Goal: Task Accomplishment & Management: Use online tool/utility

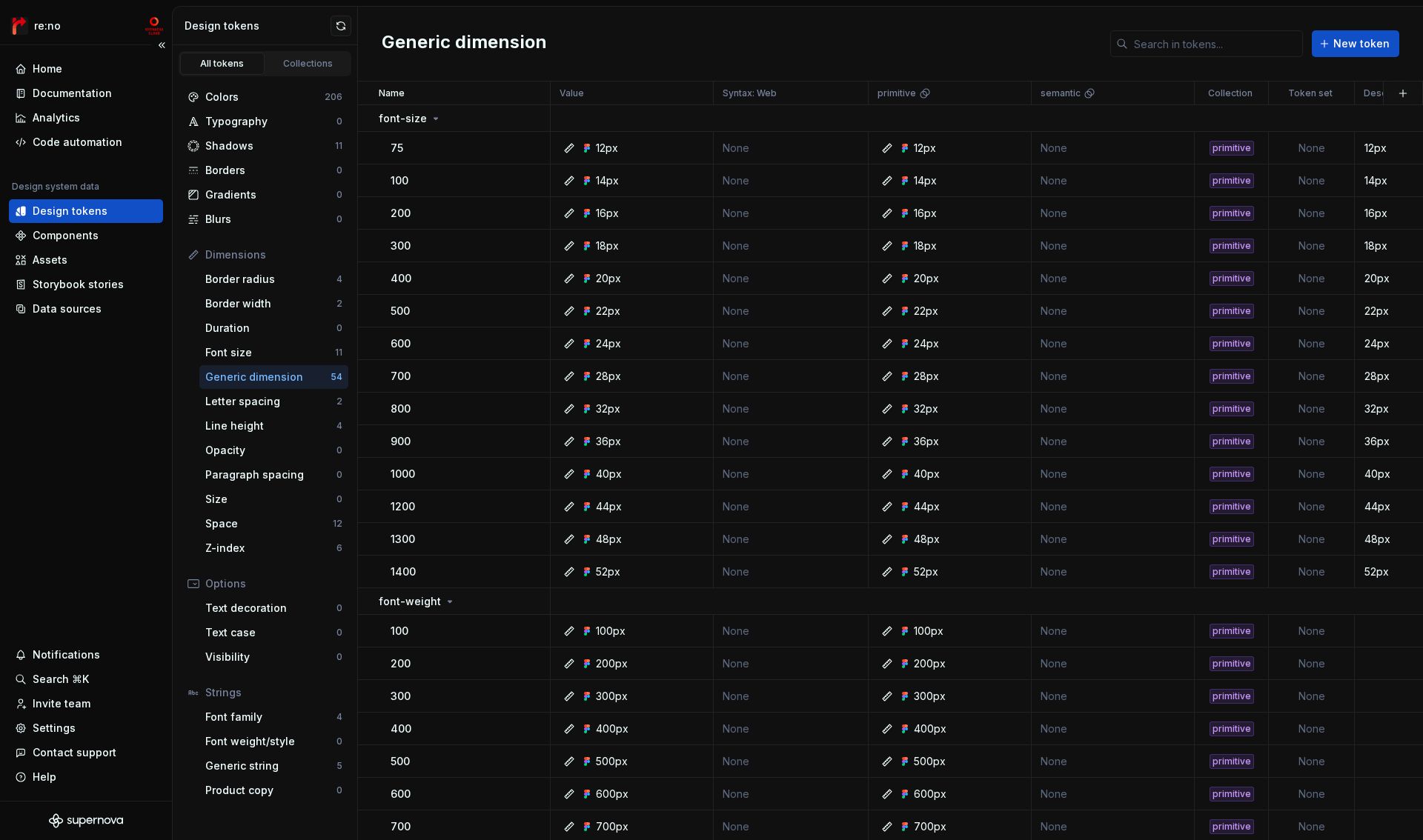
click at [70, 204] on div "Design tokens" at bounding box center [70, 211] width 75 height 15
click at [410, 115] on p "font-size" at bounding box center [403, 118] width 48 height 15
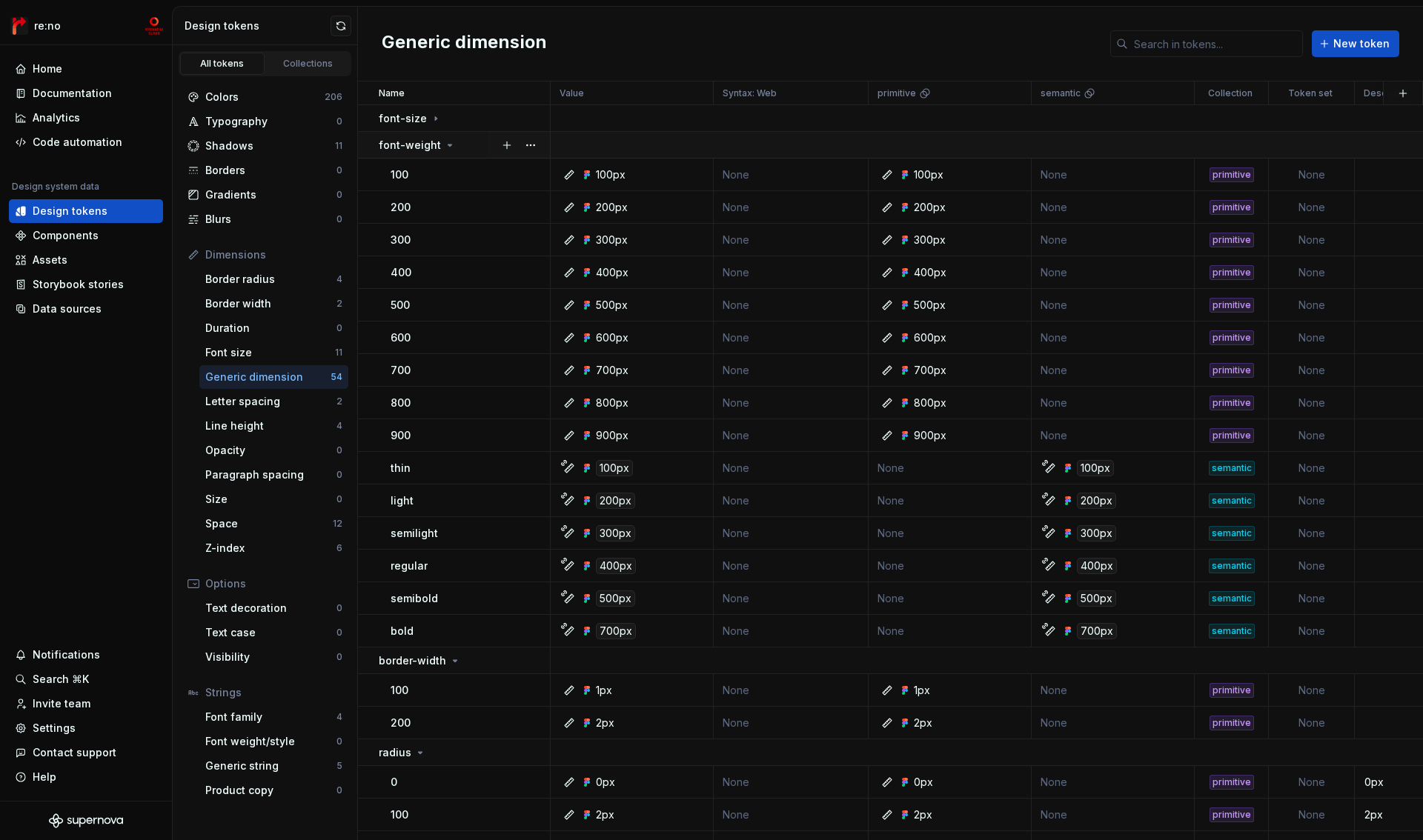
click at [410, 139] on p "font-weight" at bounding box center [410, 145] width 62 height 15
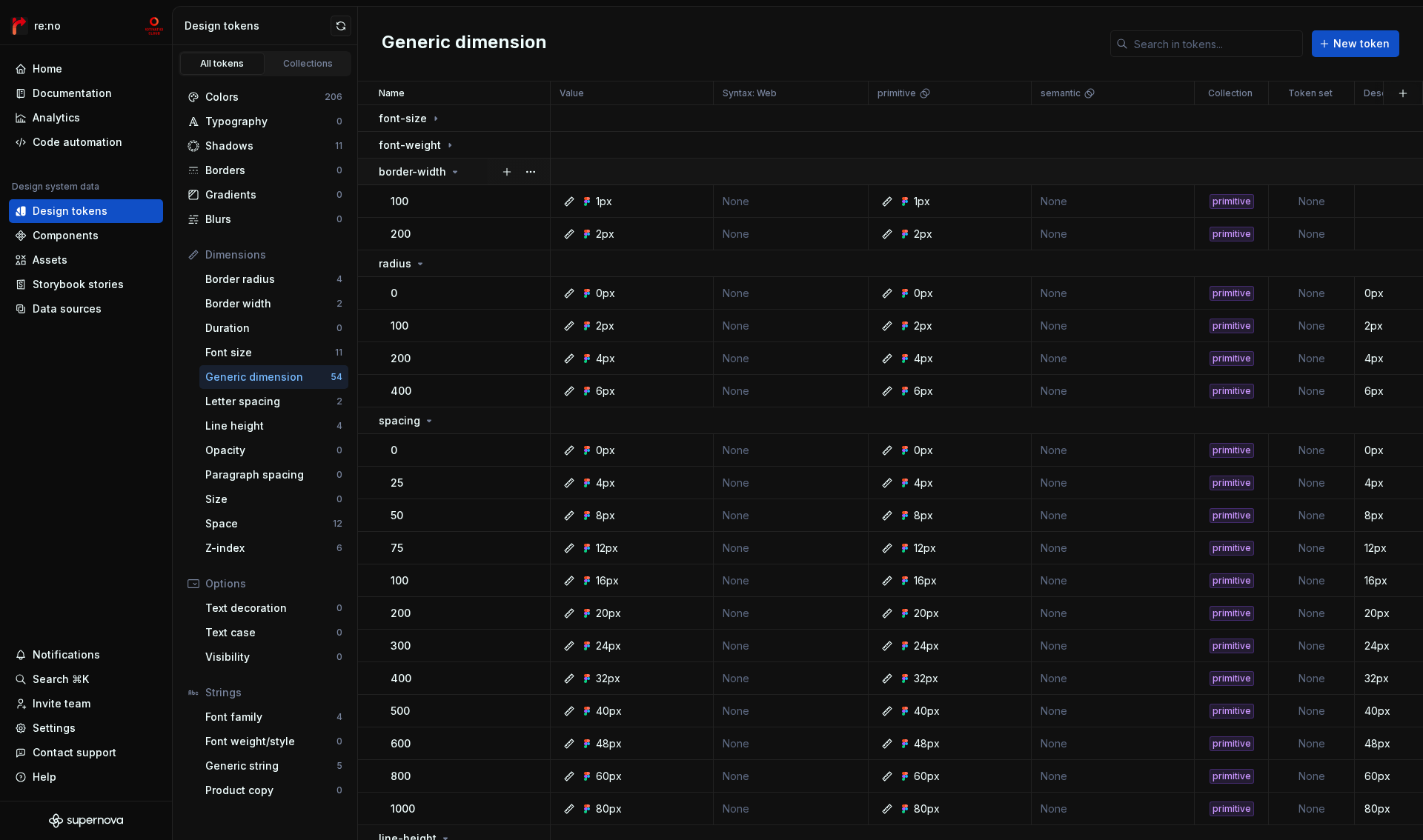
click at [410, 165] on p "border-width" at bounding box center [412, 171] width 67 height 15
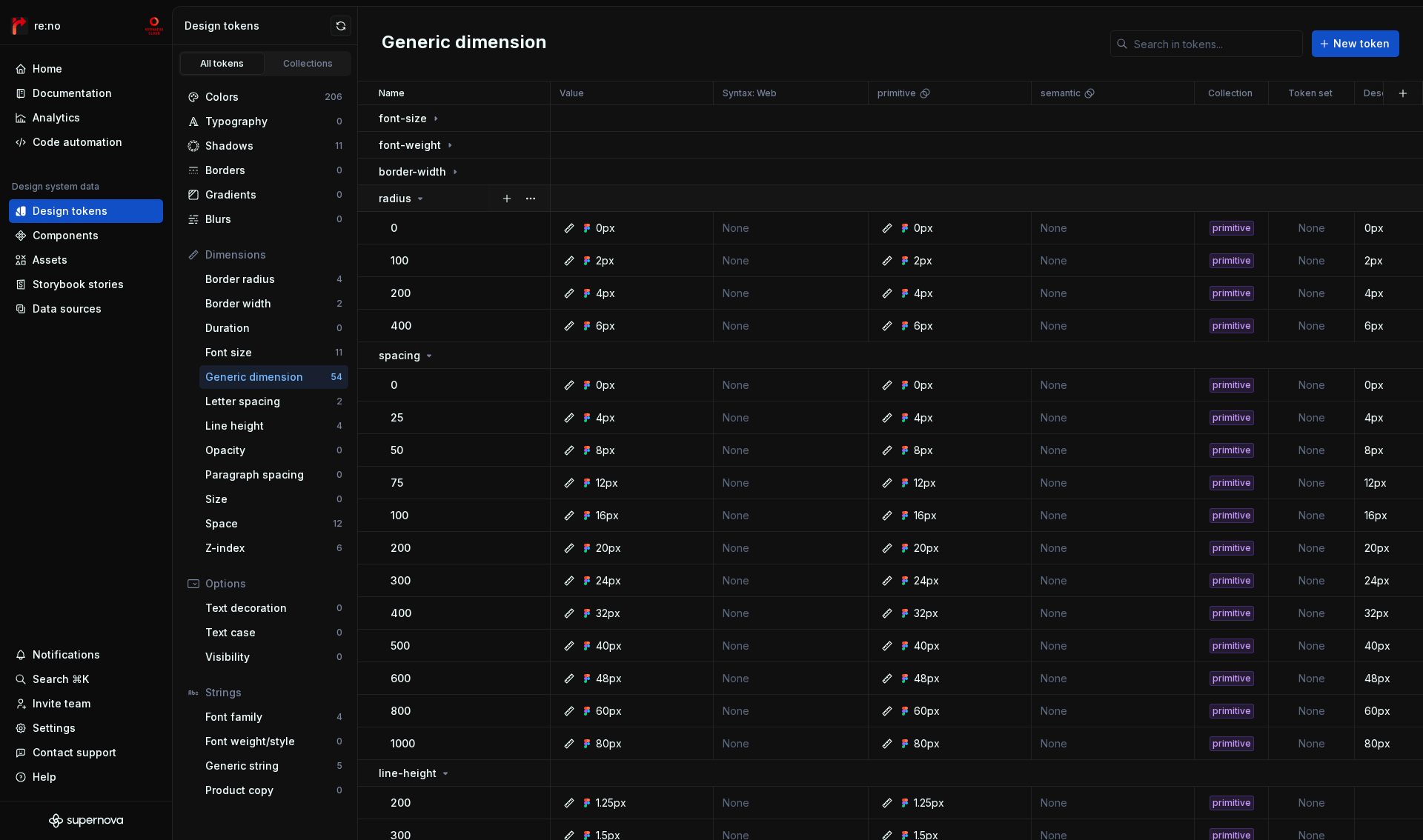
click at [408, 205] on td "radius" at bounding box center [454, 198] width 193 height 26
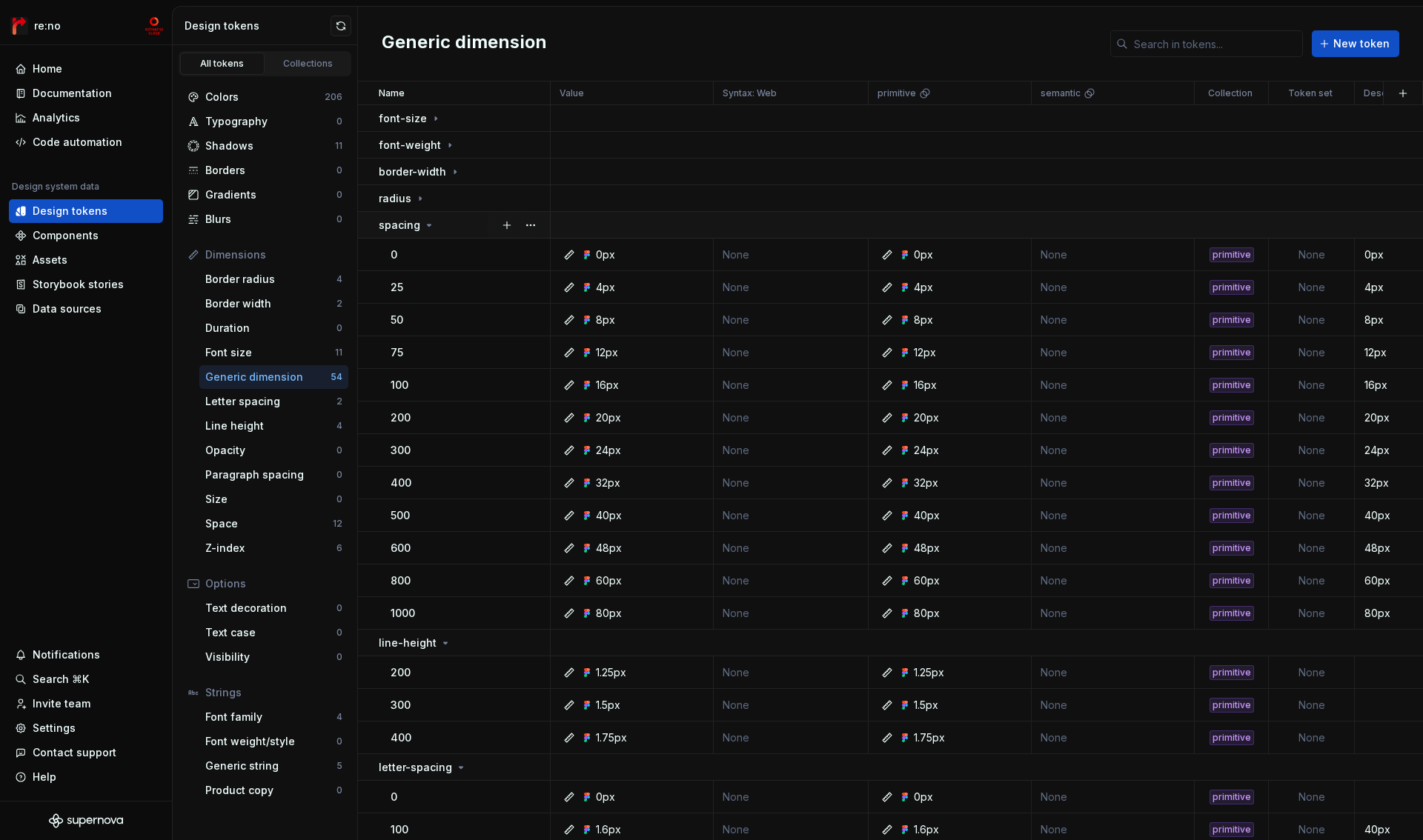
click at [408, 225] on p "spacing" at bounding box center [400, 225] width 42 height 15
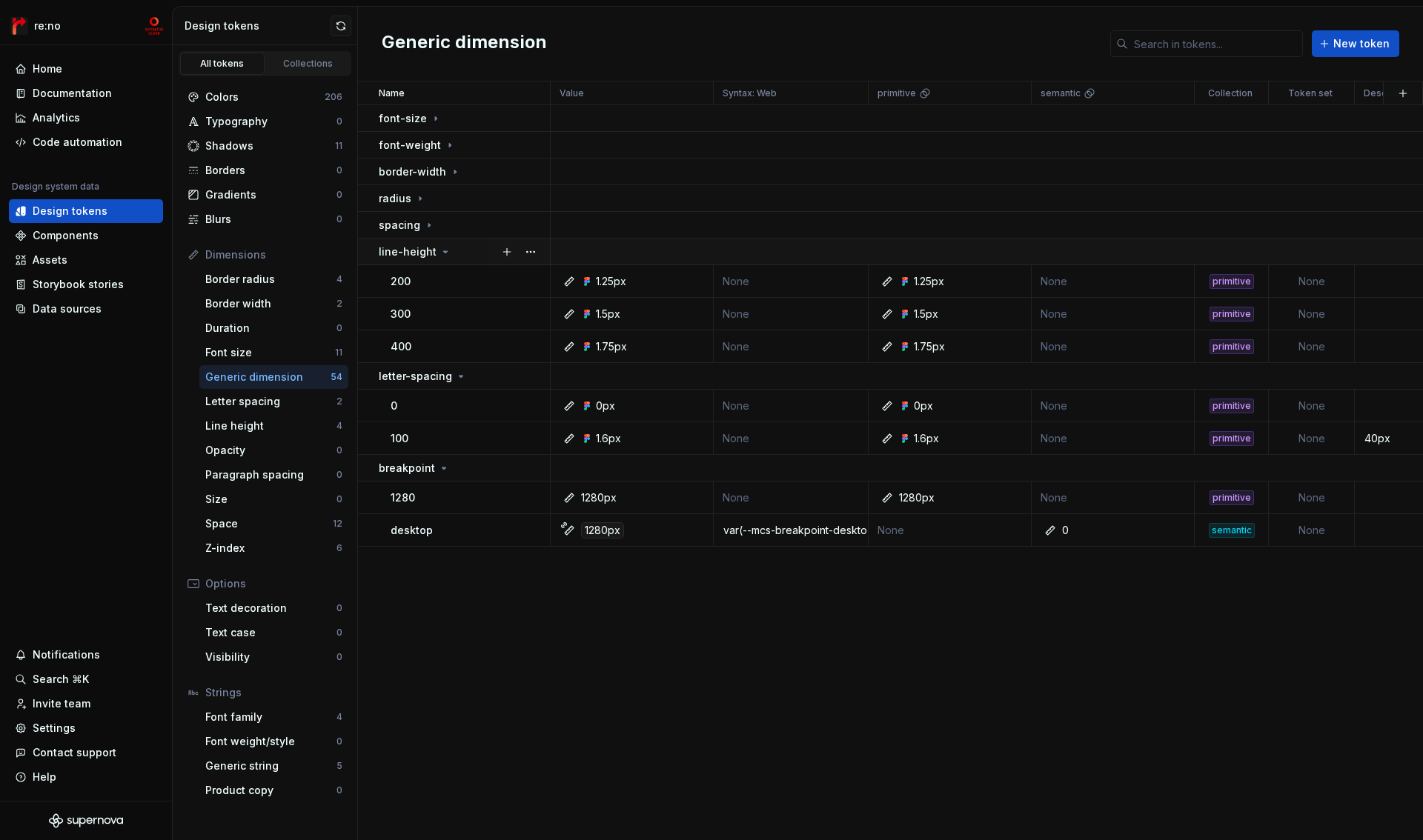
click at [408, 252] on p "line-height" at bounding box center [407, 252] width 58 height 15
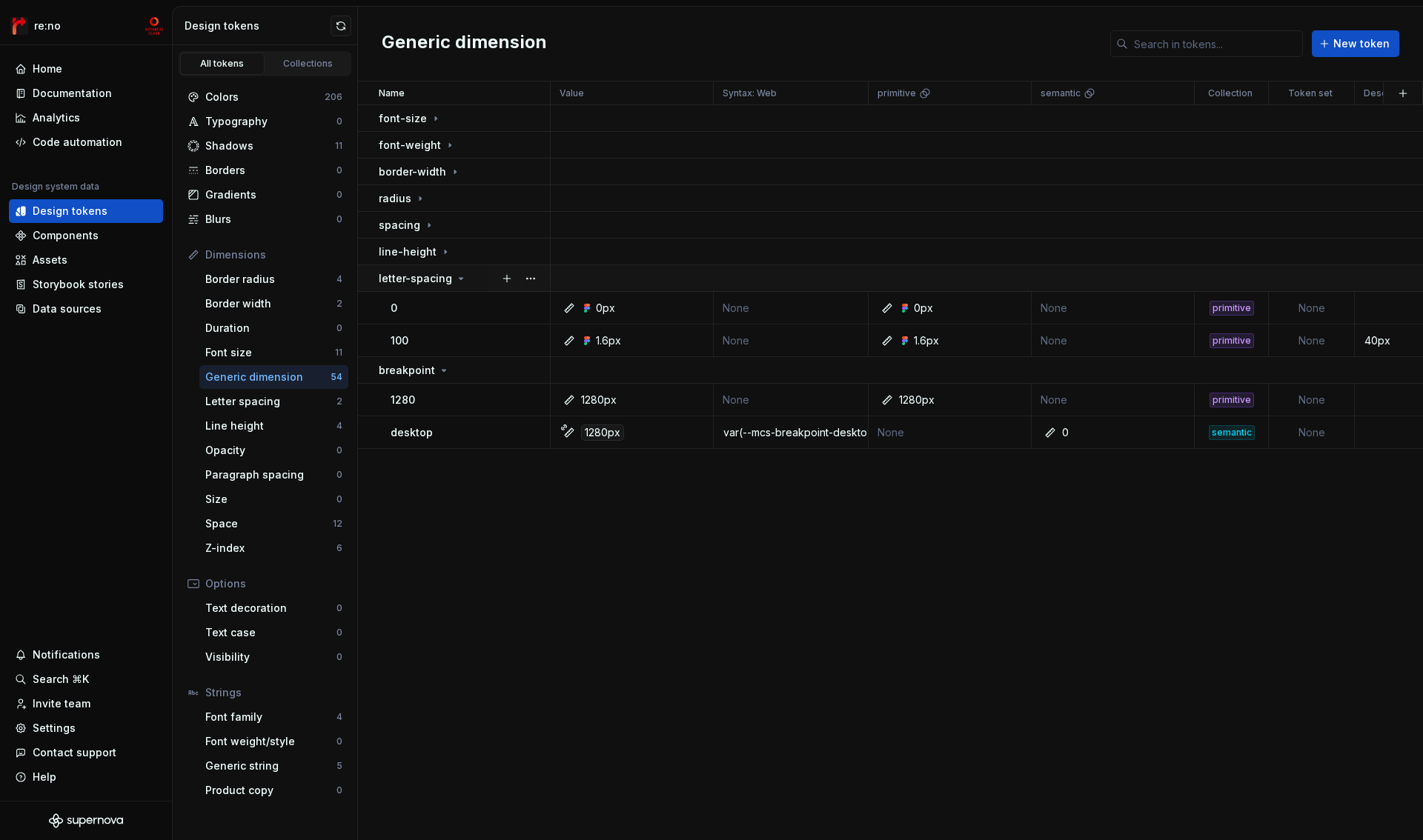
click at [408, 285] on p "letter-spacing" at bounding box center [415, 278] width 74 height 15
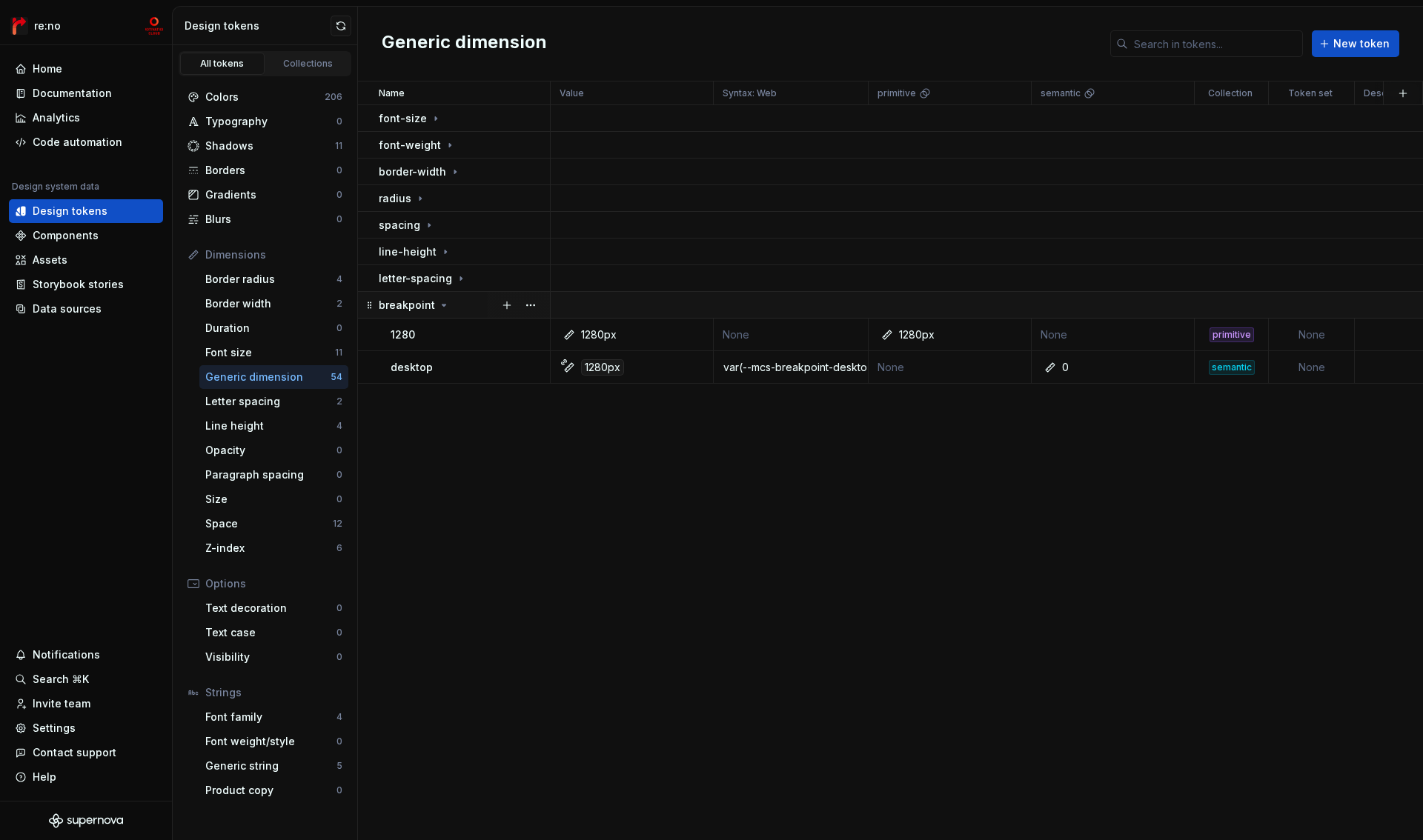
click at [408, 300] on p "breakpoint" at bounding box center [407, 305] width 57 height 15
click at [249, 146] on div "Shadows" at bounding box center [270, 146] width 129 height 15
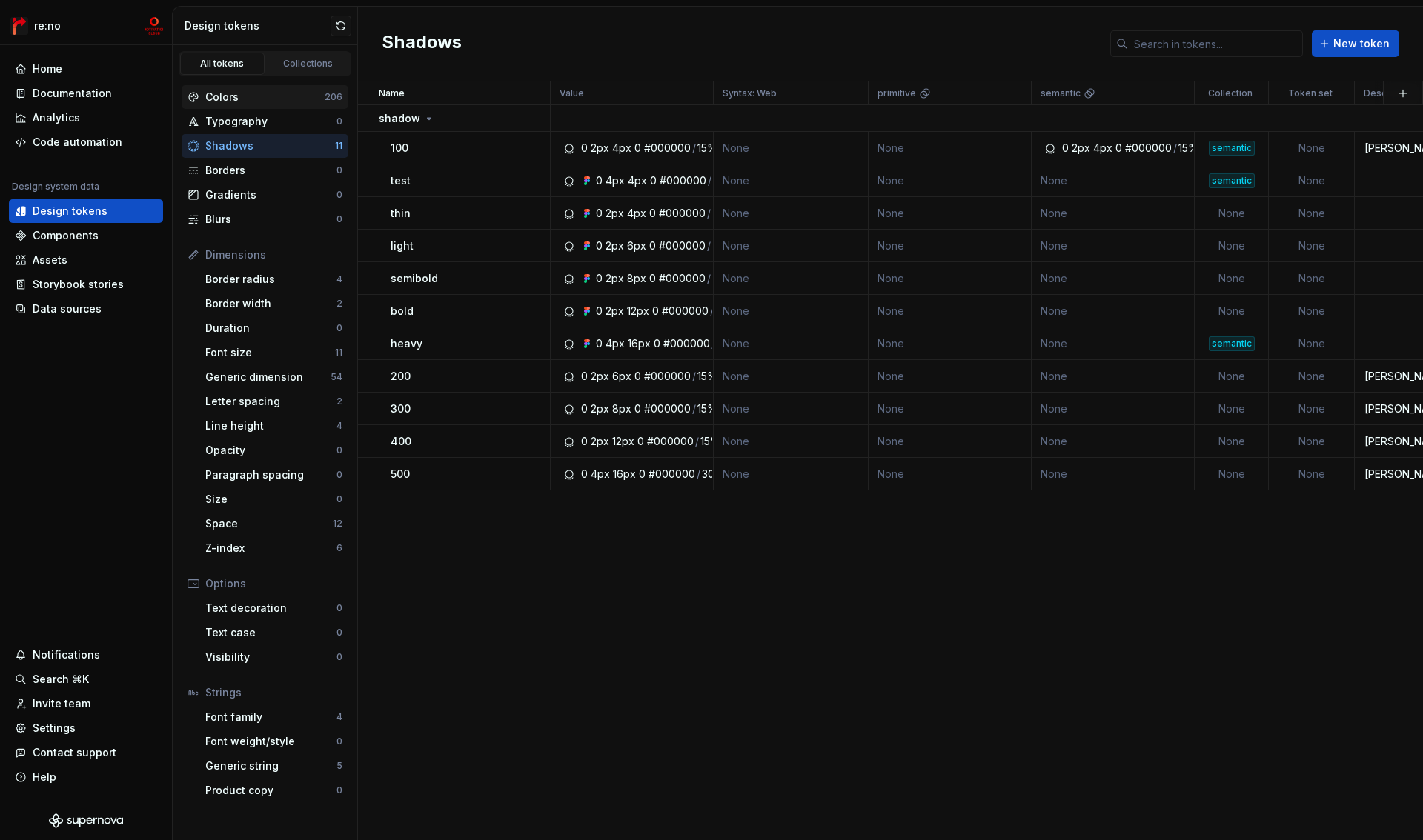
click at [249, 94] on div "Colors" at bounding box center [265, 97] width 119 height 15
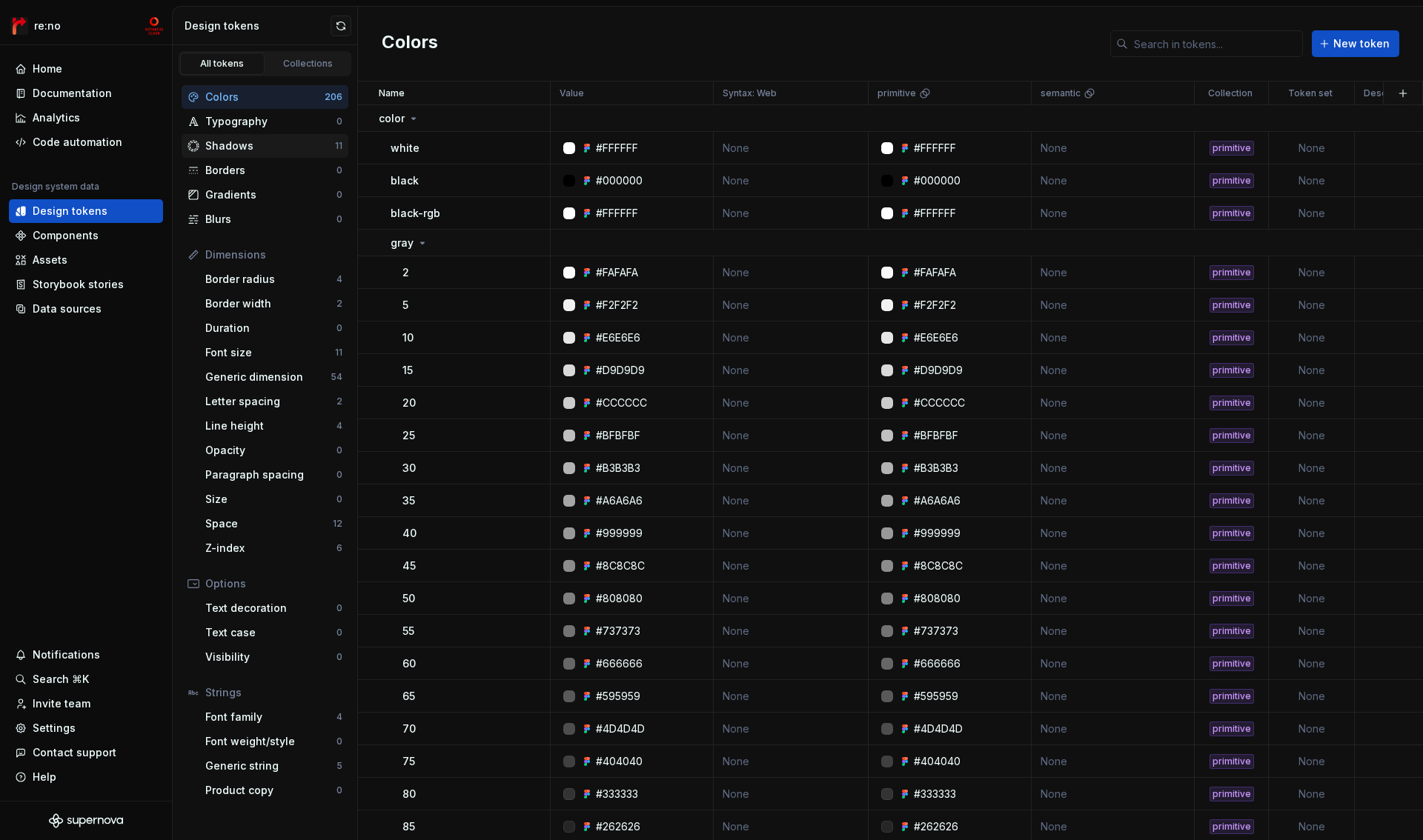
click at [246, 146] on div "Shadows" at bounding box center [270, 146] width 129 height 15
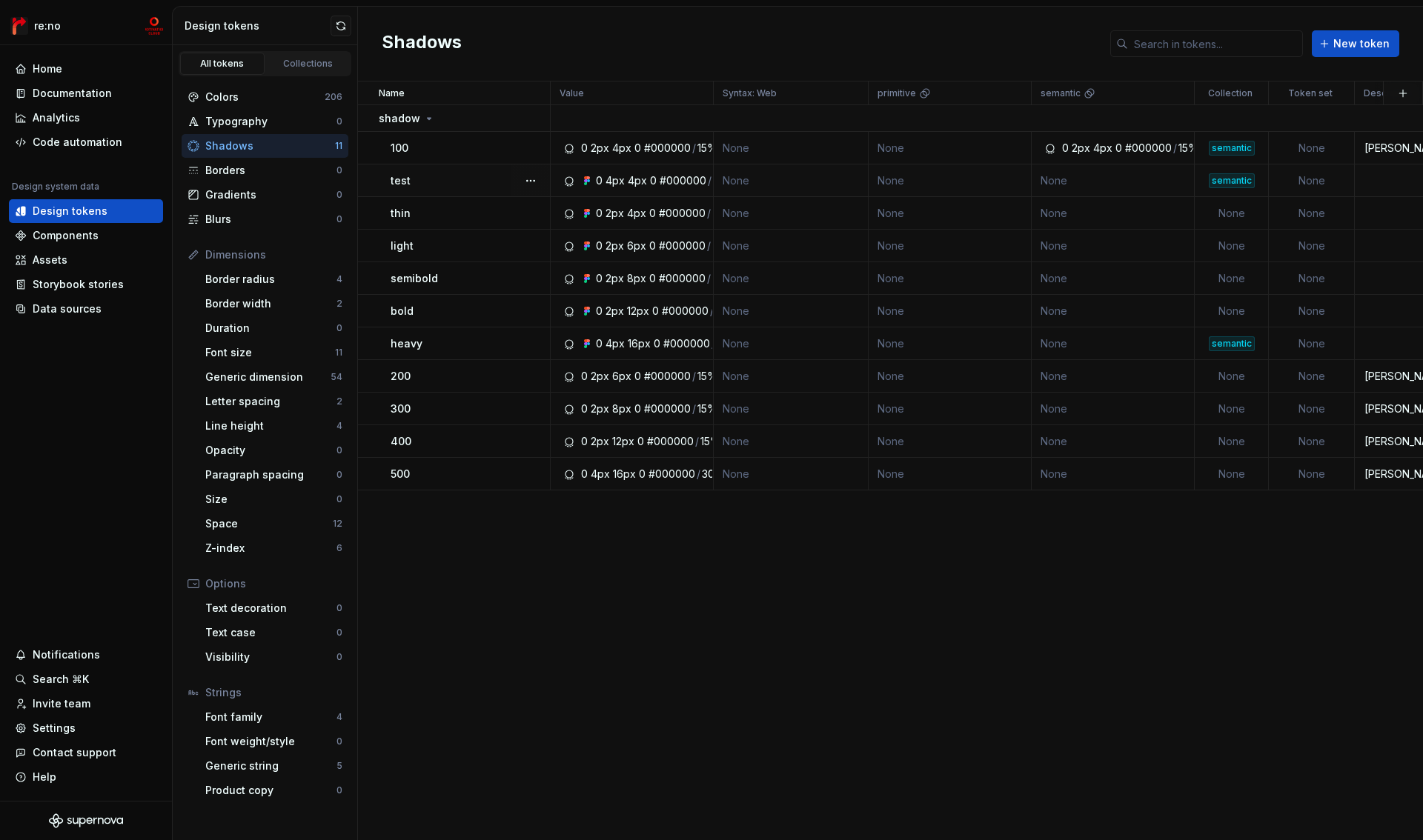
click at [630, 182] on div "4px" at bounding box center [637, 180] width 19 height 15
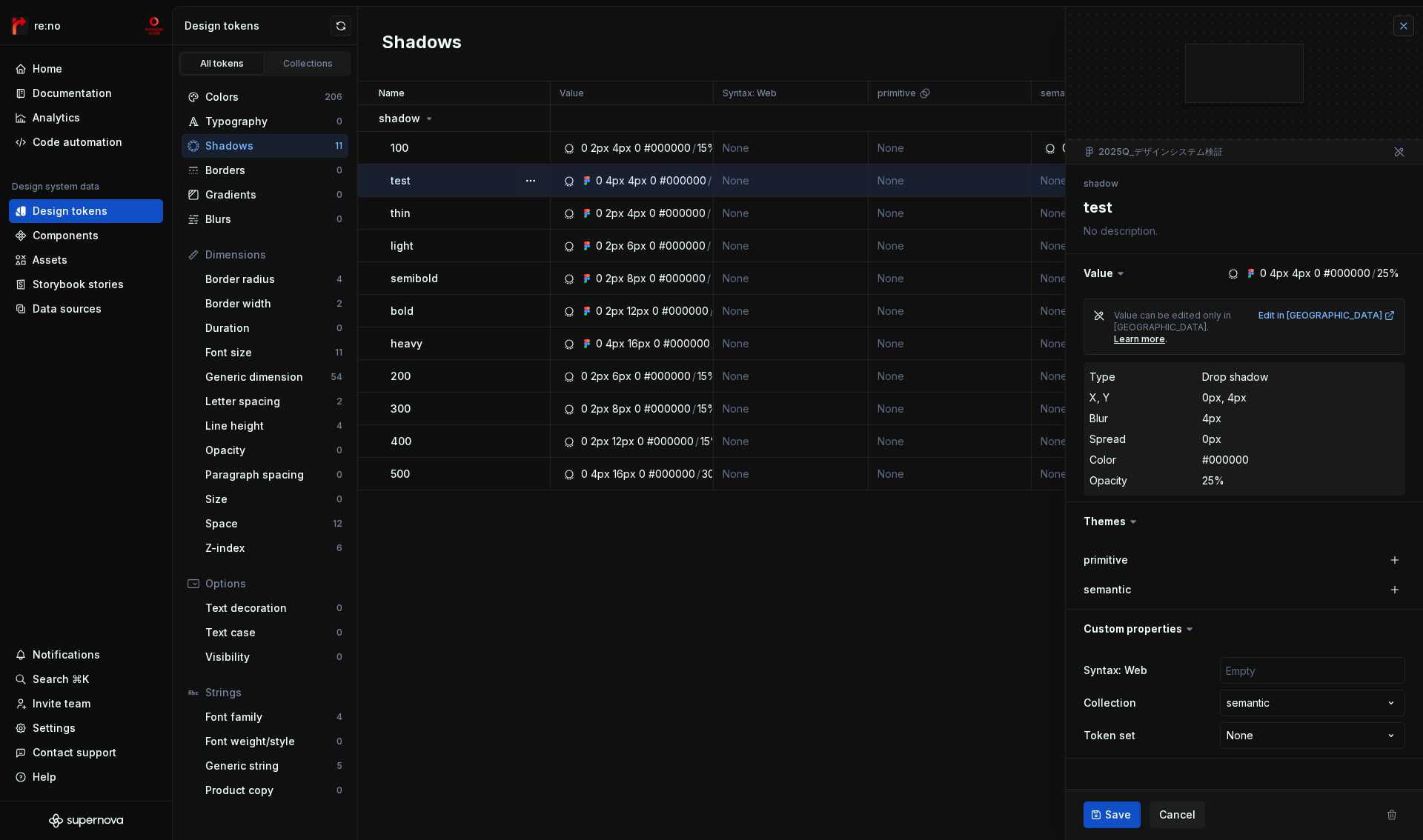
click at [1406, 25] on button "button" at bounding box center [1404, 26] width 21 height 21
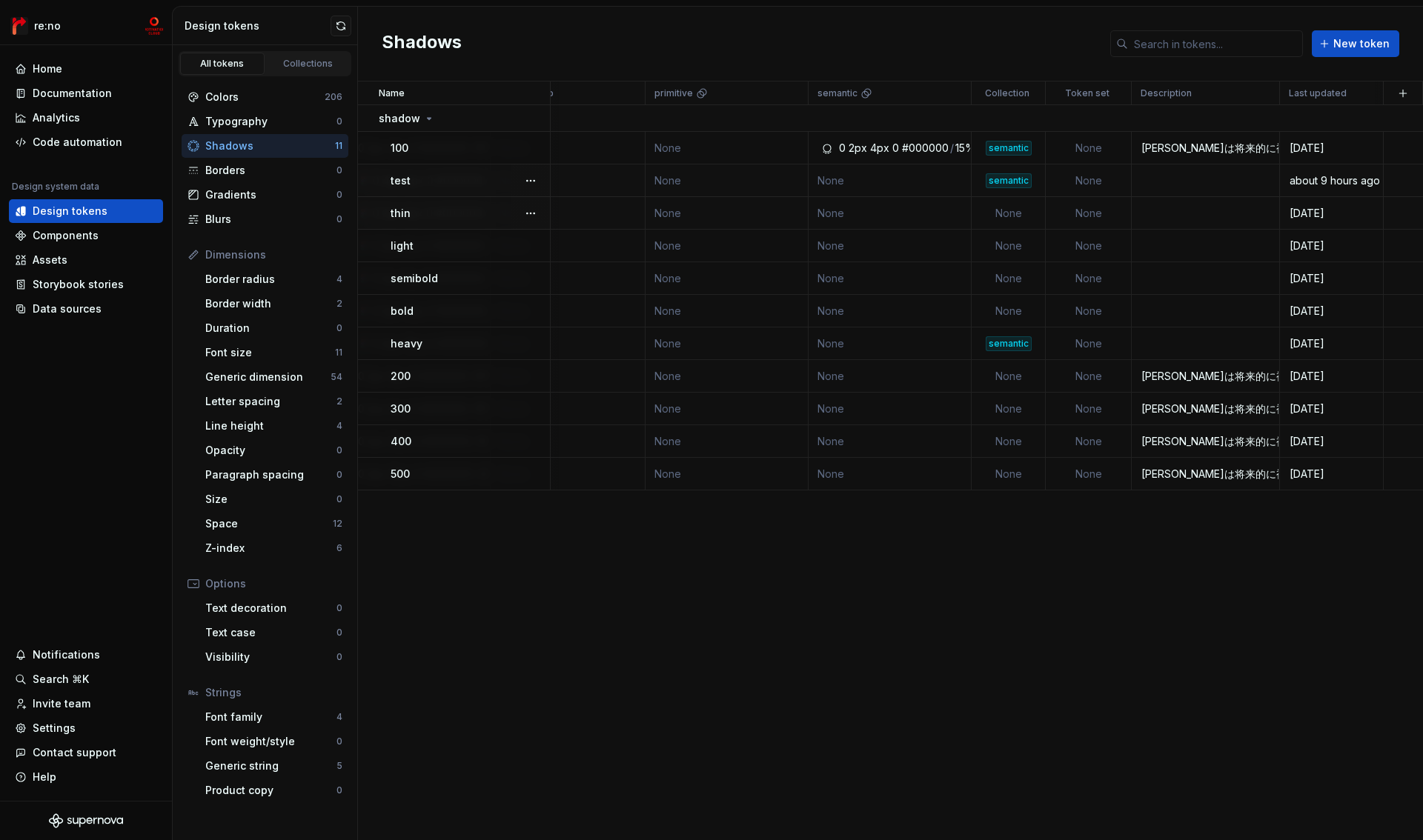
scroll to position [0, 223]
click at [119, 144] on div "Code automation" at bounding box center [86, 142] width 143 height 15
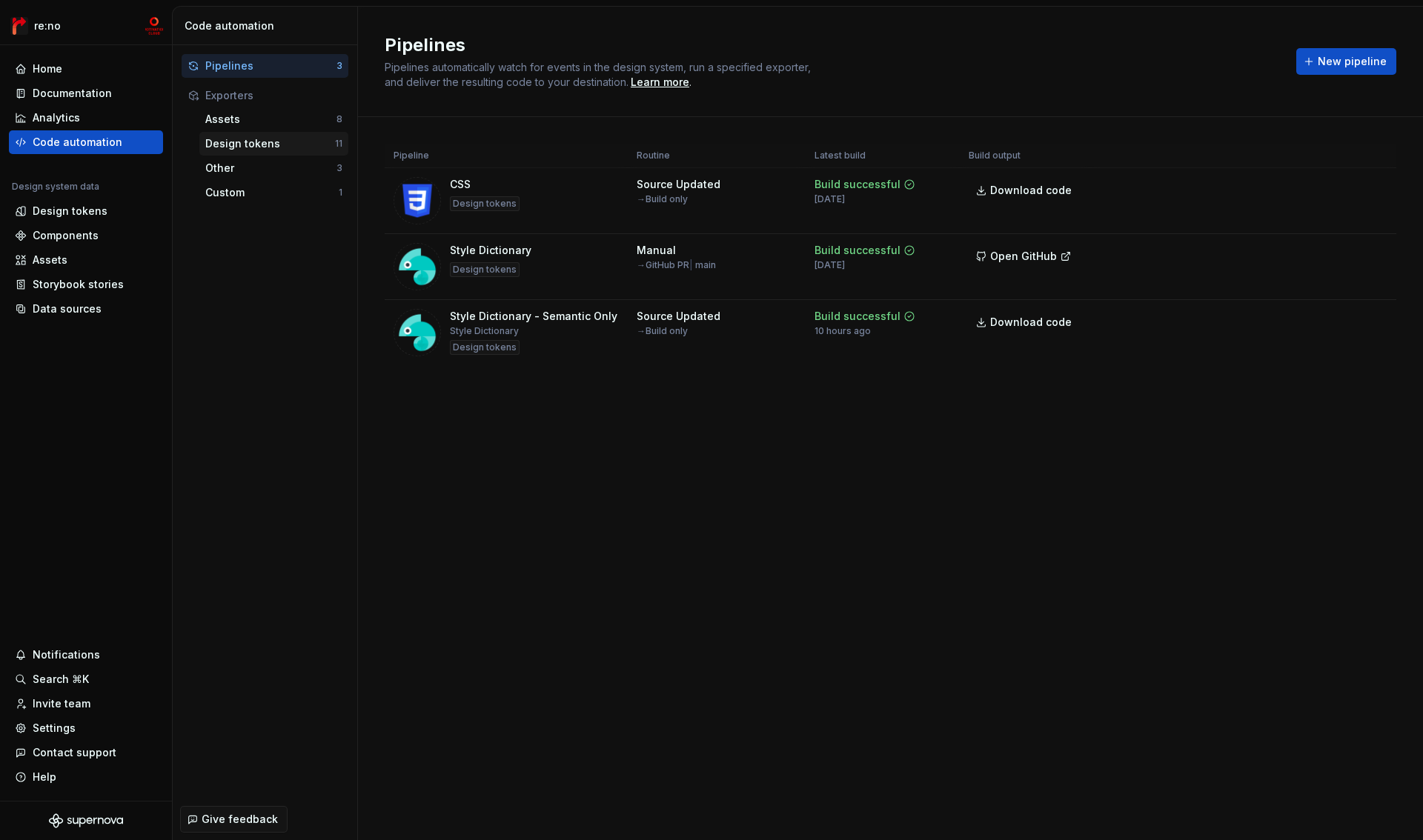
click at [255, 149] on div "Design tokens" at bounding box center [270, 143] width 129 height 15
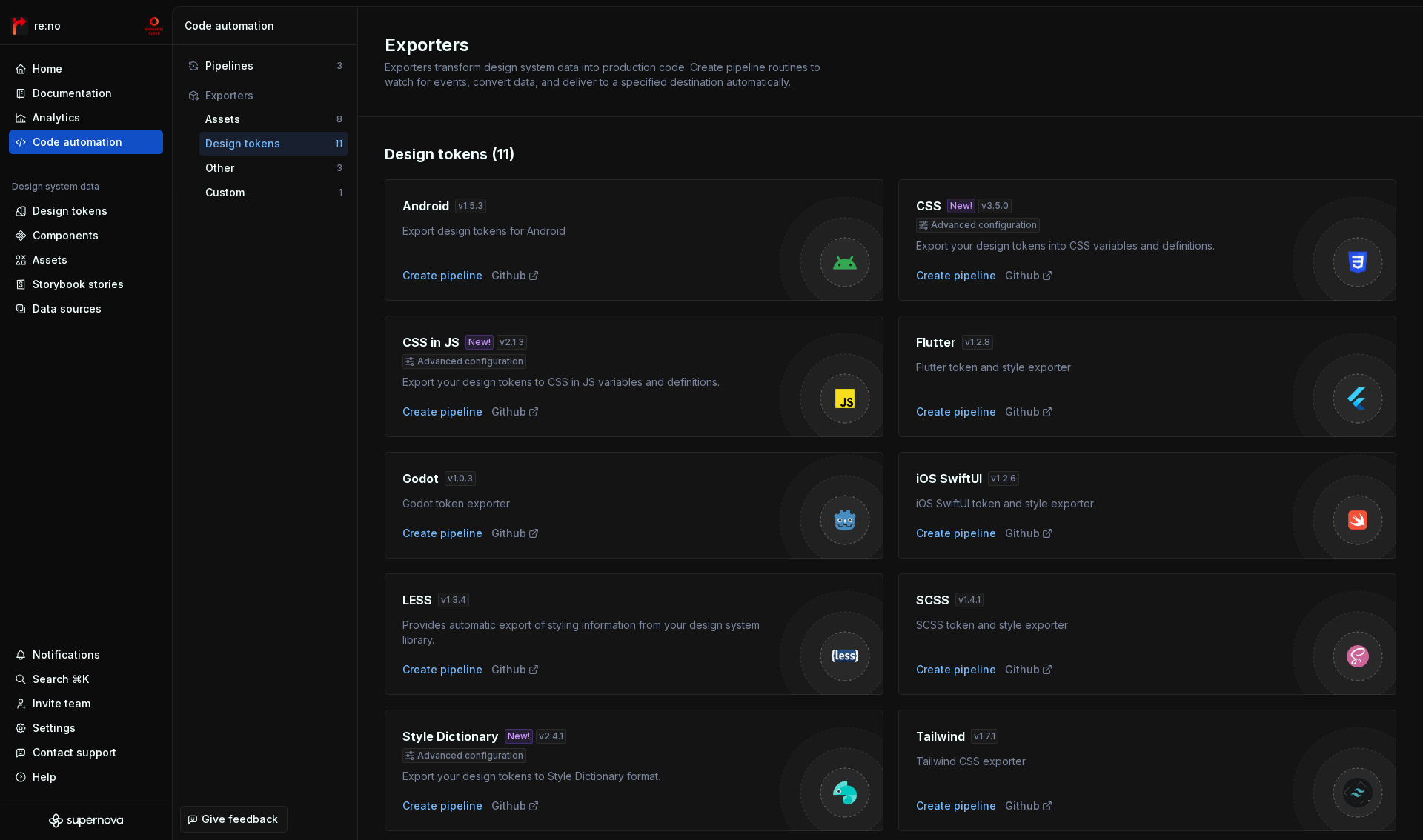
click at [479, 741] on h4 "Style Dictionary" at bounding box center [451, 736] width 96 height 18
click at [451, 812] on div "Create pipeline" at bounding box center [442, 805] width 80 height 15
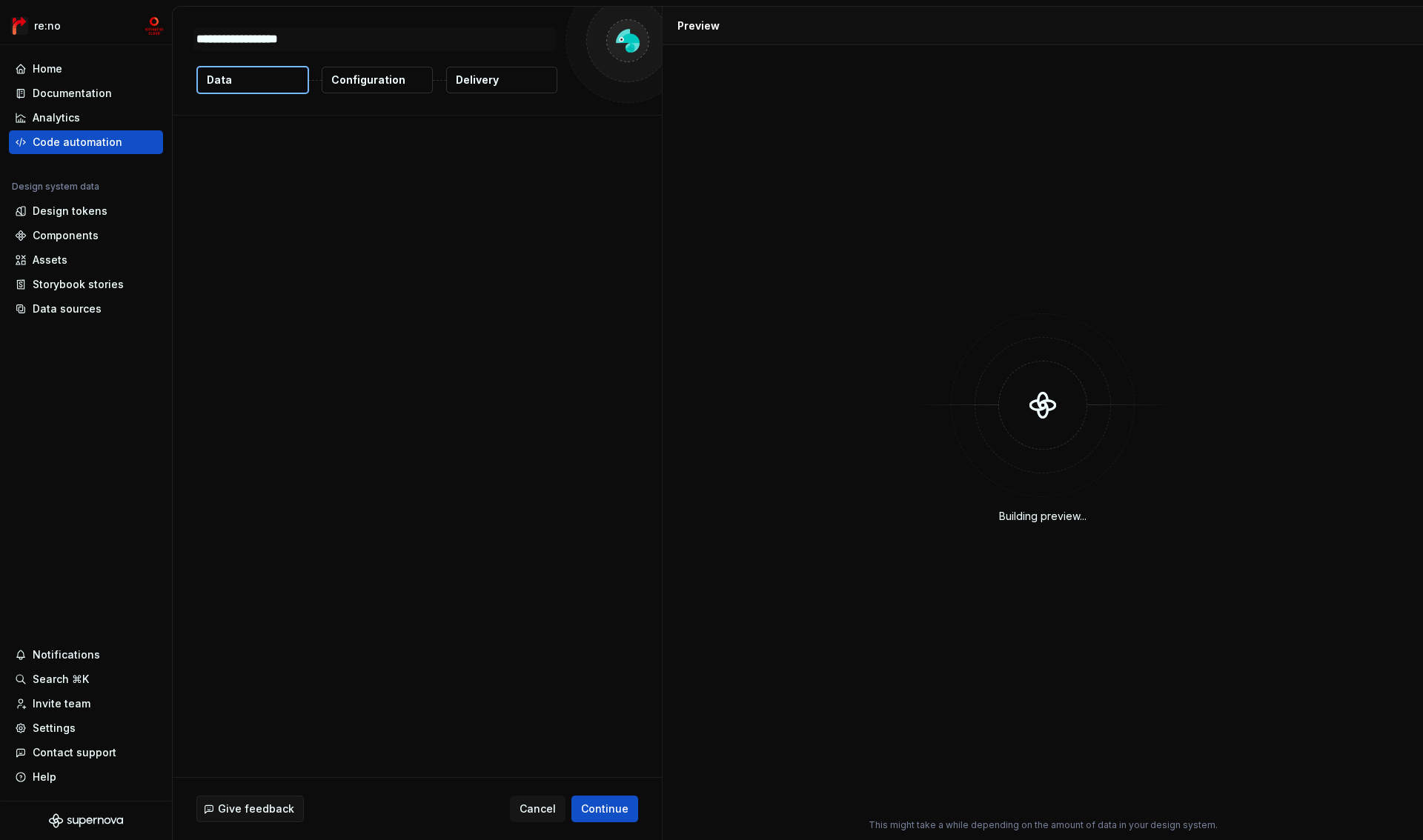
type textarea "*"
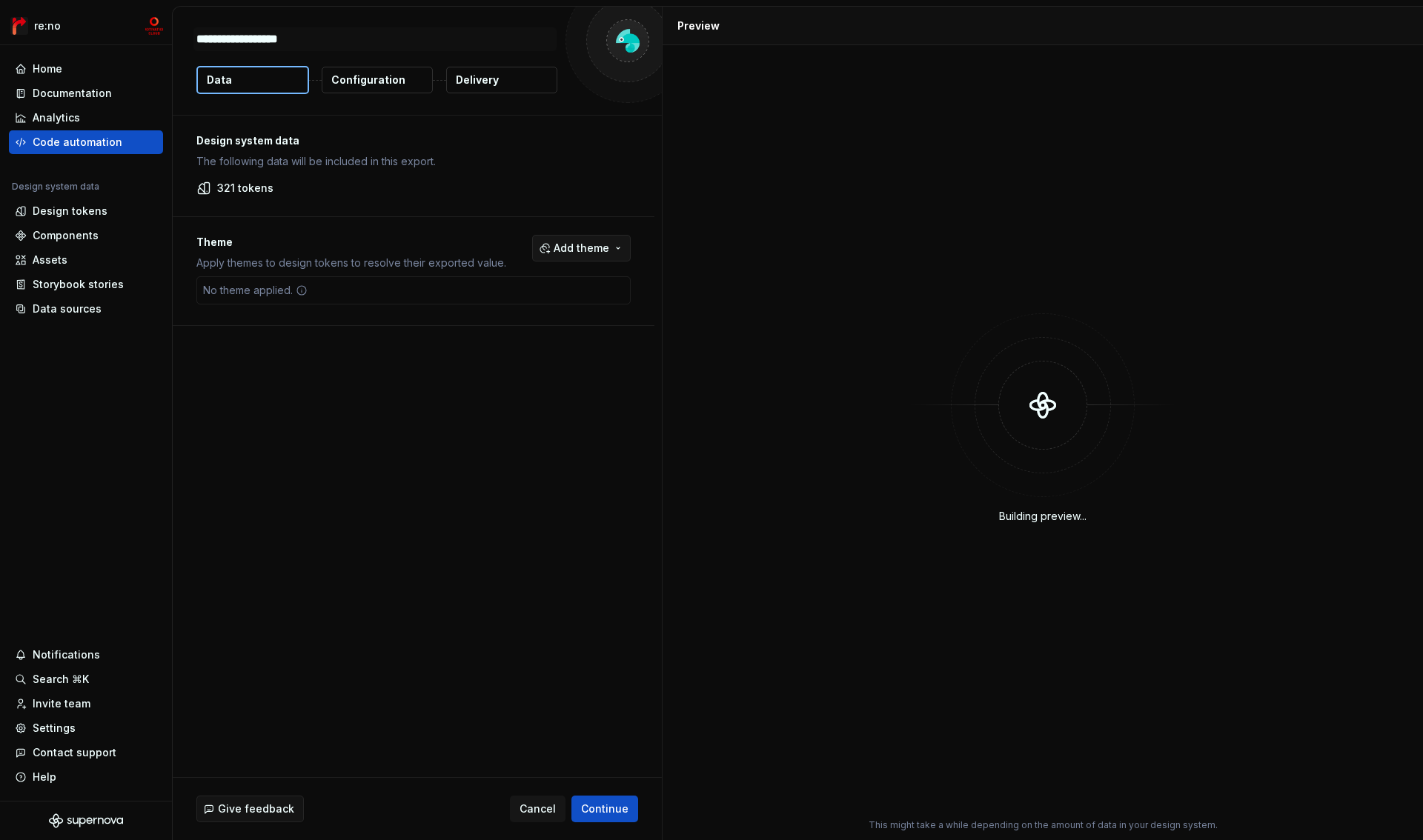
click at [590, 249] on span "Add theme" at bounding box center [582, 248] width 56 height 15
click at [512, 308] on div "primitive" at bounding box center [501, 307] width 44 height 15
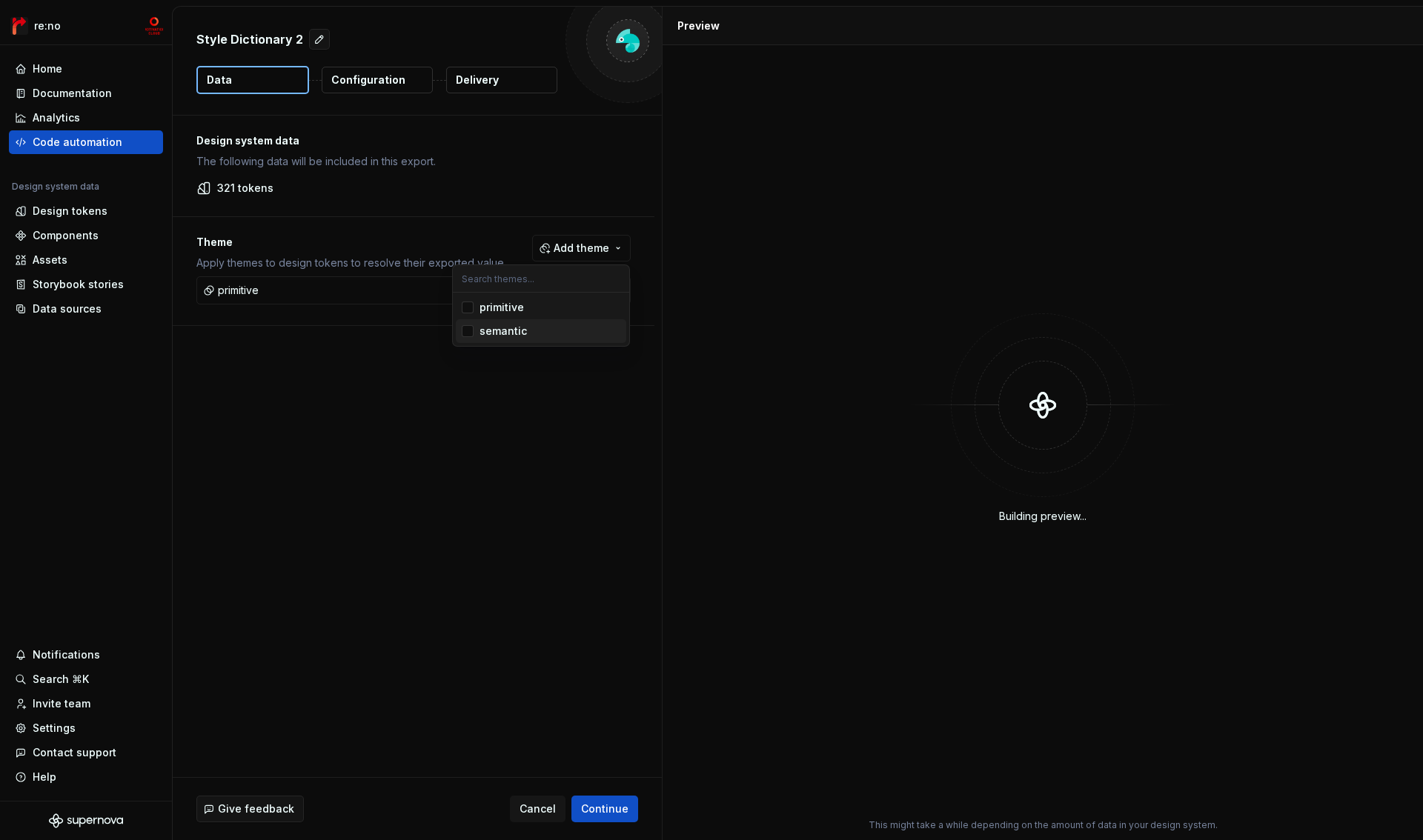
click at [507, 334] on div "semantic" at bounding box center [503, 331] width 47 height 15
drag, startPoint x: 596, startPoint y: 694, endPoint x: 587, endPoint y: 591, distance: 103.4
click at [596, 694] on html "re:no Home Documentation Analytics Code automation Design system data Design to…" at bounding box center [711, 420] width 1423 height 840
click at [609, 803] on span "Continue" at bounding box center [604, 808] width 47 height 15
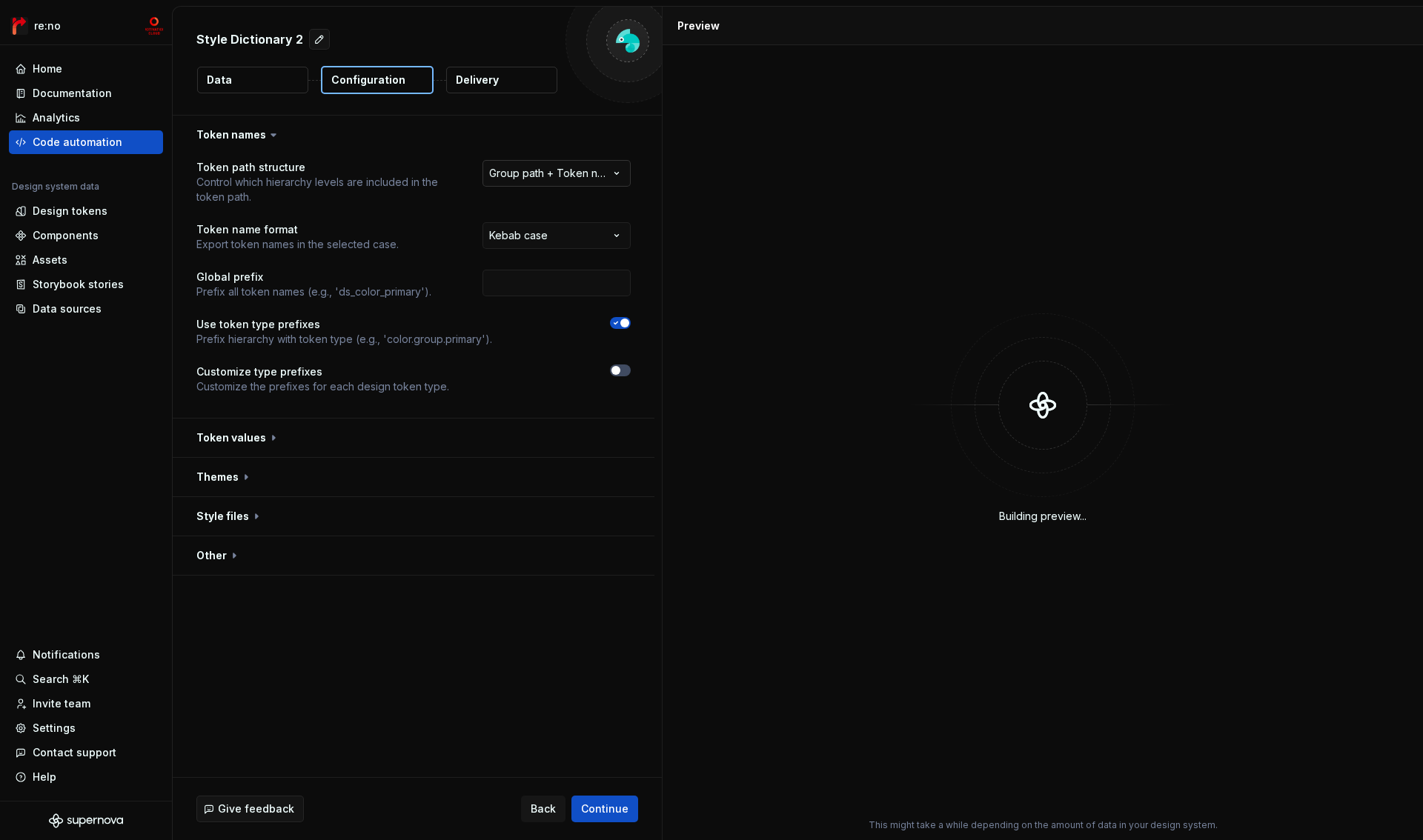
click at [530, 175] on html "**********" at bounding box center [711, 420] width 1423 height 840
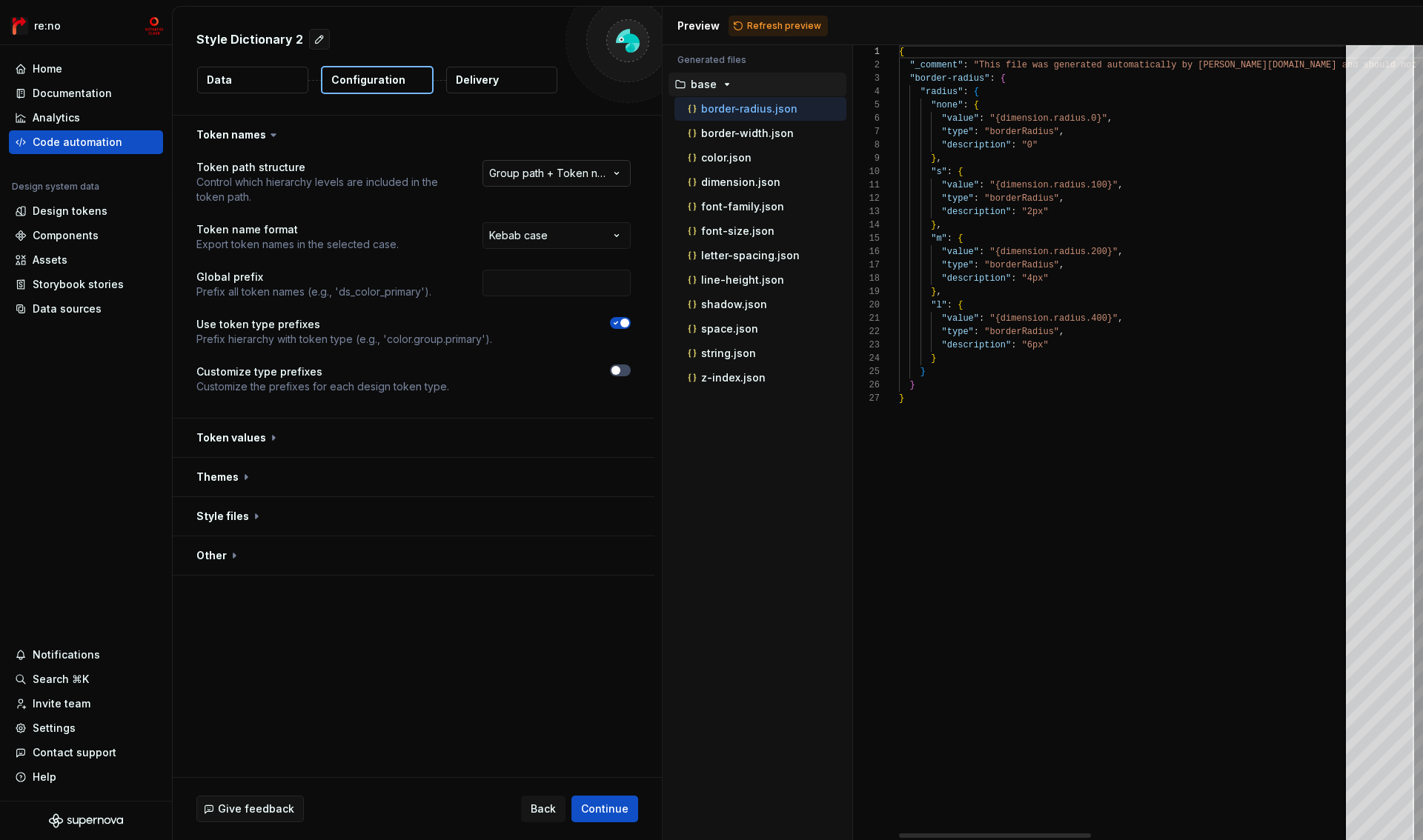
click at [530, 175] on html "**********" at bounding box center [711, 420] width 1423 height 840
click at [531, 278] on input "text" at bounding box center [556, 283] width 148 height 26
type input "mcs"
click at [620, 327] on icon "button" at bounding box center [615, 322] width 12 height 9
click at [285, 393] on button "button" at bounding box center [414, 390] width 482 height 39
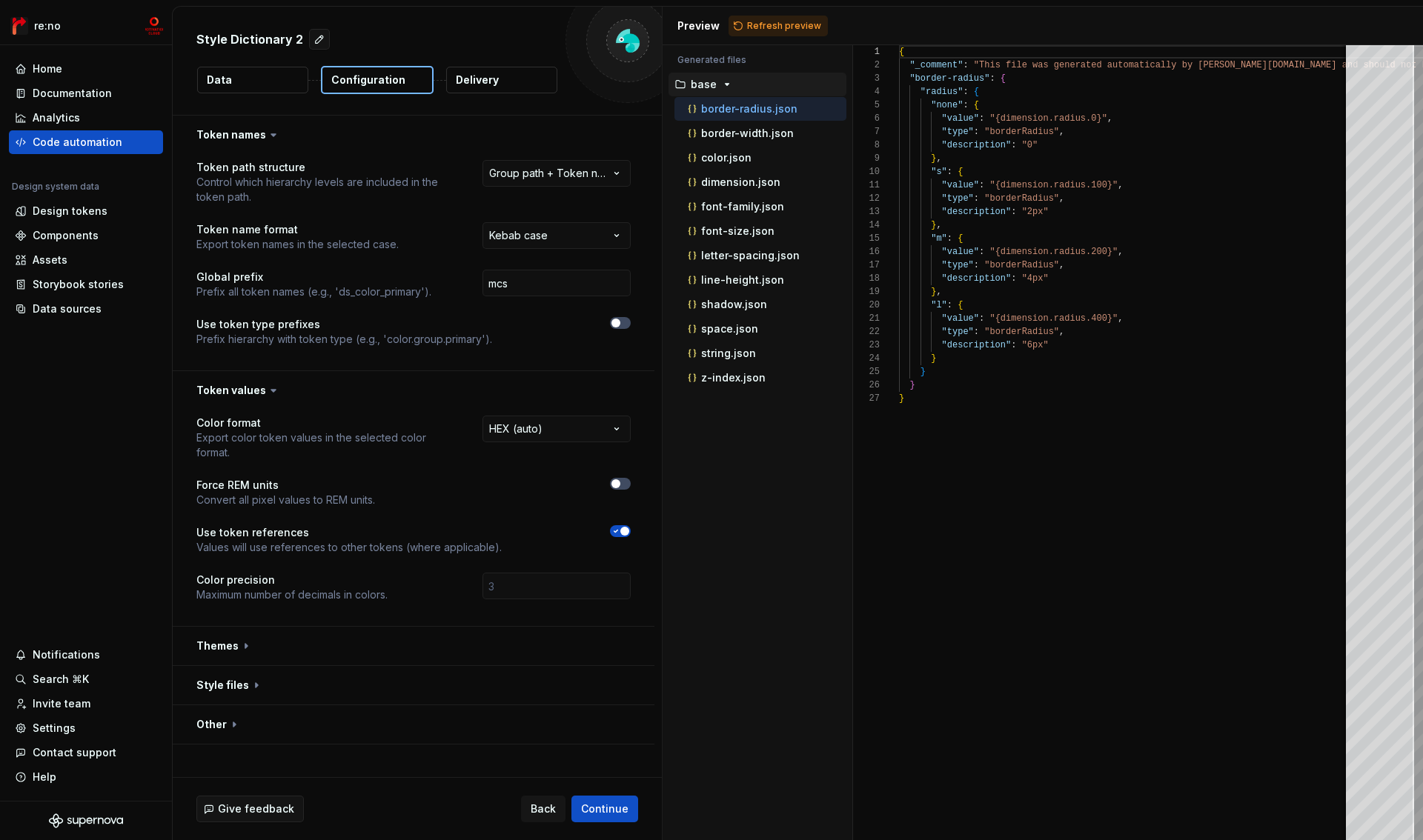
click at [621, 534] on span "button" at bounding box center [624, 530] width 9 height 9
click at [226, 642] on button "button" at bounding box center [414, 646] width 482 height 39
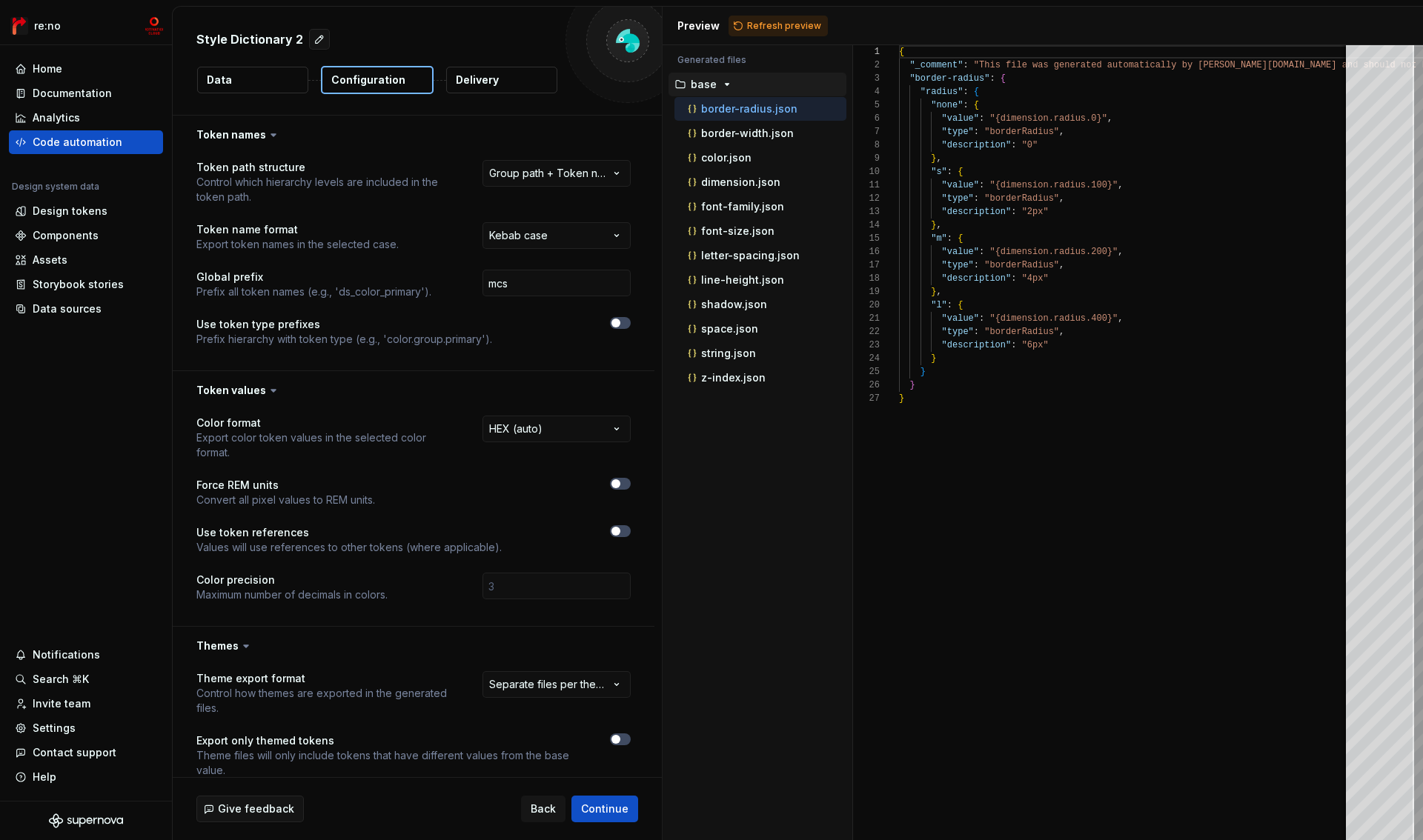
scroll to position [151, 0]
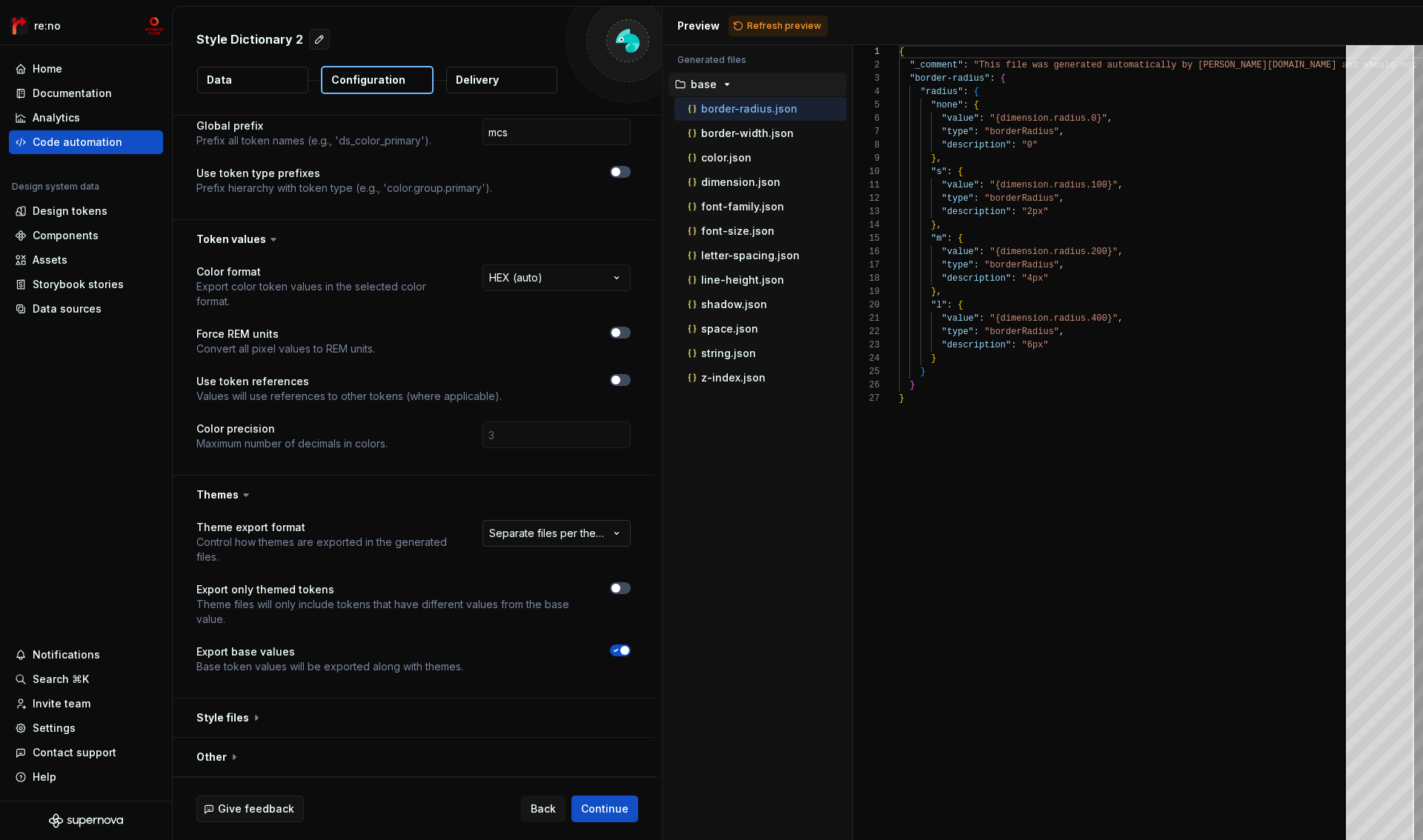
click at [536, 537] on html "**********" at bounding box center [711, 420] width 1423 height 840
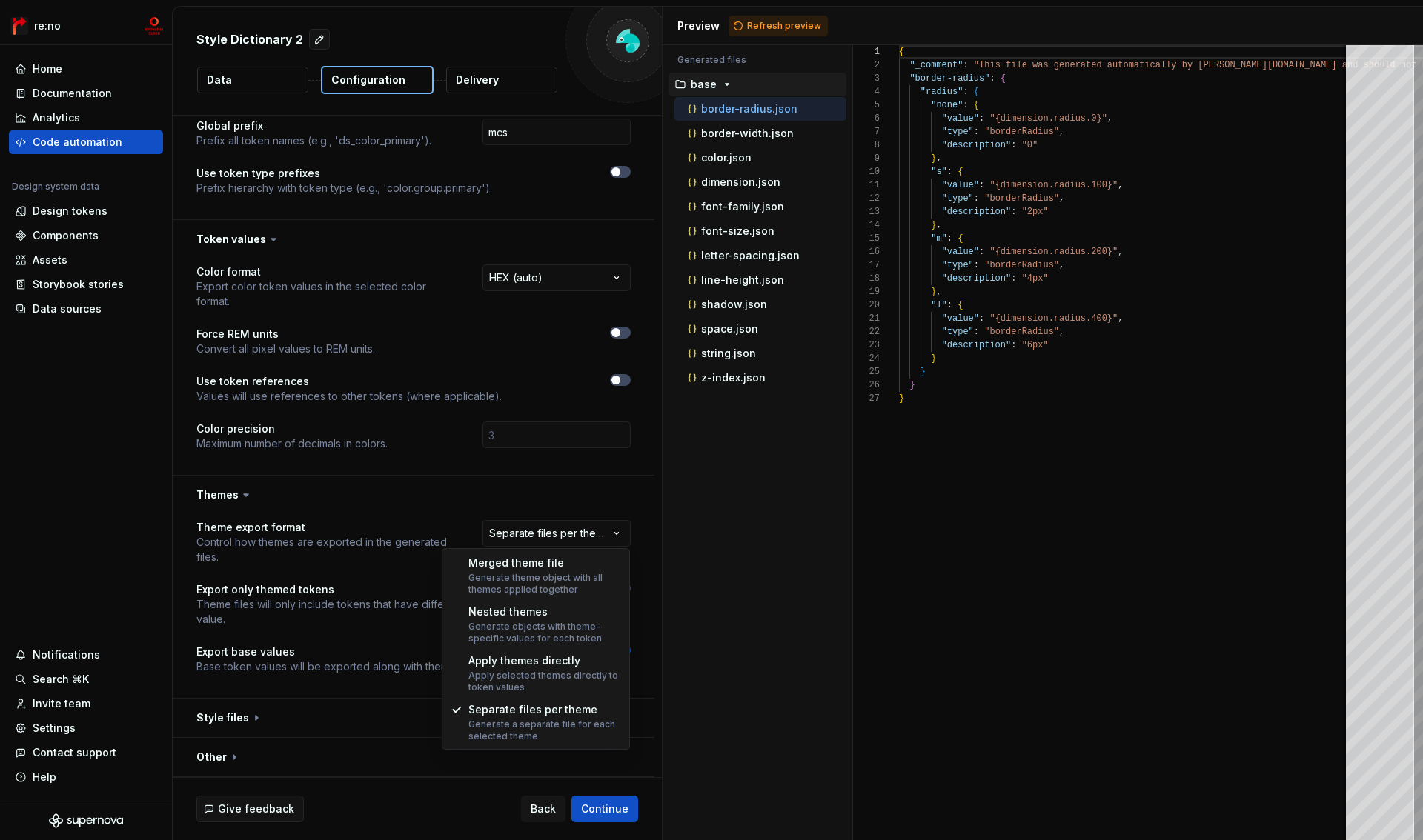
click at [536, 536] on html "**********" at bounding box center [711, 420] width 1423 height 840
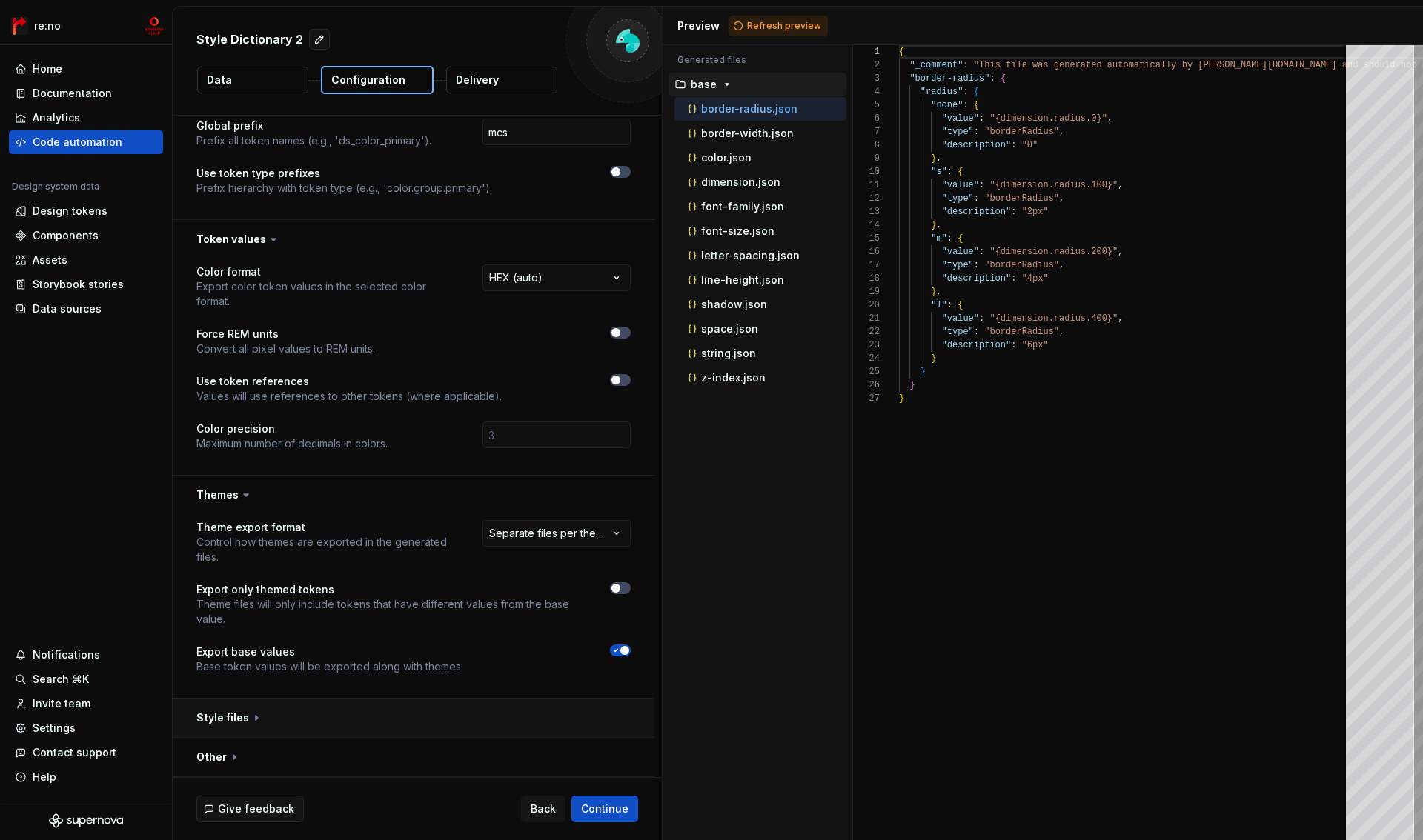
click at [222, 718] on button "button" at bounding box center [414, 718] width 482 height 39
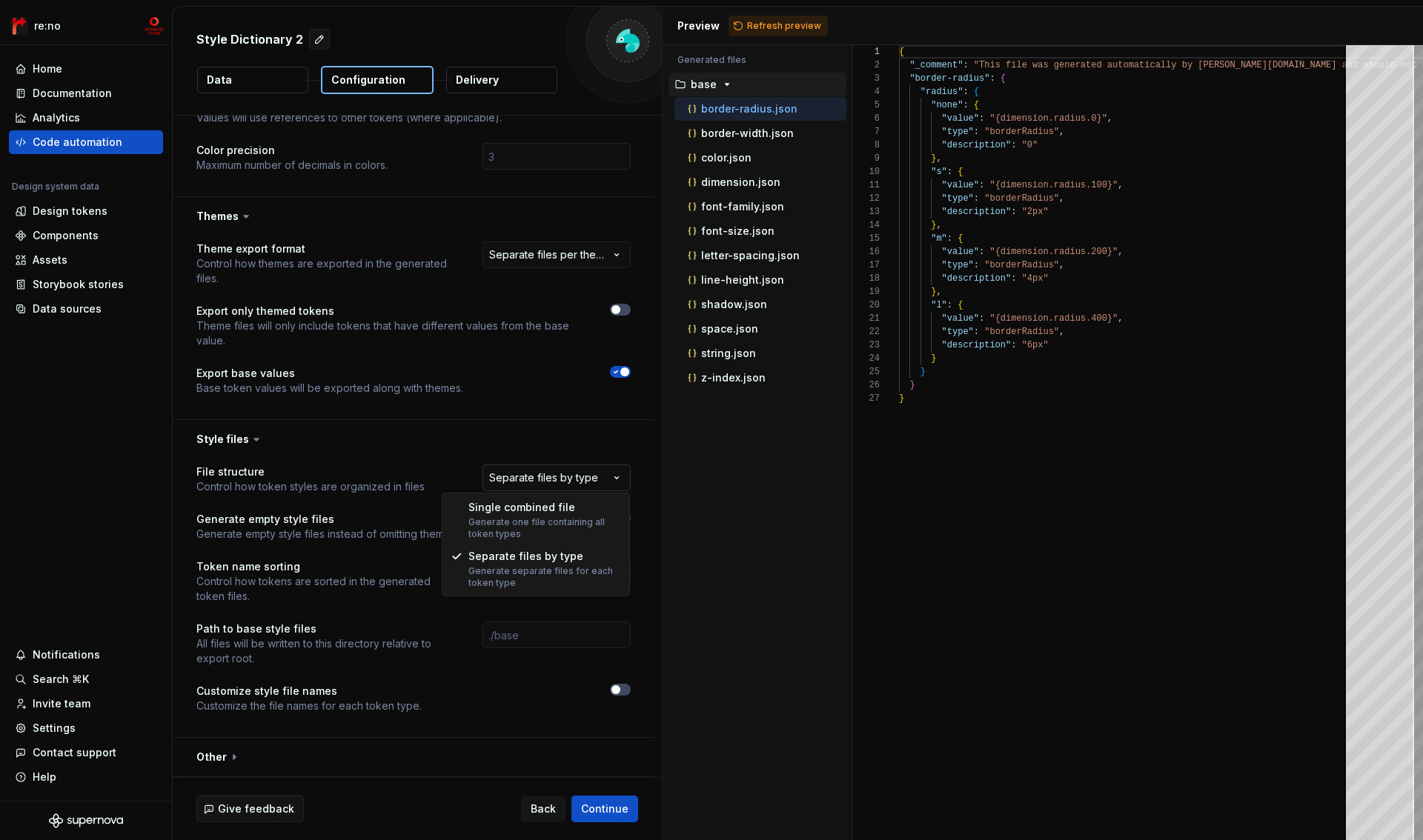
click at [491, 471] on html "**********" at bounding box center [711, 420] width 1423 height 840
click at [208, 758] on button "button" at bounding box center [414, 757] width 482 height 39
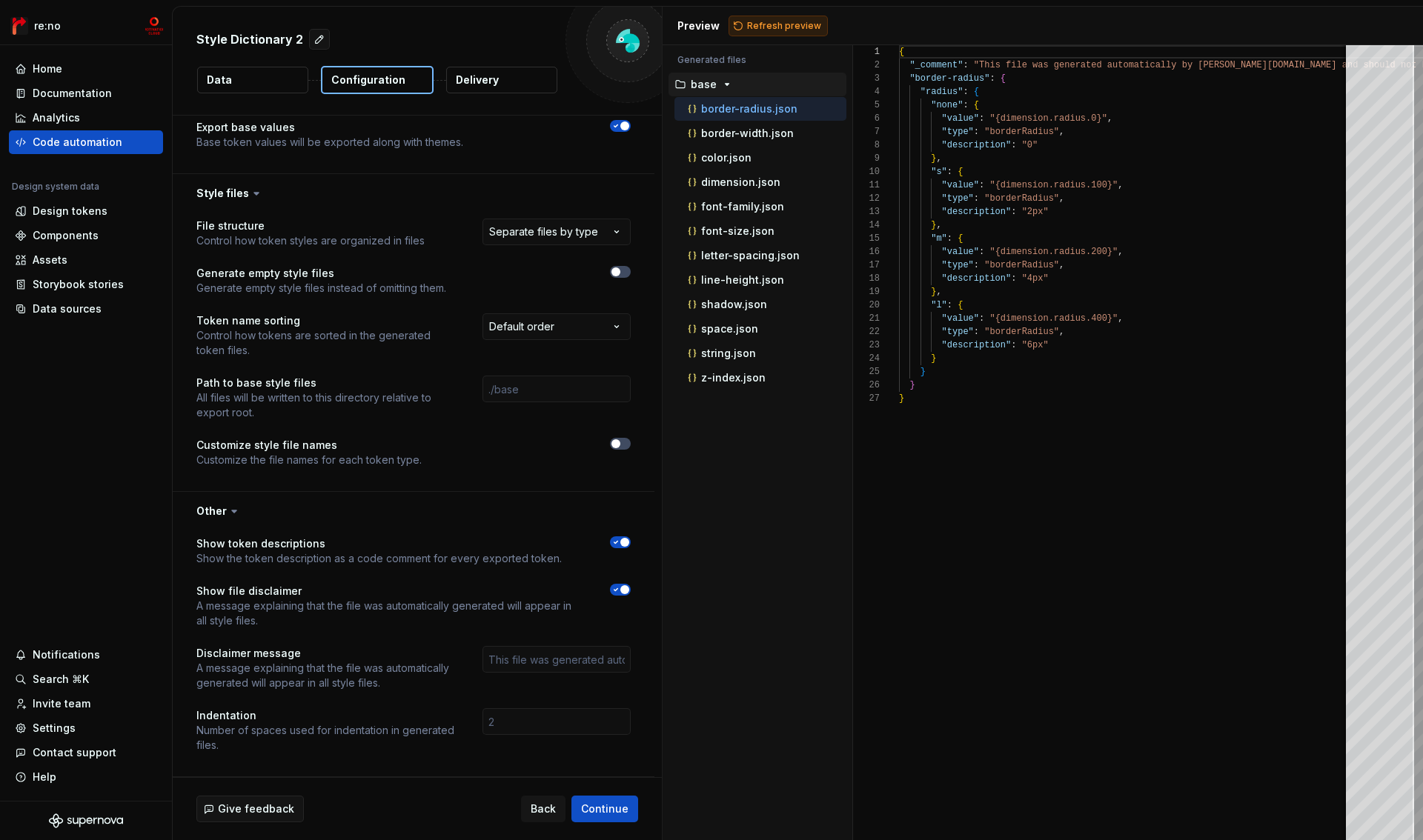
click at [787, 29] on span "Refresh preview" at bounding box center [784, 26] width 74 height 12
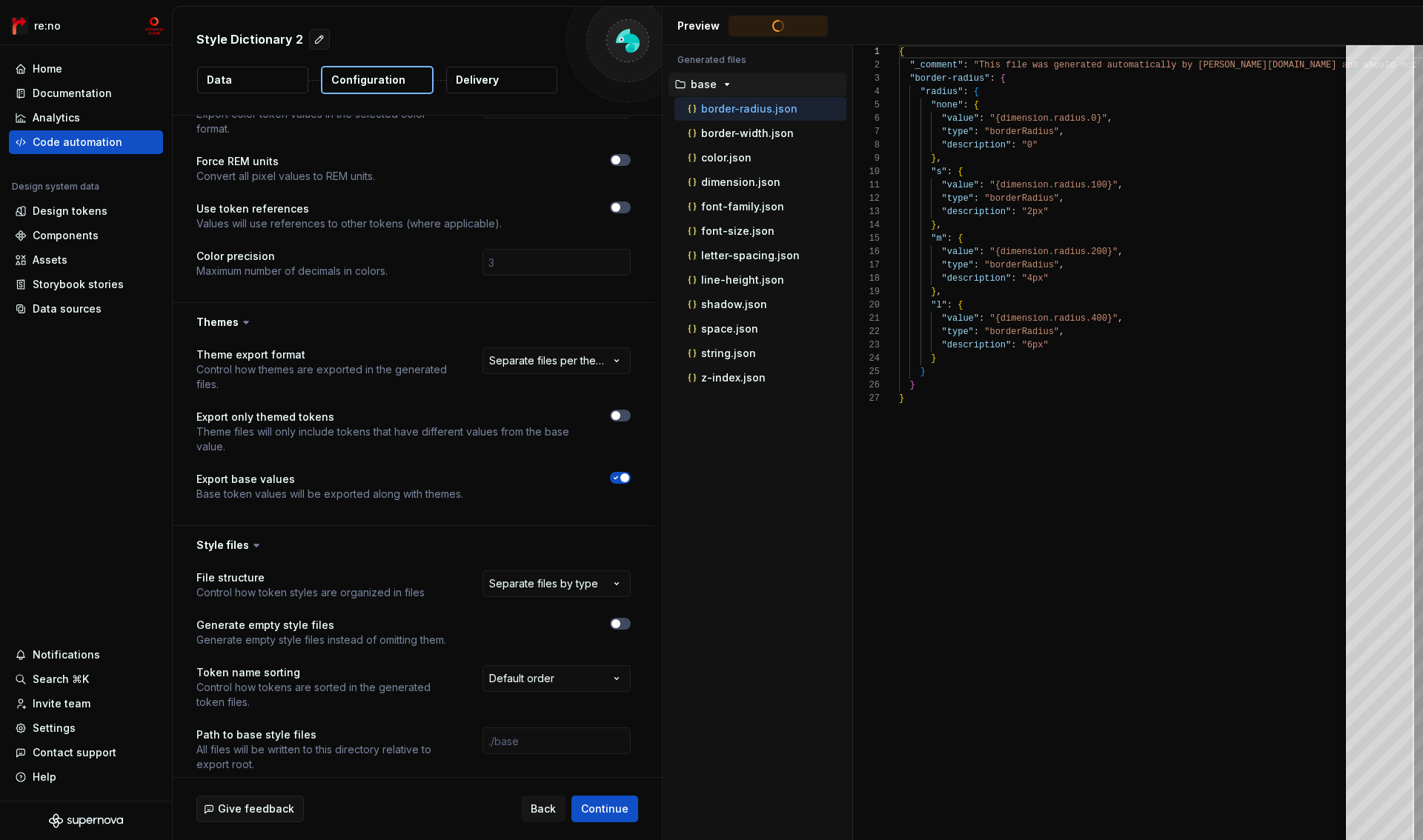
scroll to position [133, 0]
click at [742, 404] on icon "button" at bounding box center [745, 402] width 12 height 12
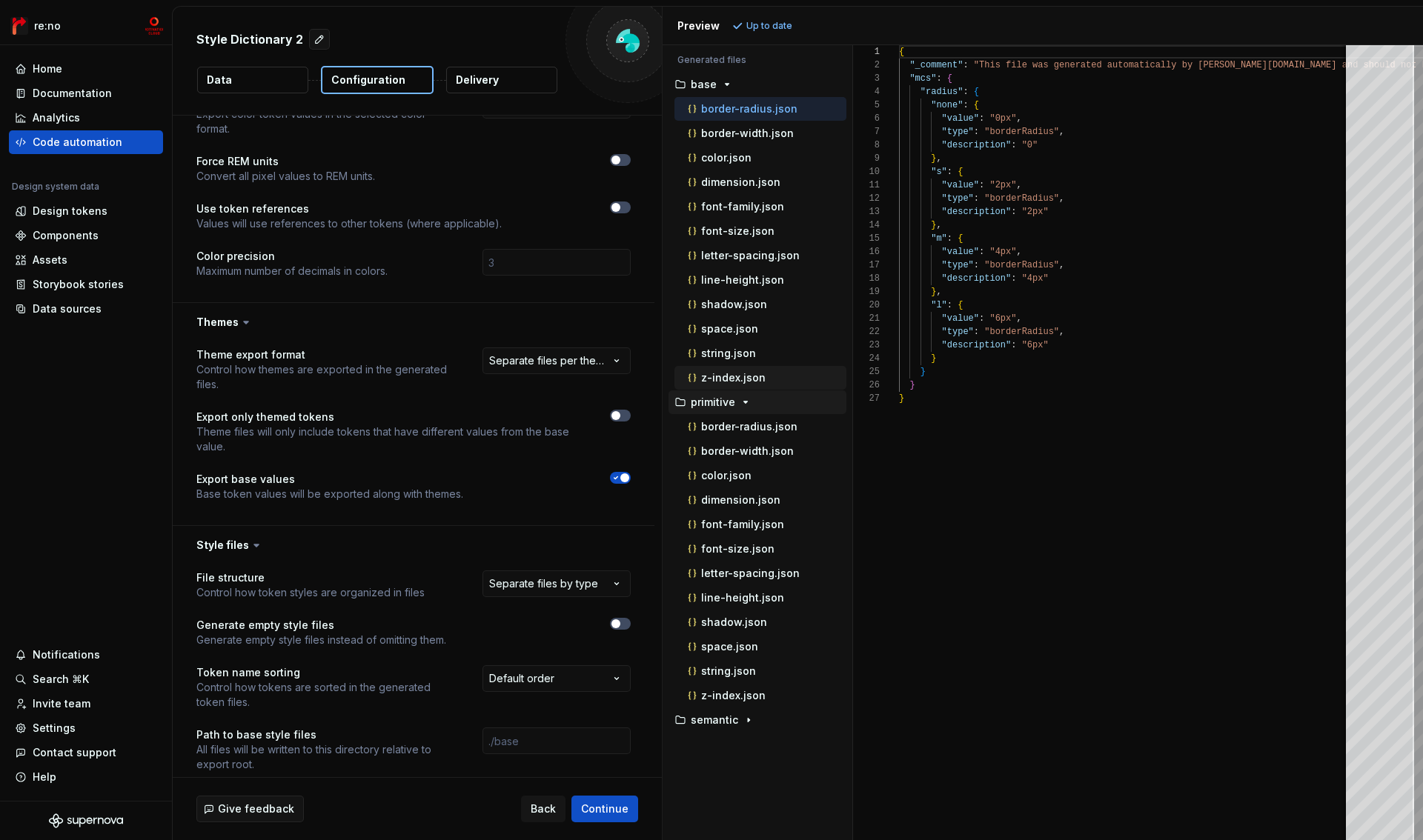
click at [751, 375] on p "z-index.json" at bounding box center [733, 377] width 64 height 12
type textarea "**********"
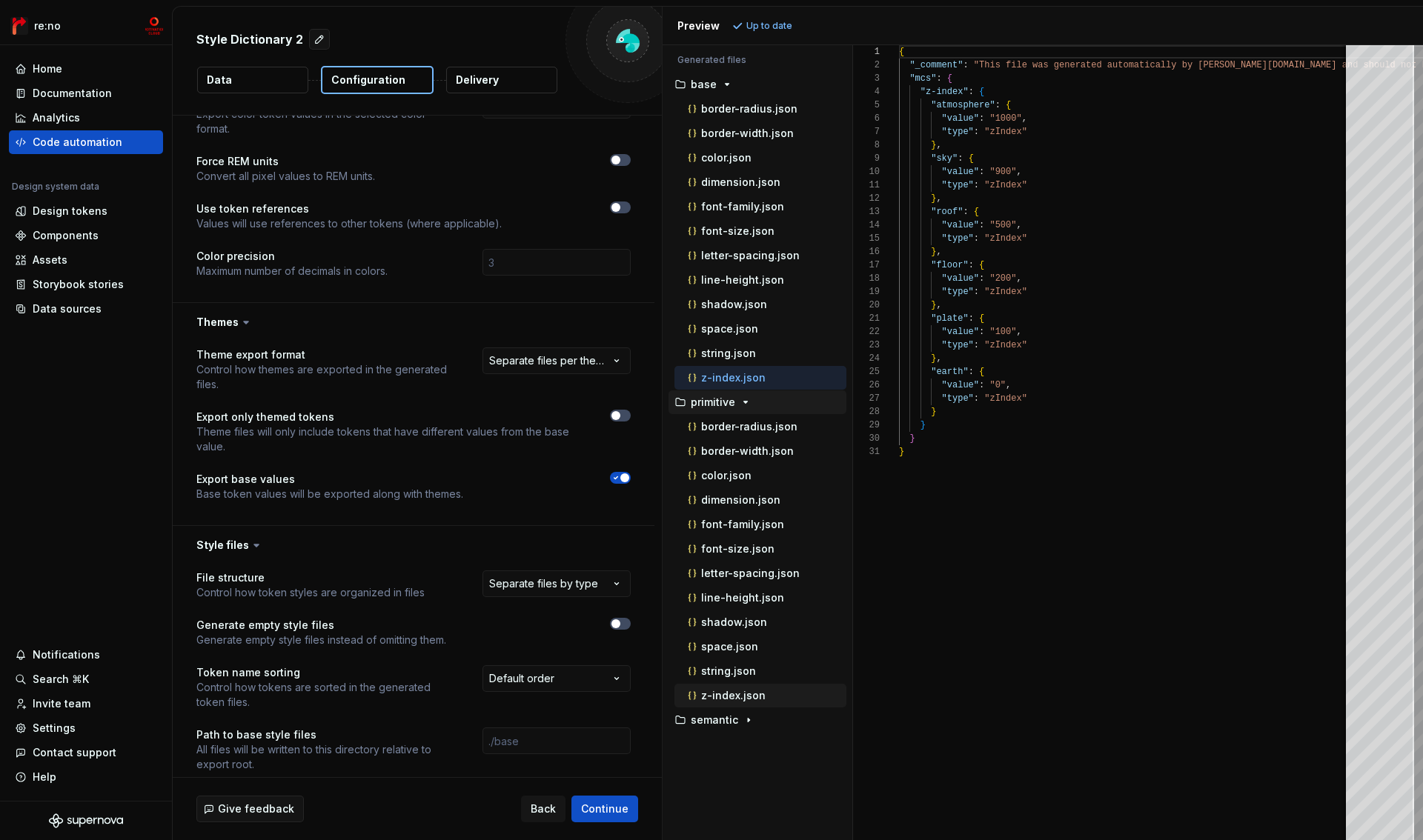
click at [752, 693] on p "z-index.json" at bounding box center [733, 695] width 64 height 12
click at [748, 723] on icon "button" at bounding box center [748, 719] width 12 height 12
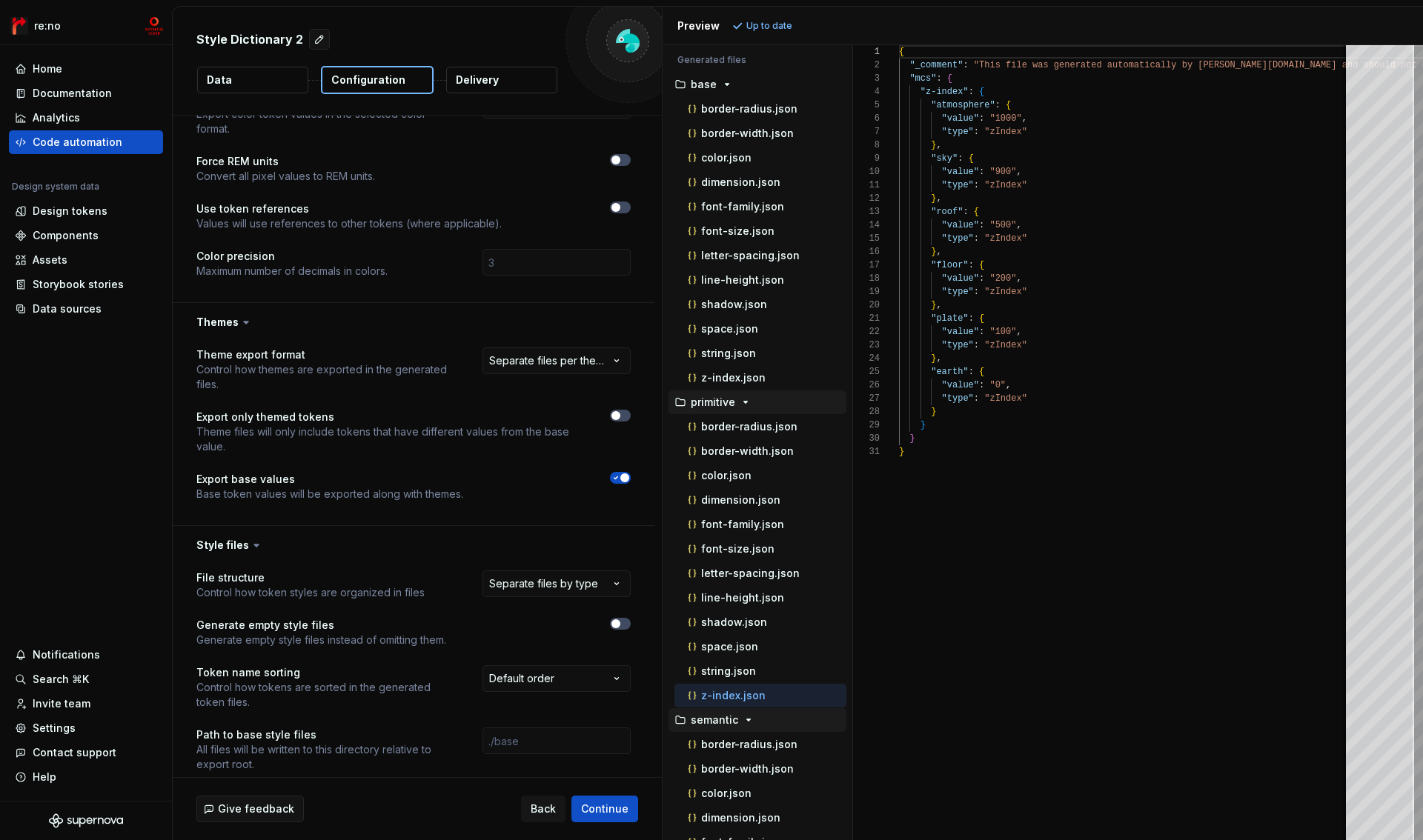
scroll to position [188, 0]
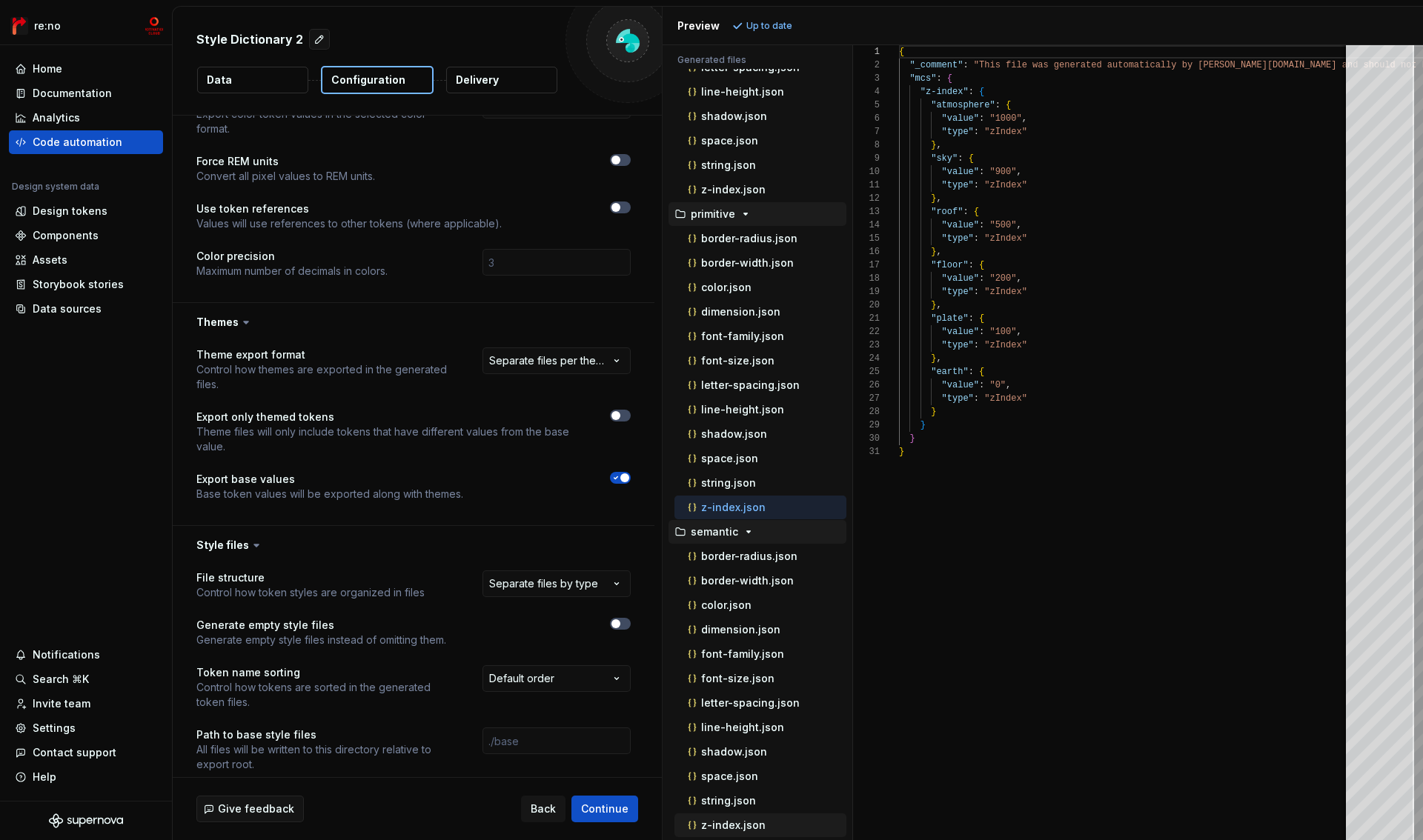
click at [751, 827] on p "z-index.json" at bounding box center [733, 825] width 64 height 12
click at [716, 515] on button "z-index.json" at bounding box center [761, 507] width 172 height 16
click at [619, 419] on icon "button" at bounding box center [615, 415] width 12 height 9
click at [763, 18] on button "Refresh preview" at bounding box center [779, 26] width 99 height 21
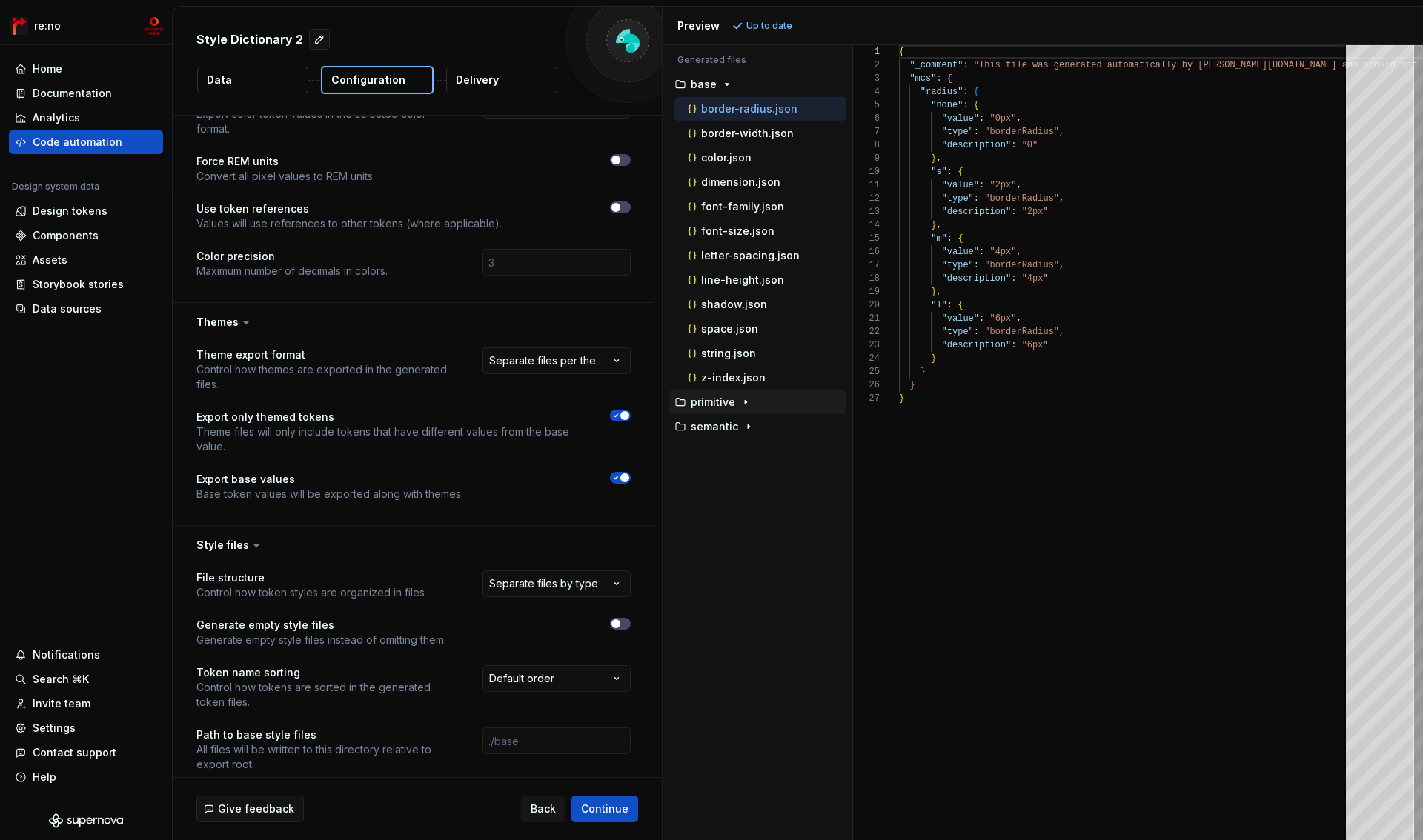
click at [737, 407] on div "button" at bounding box center [745, 402] width 18 height 12
click at [740, 506] on button "semantic" at bounding box center [758, 499] width 178 height 16
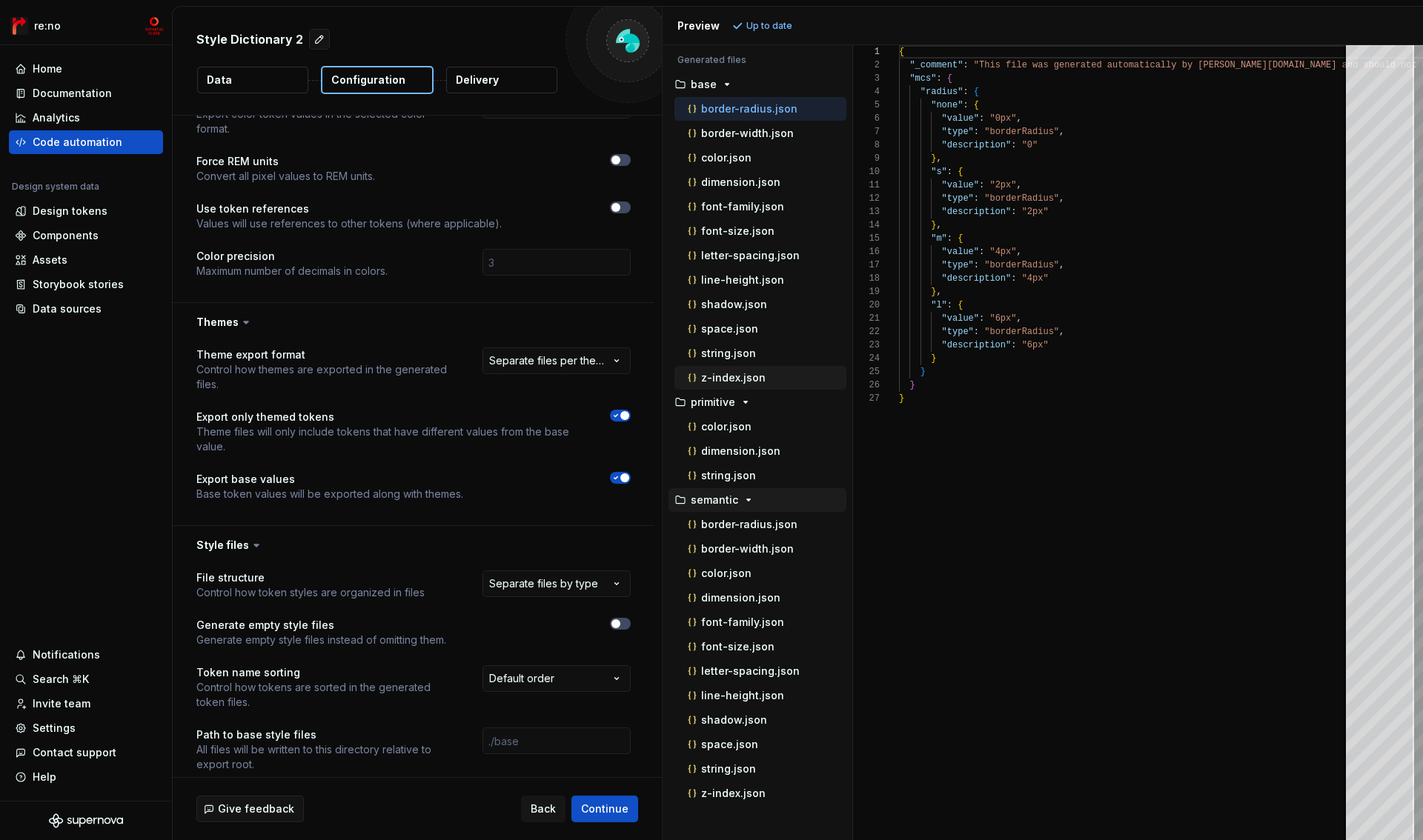
click at [754, 372] on p "z-index.json" at bounding box center [733, 377] width 64 height 12
type textarea "**********"
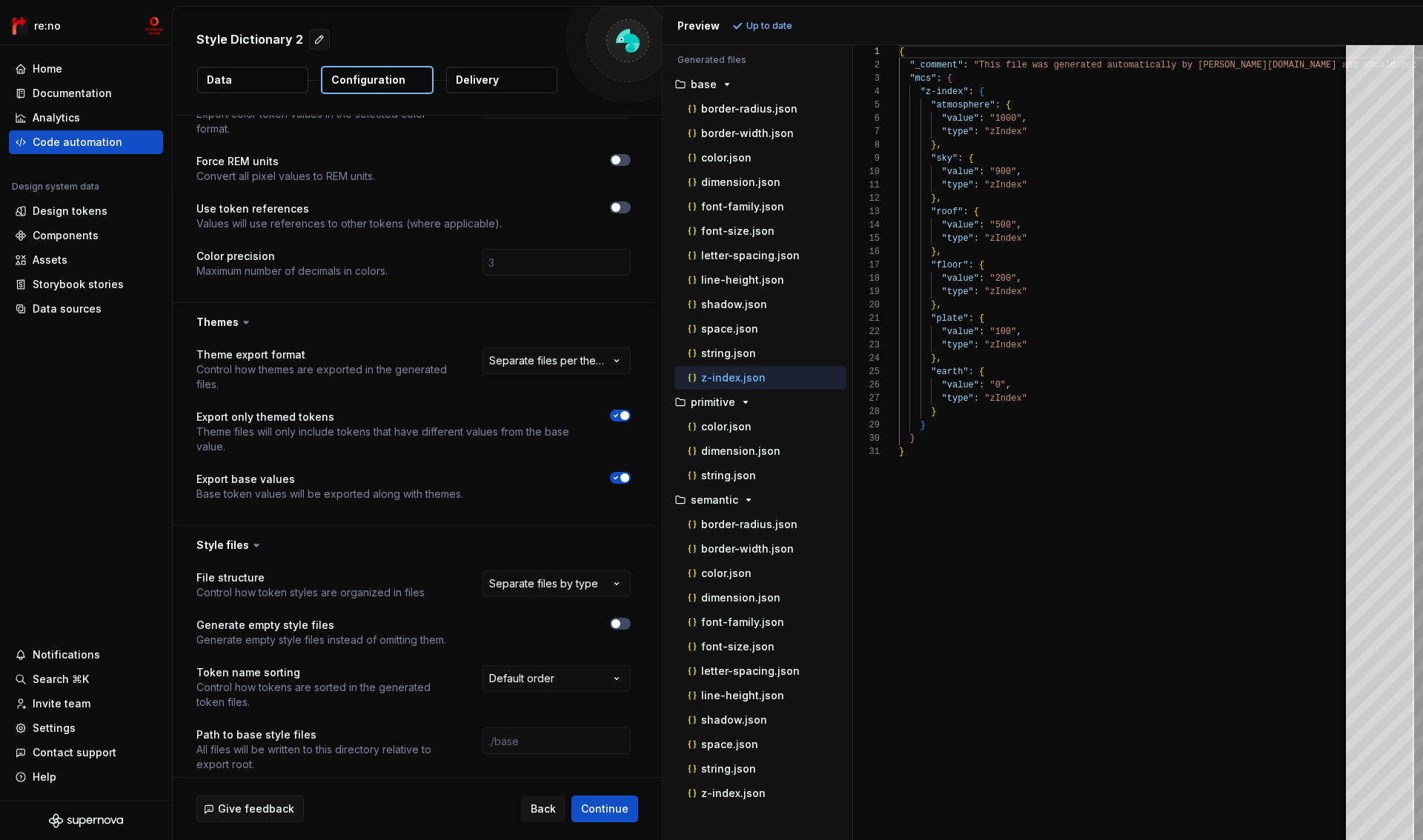
scroll to position [133, 0]
click at [623, 480] on span "button" at bounding box center [624, 477] width 9 height 9
click at [765, 29] on span "Refresh preview" at bounding box center [784, 26] width 74 height 12
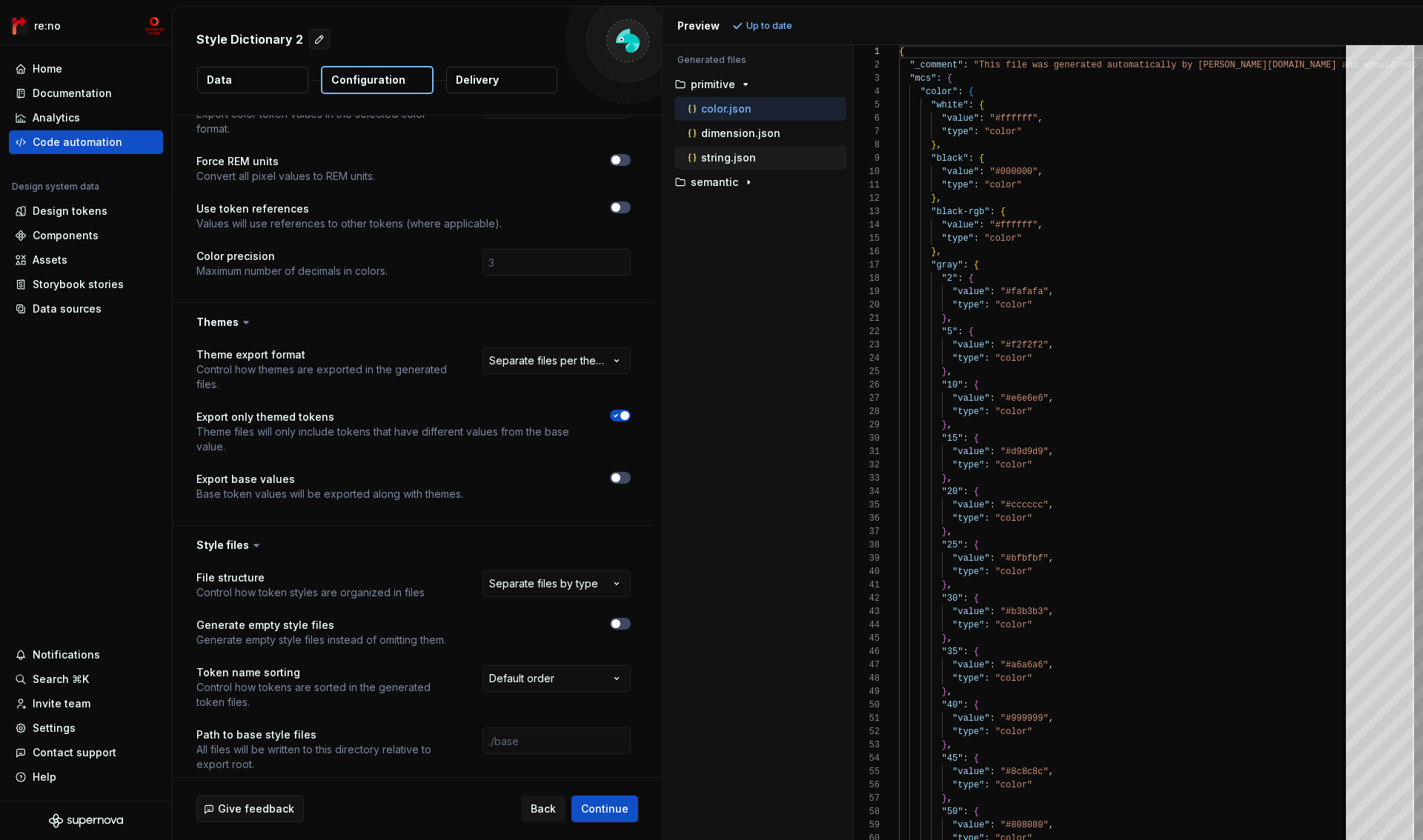
click at [741, 159] on p "string.json" at bounding box center [728, 157] width 55 height 12
type textarea "**********"
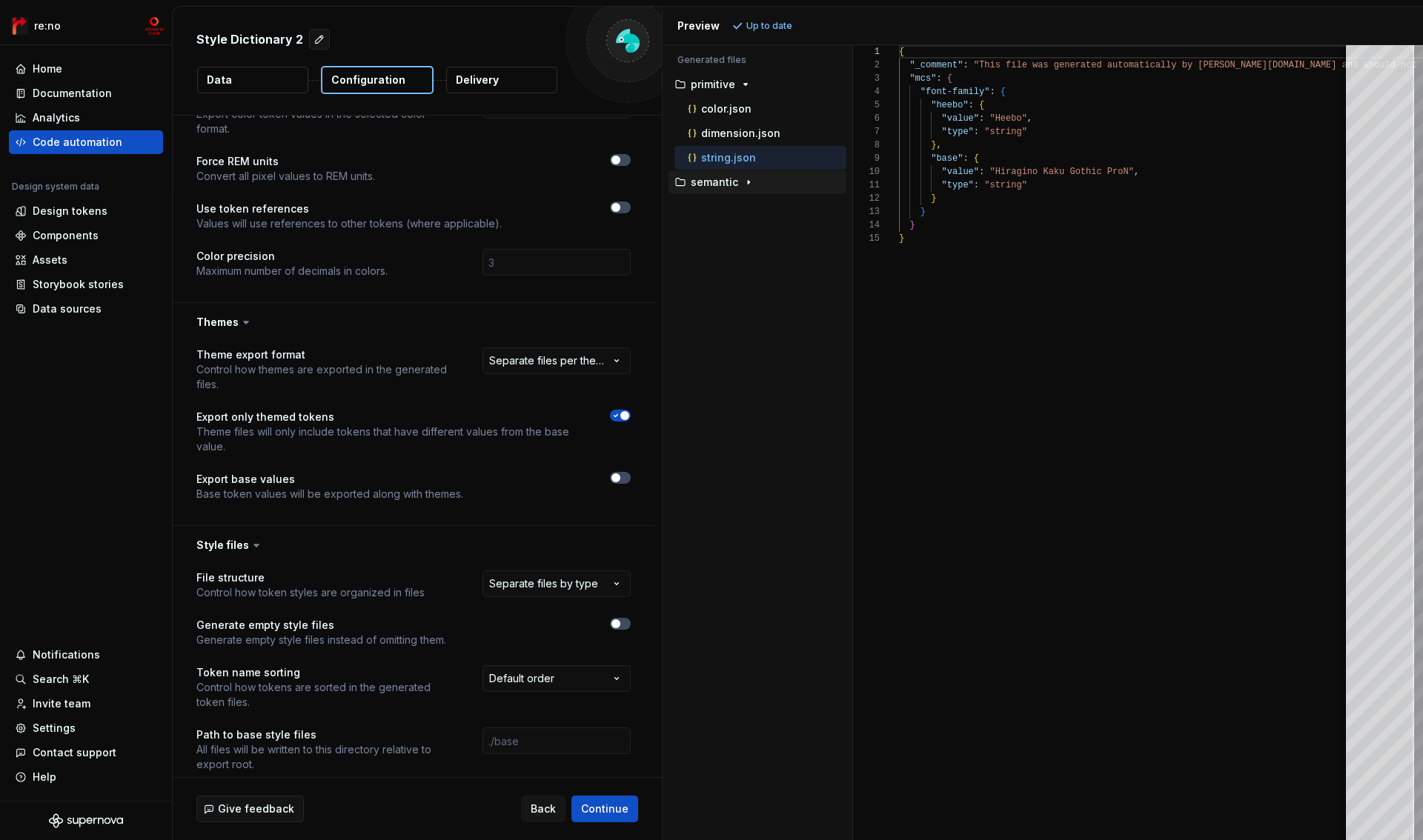
click at [721, 185] on p "semantic" at bounding box center [714, 182] width 47 height 12
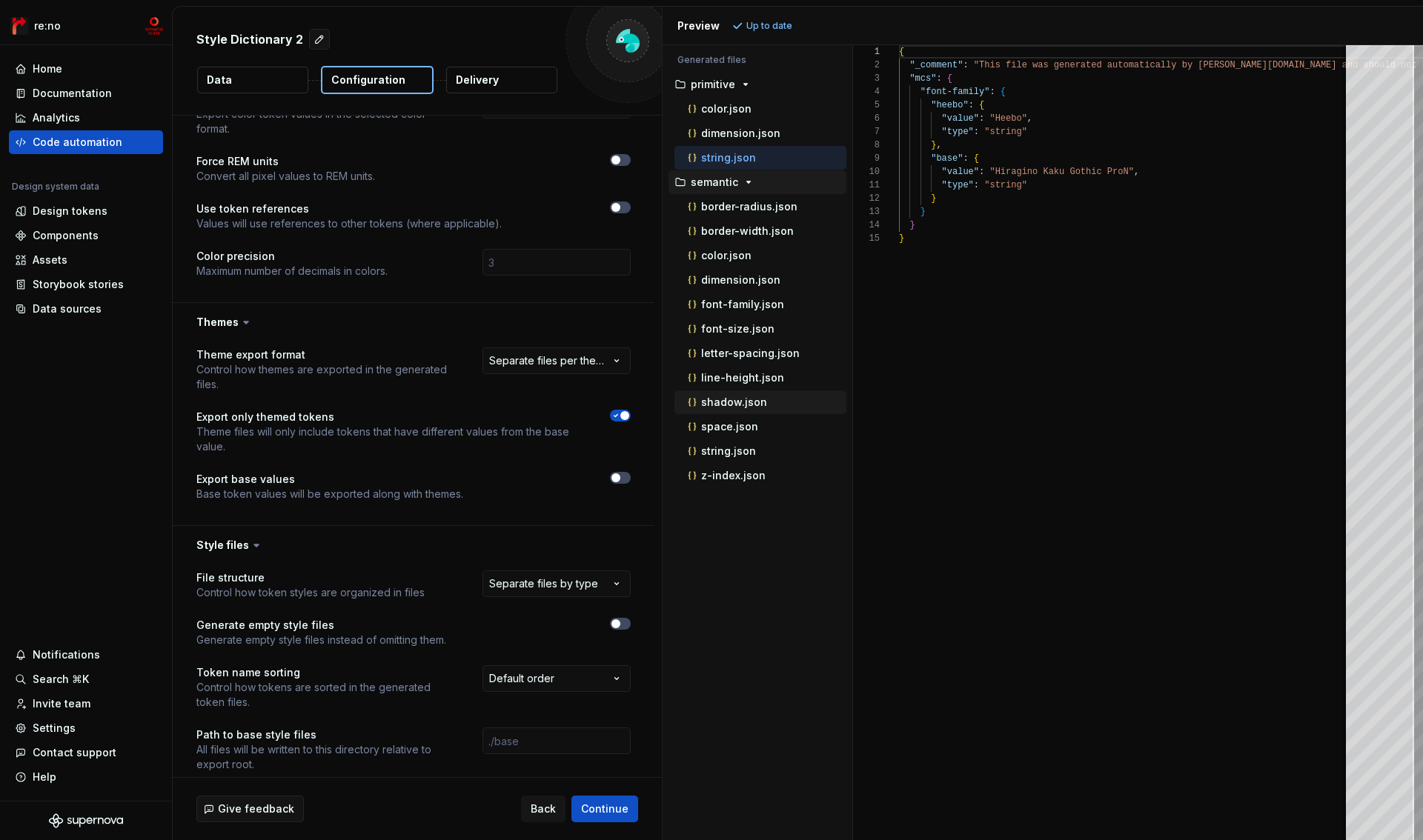
click at [738, 404] on p "shadow.json" at bounding box center [734, 402] width 66 height 12
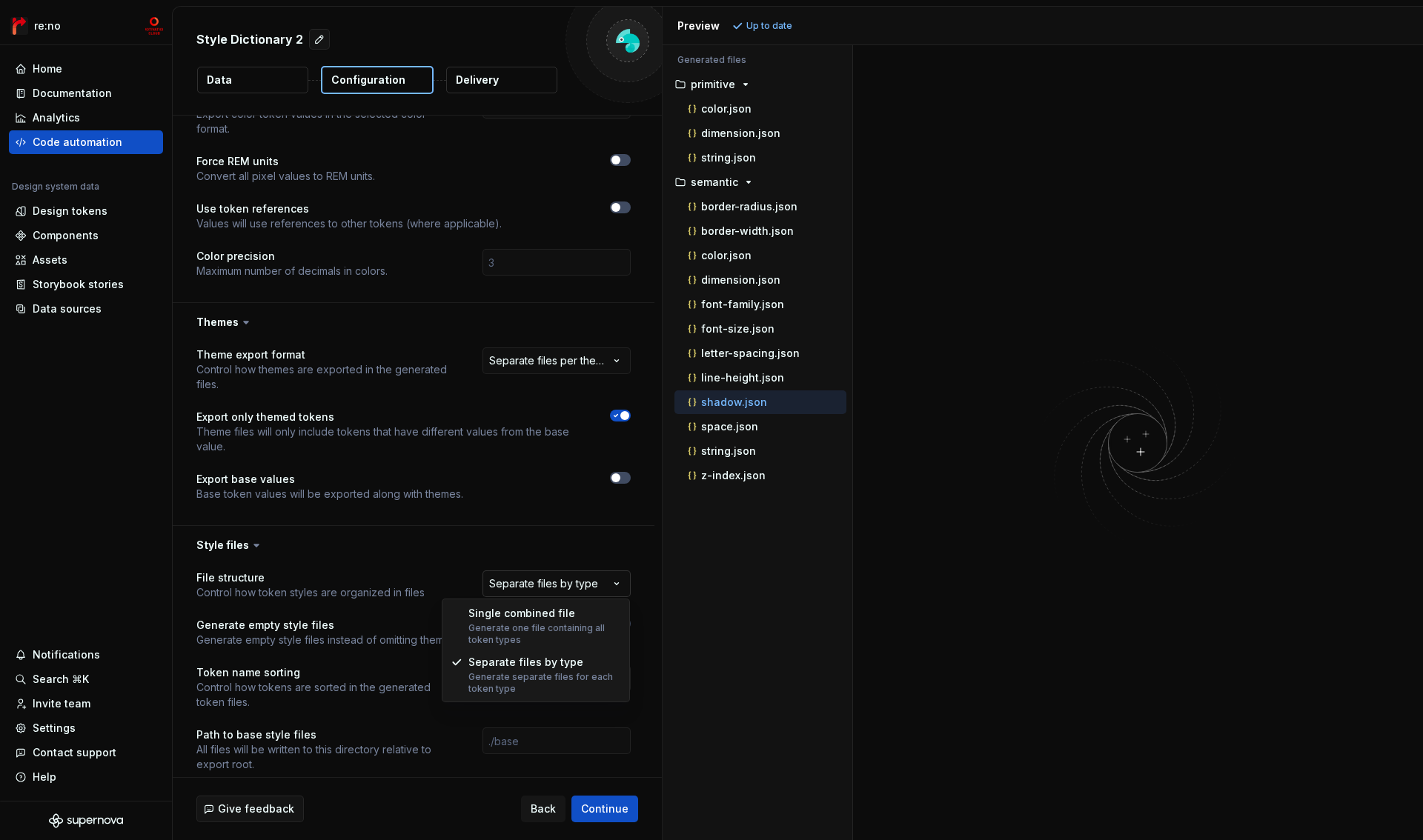
click at [580, 591] on html "**********" at bounding box center [711, 420] width 1423 height 840
select select "**********"
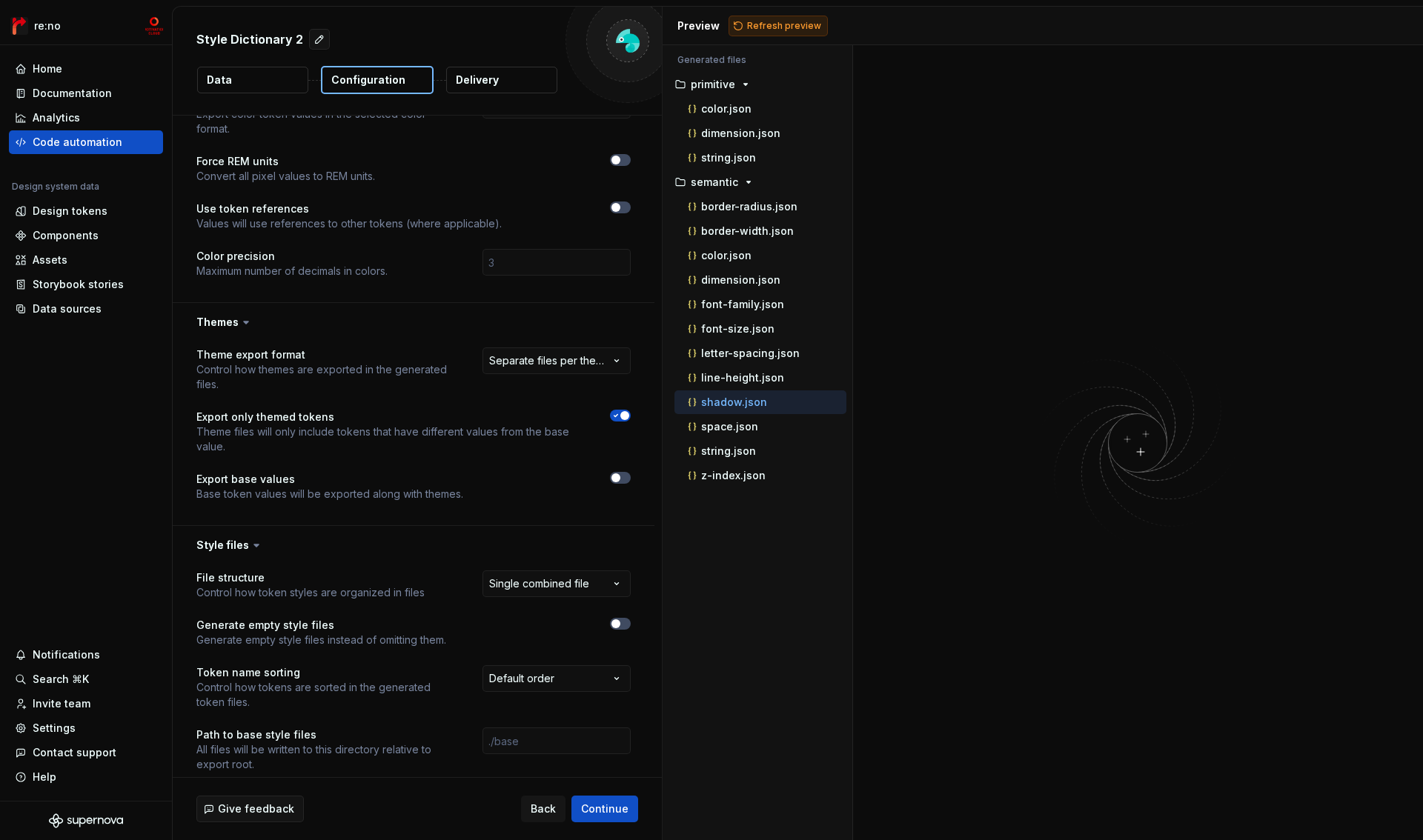
click at [778, 27] on span "Refresh preview" at bounding box center [784, 26] width 74 height 12
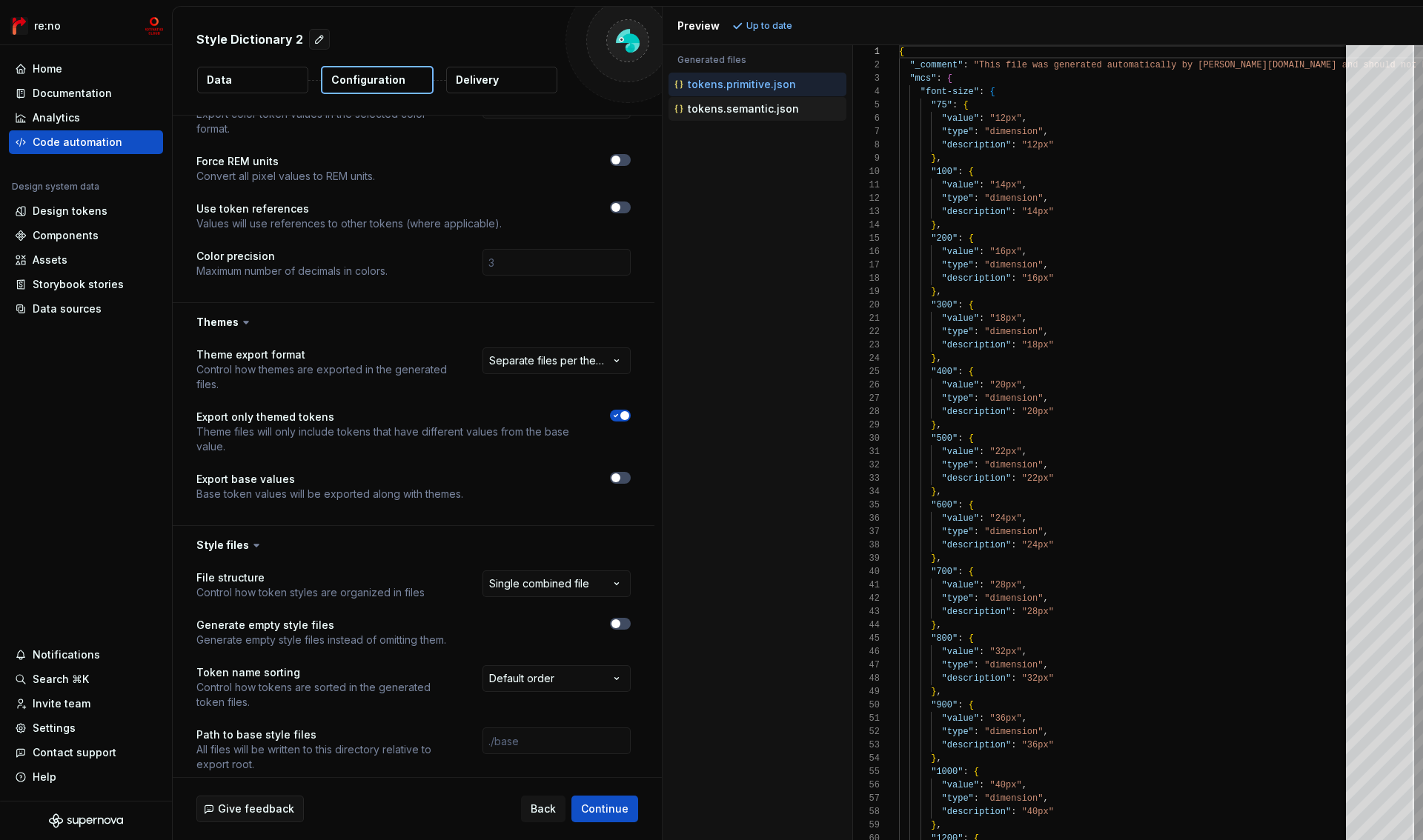
click at [753, 115] on div "tokens.semantic.json" at bounding box center [759, 108] width 175 height 15
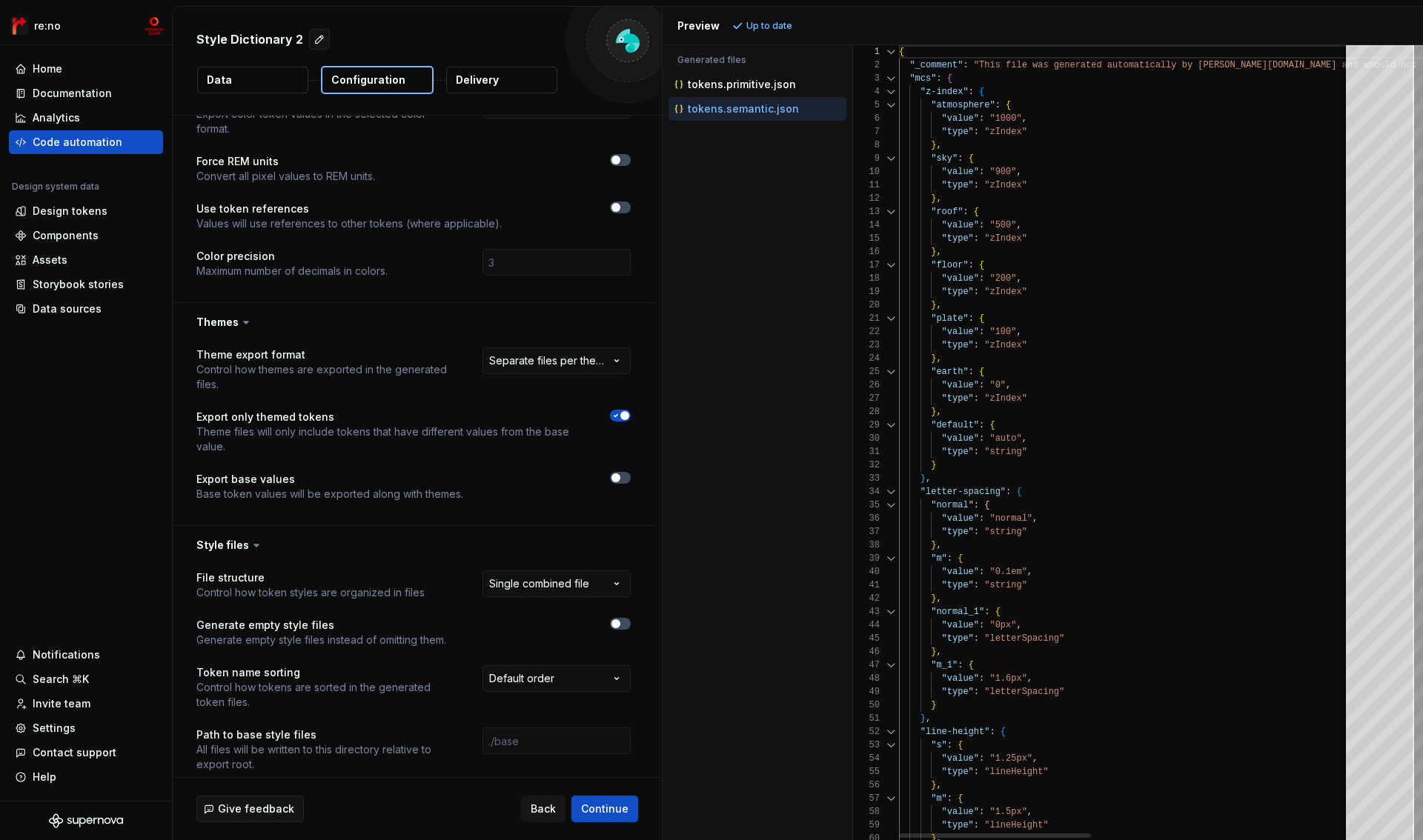
click at [890, 92] on div at bounding box center [891, 91] width 19 height 13
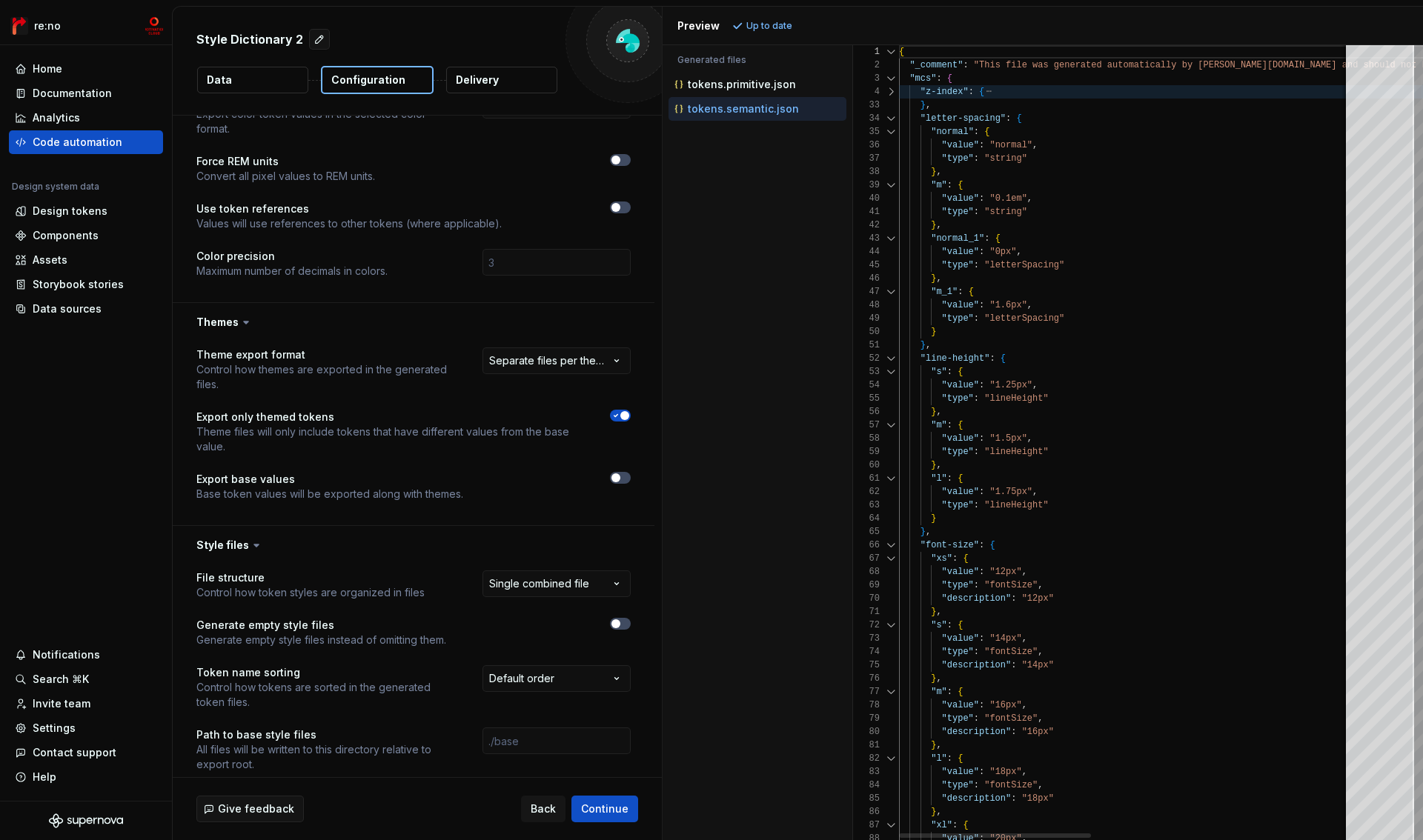
click at [888, 118] on div at bounding box center [891, 118] width 19 height 13
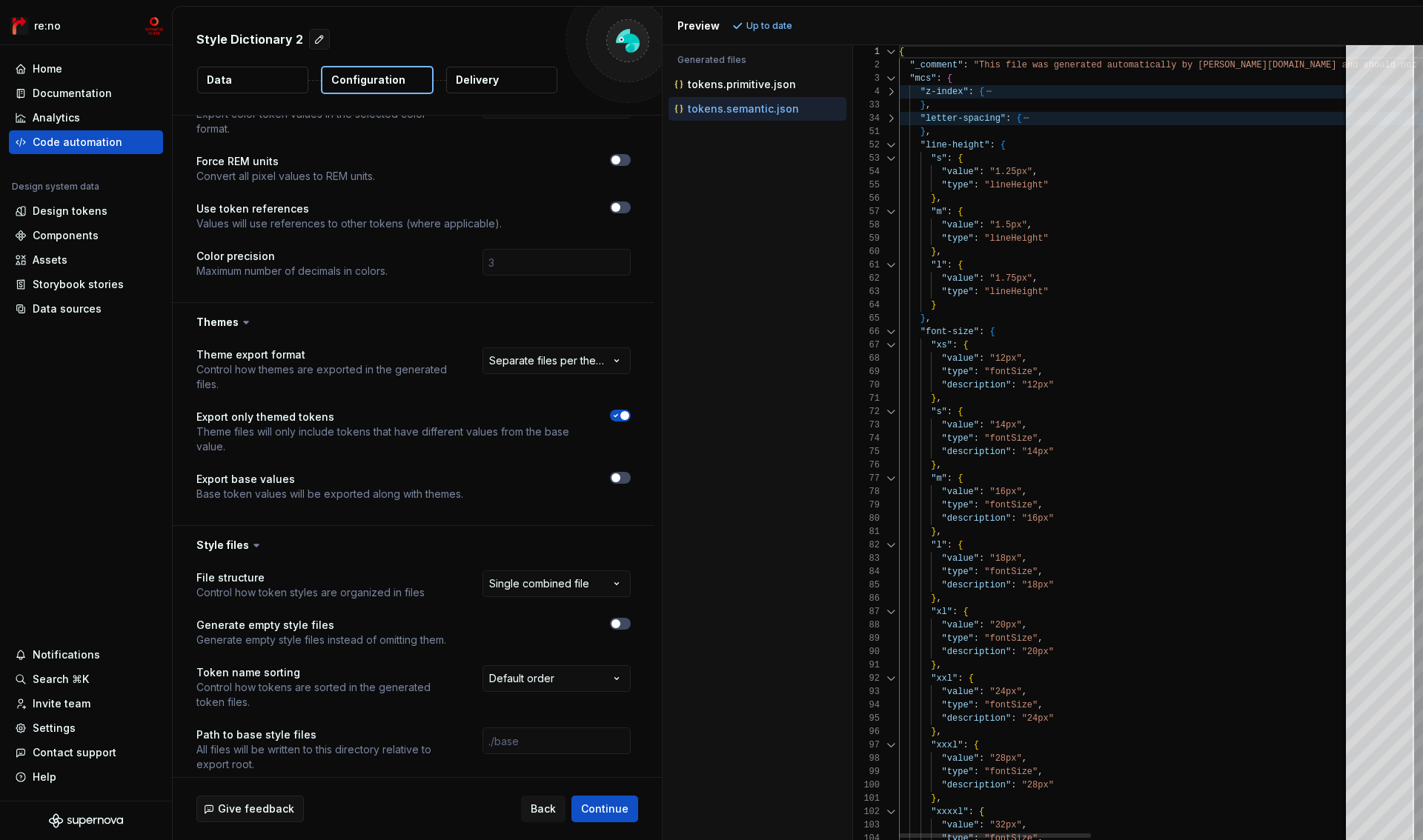
click at [890, 146] on div at bounding box center [891, 145] width 19 height 13
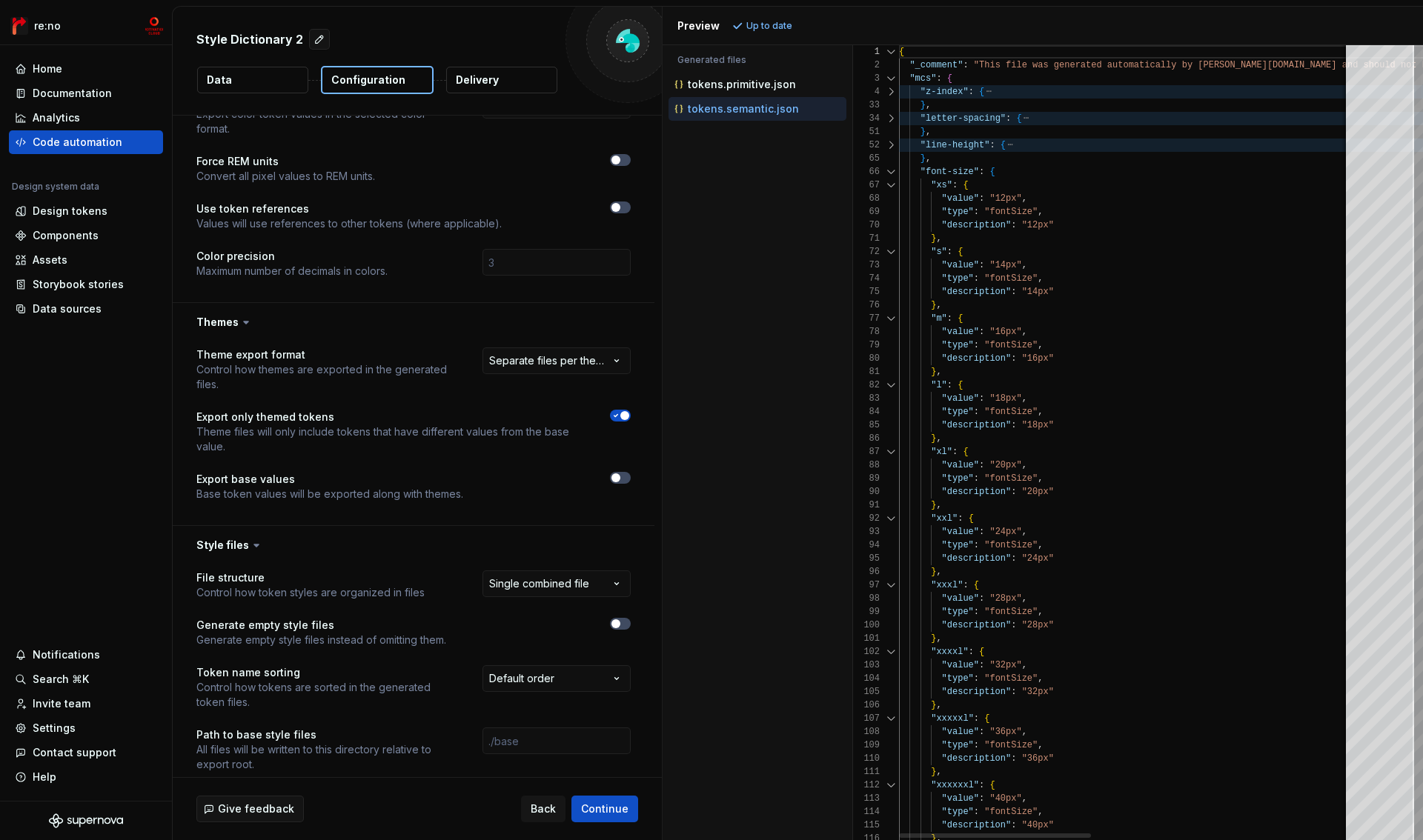
click at [890, 173] on div at bounding box center [891, 171] width 19 height 13
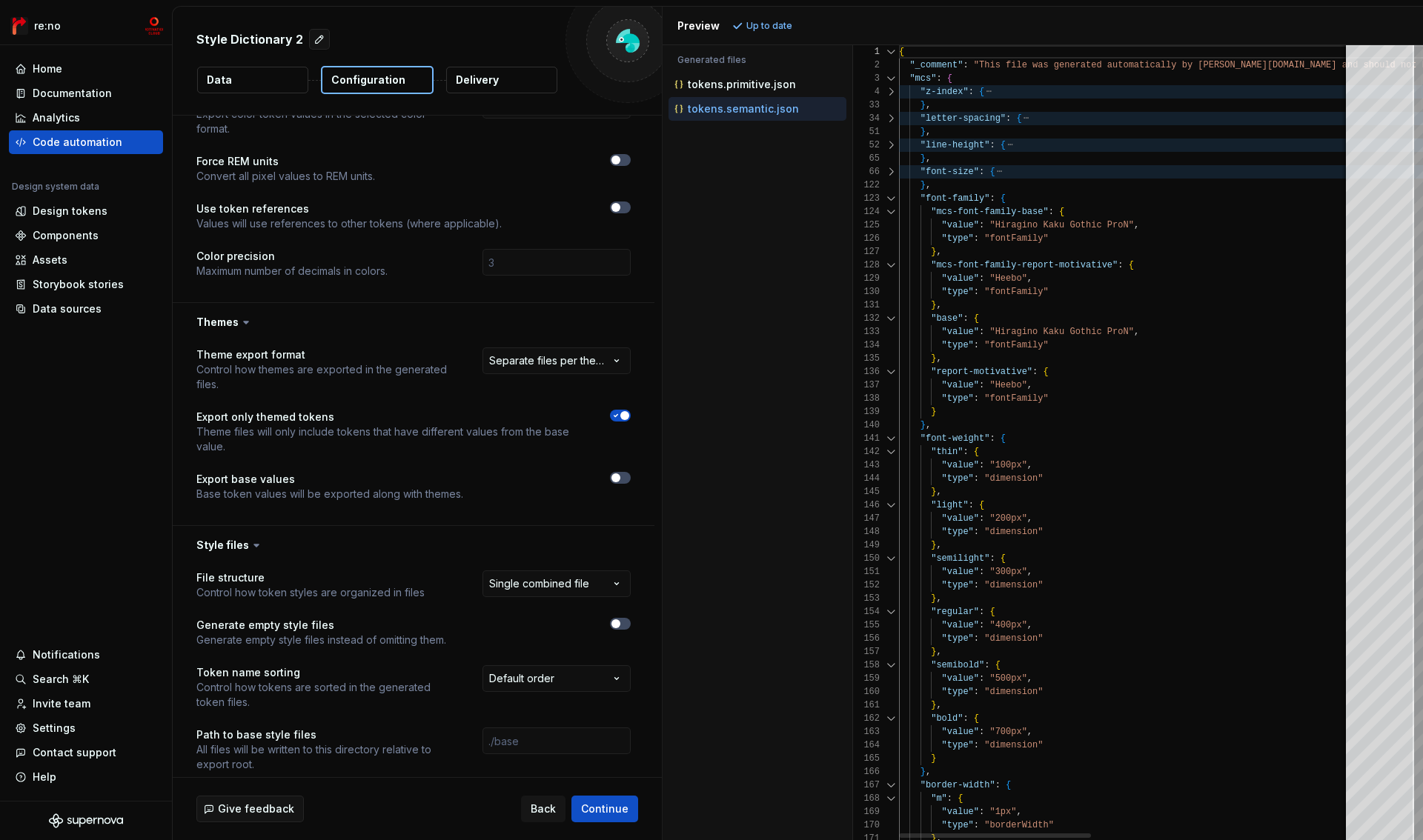
click at [892, 197] on div at bounding box center [891, 198] width 19 height 13
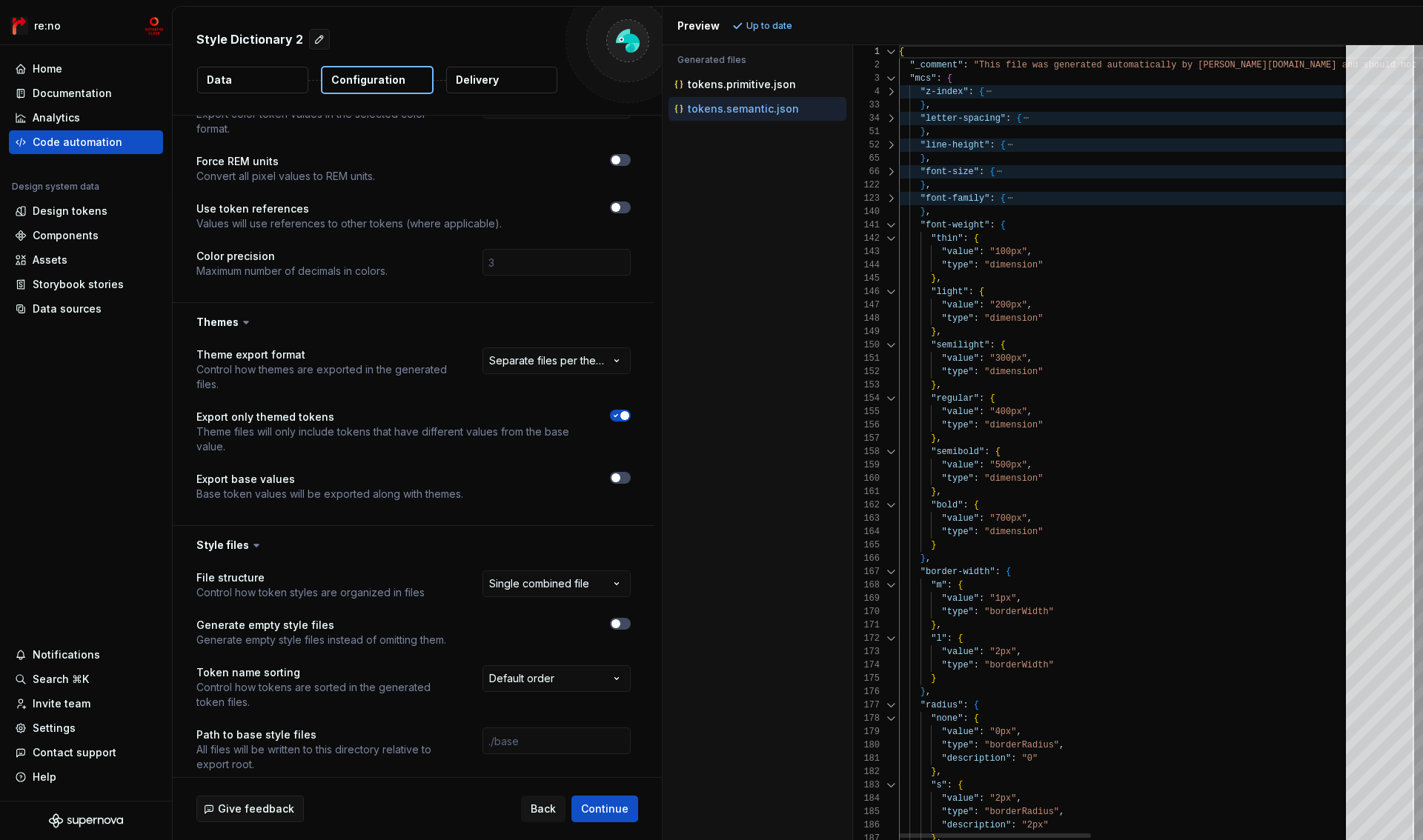
click at [894, 225] on div at bounding box center [891, 225] width 19 height 13
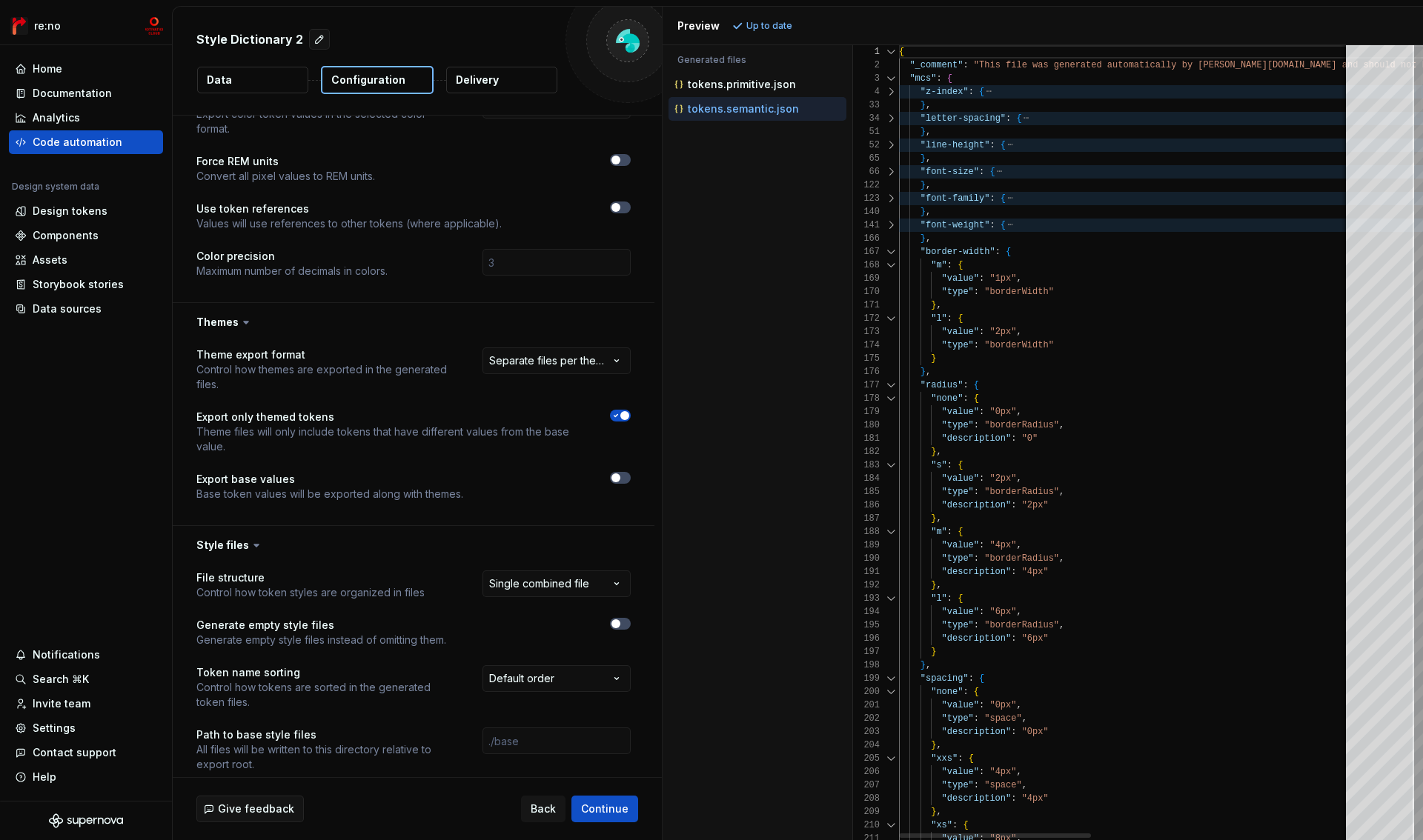
click at [893, 227] on div at bounding box center [891, 225] width 19 height 13
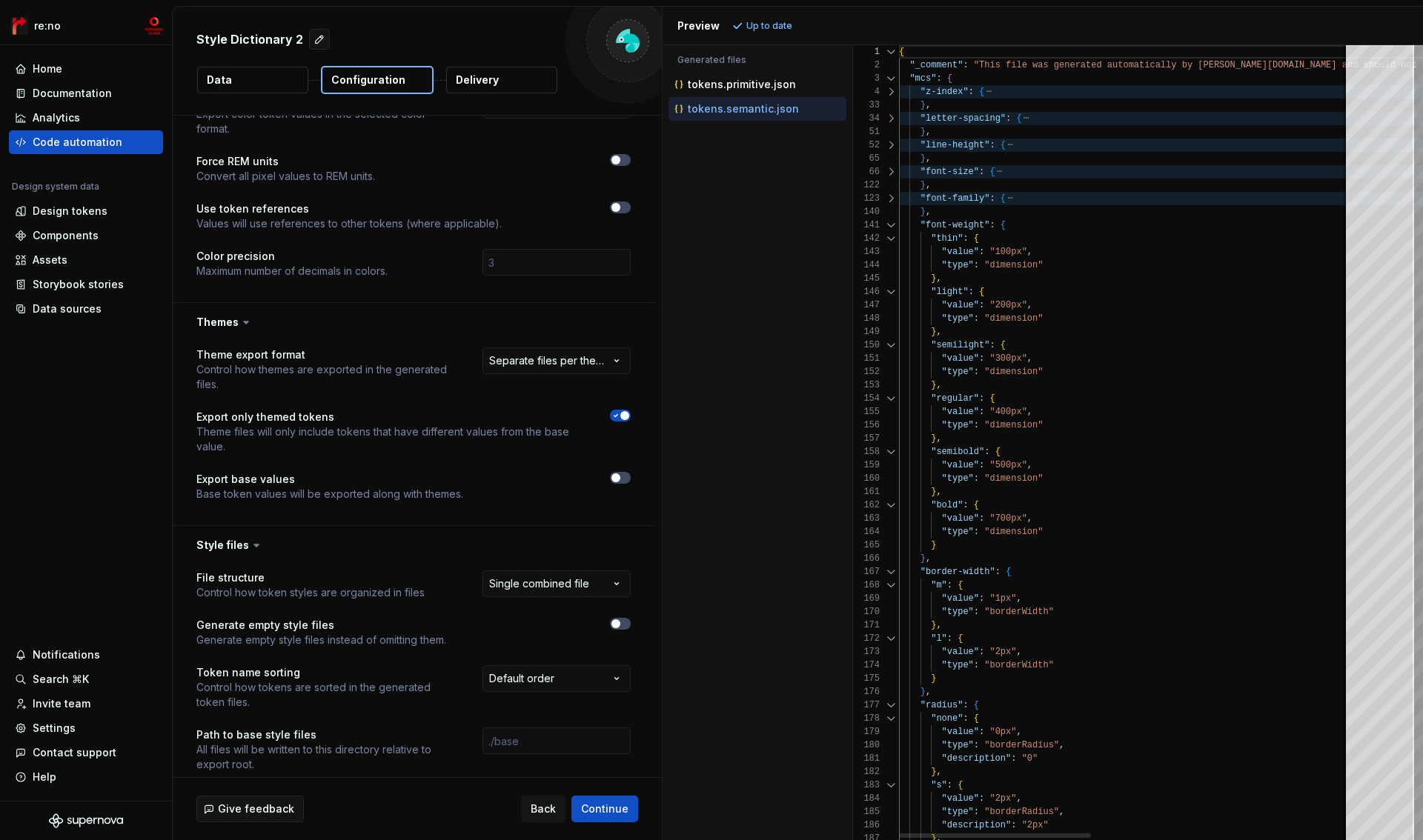
click at [894, 227] on div at bounding box center [891, 225] width 19 height 13
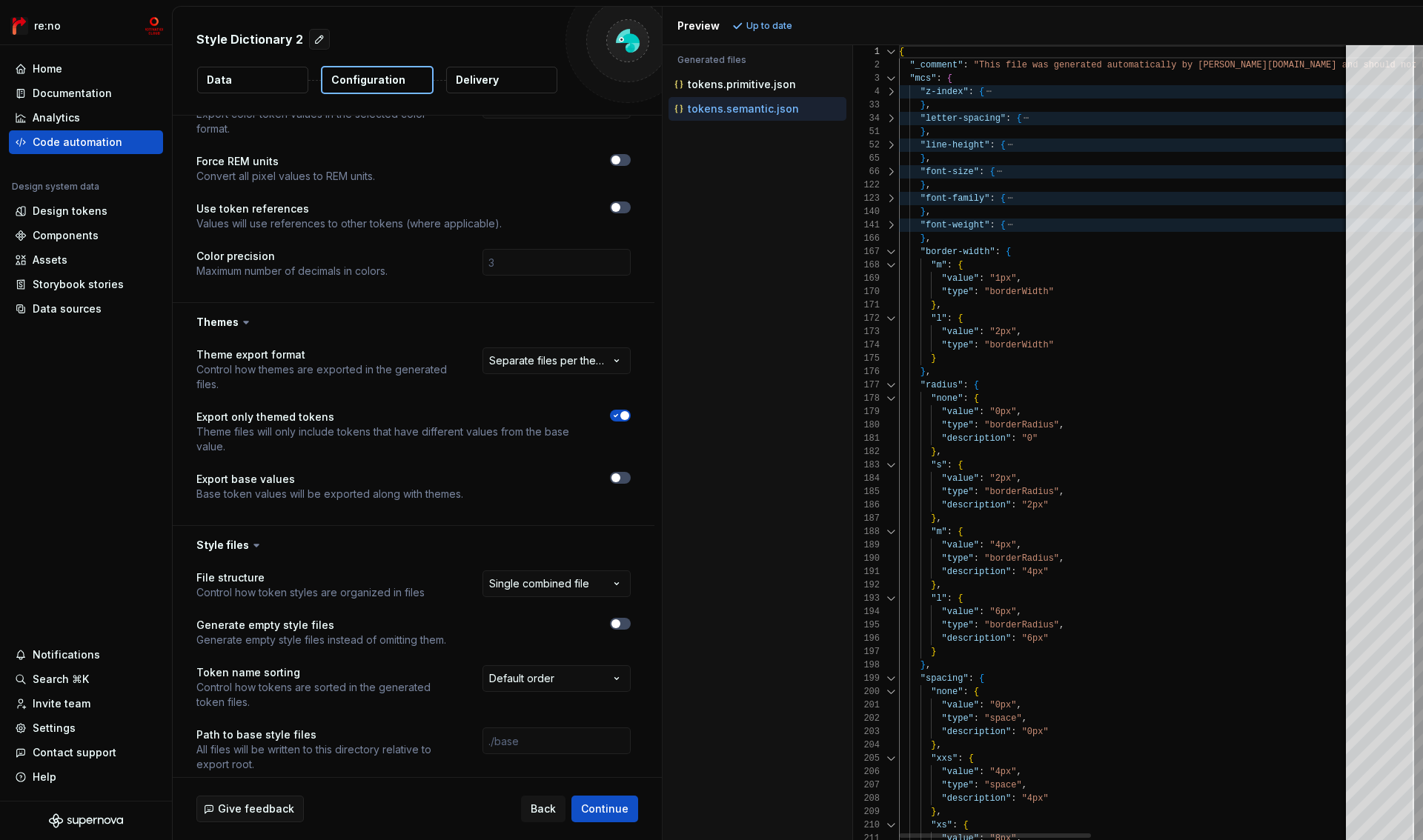
click at [892, 254] on div at bounding box center [891, 252] width 19 height 13
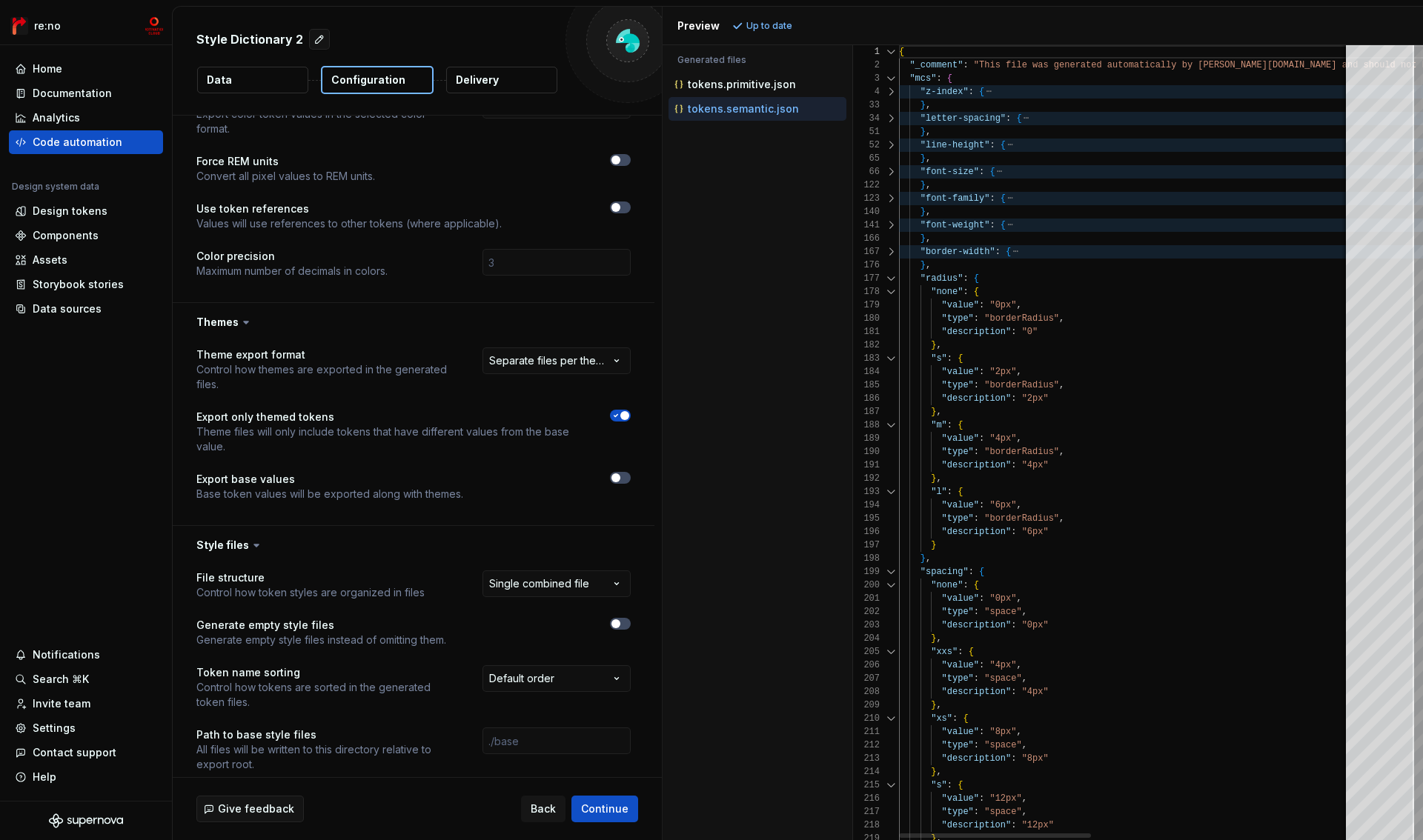
click at [892, 280] on div at bounding box center [891, 278] width 19 height 13
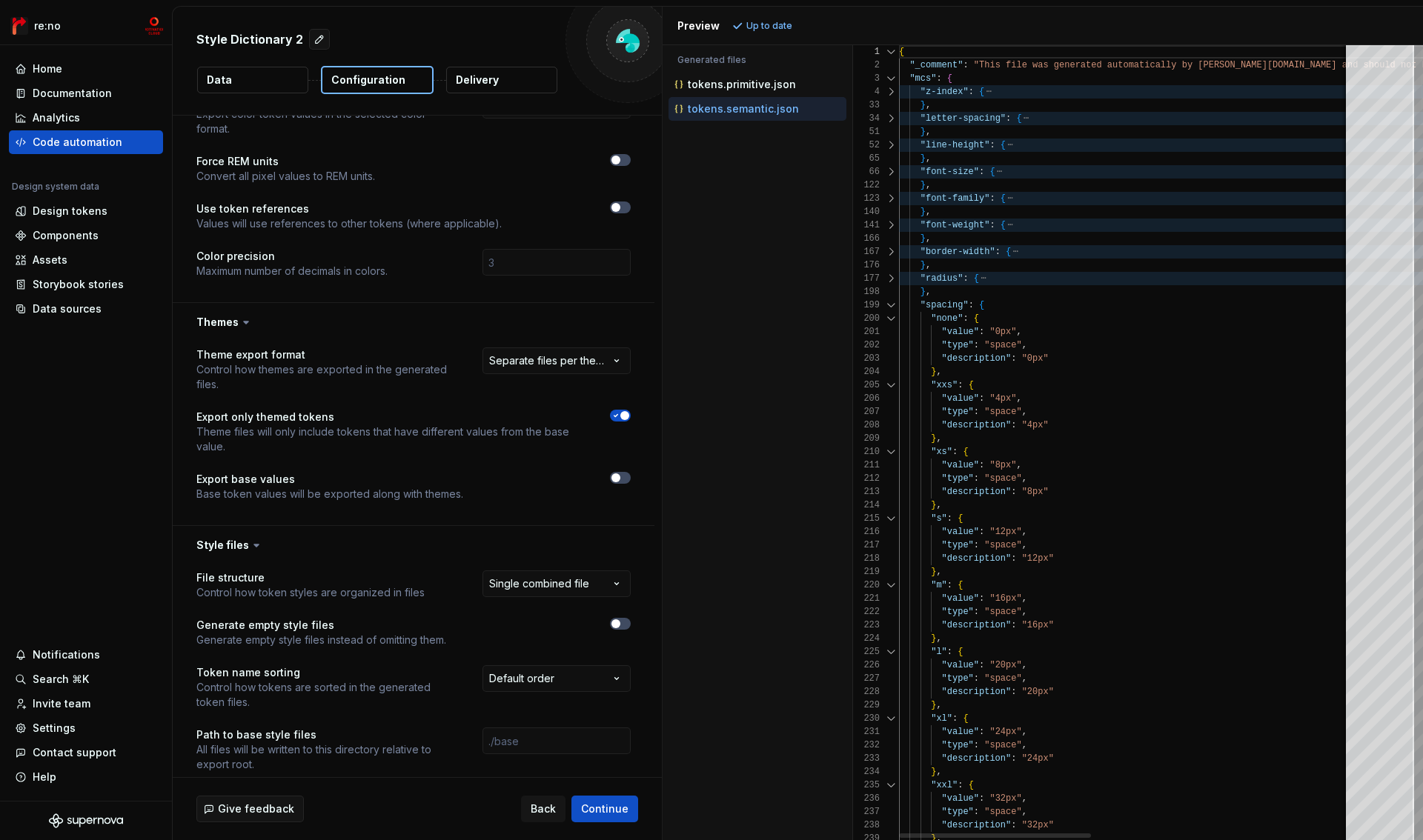
click at [892, 307] on div at bounding box center [891, 305] width 19 height 13
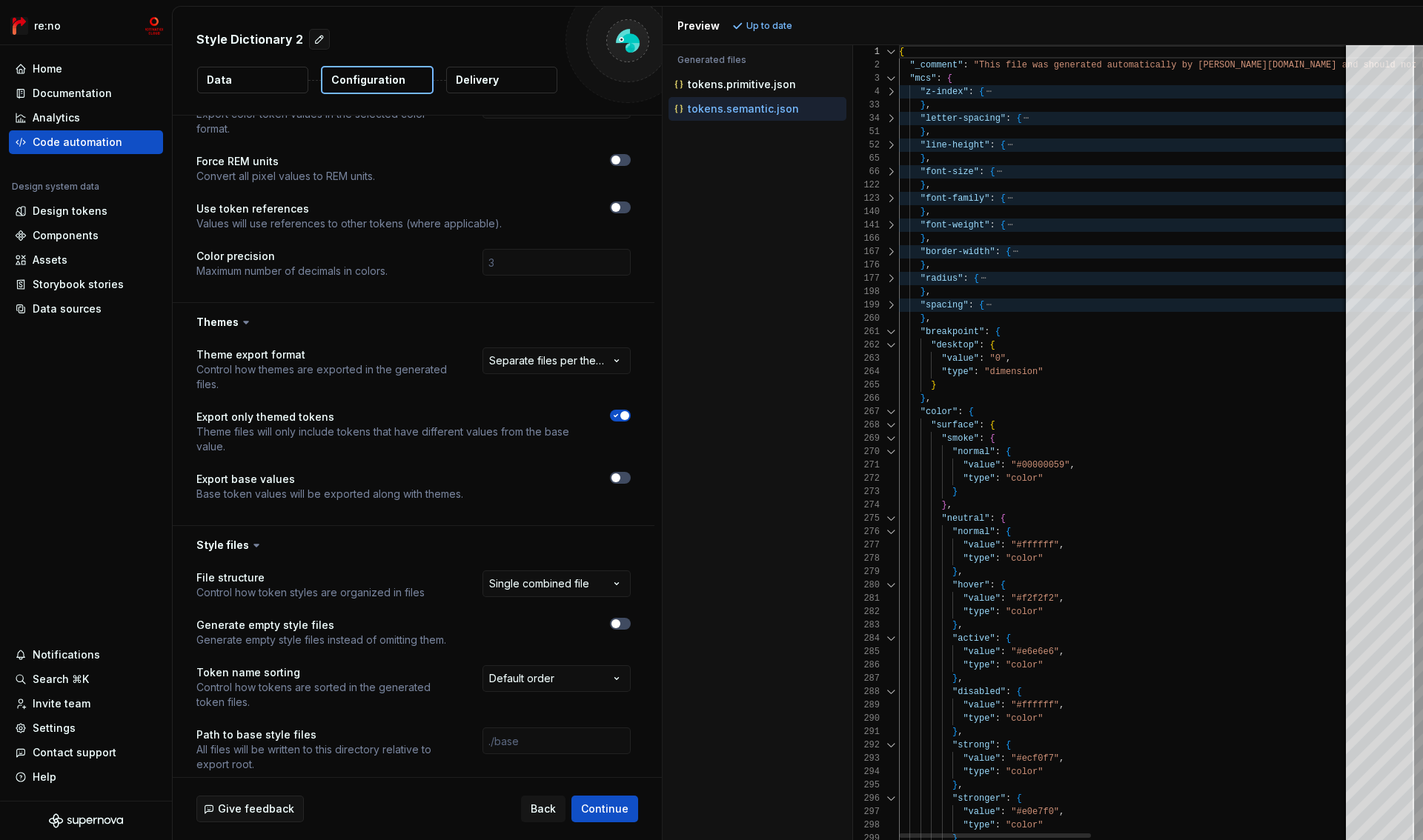
click at [892, 329] on div at bounding box center [891, 331] width 19 height 13
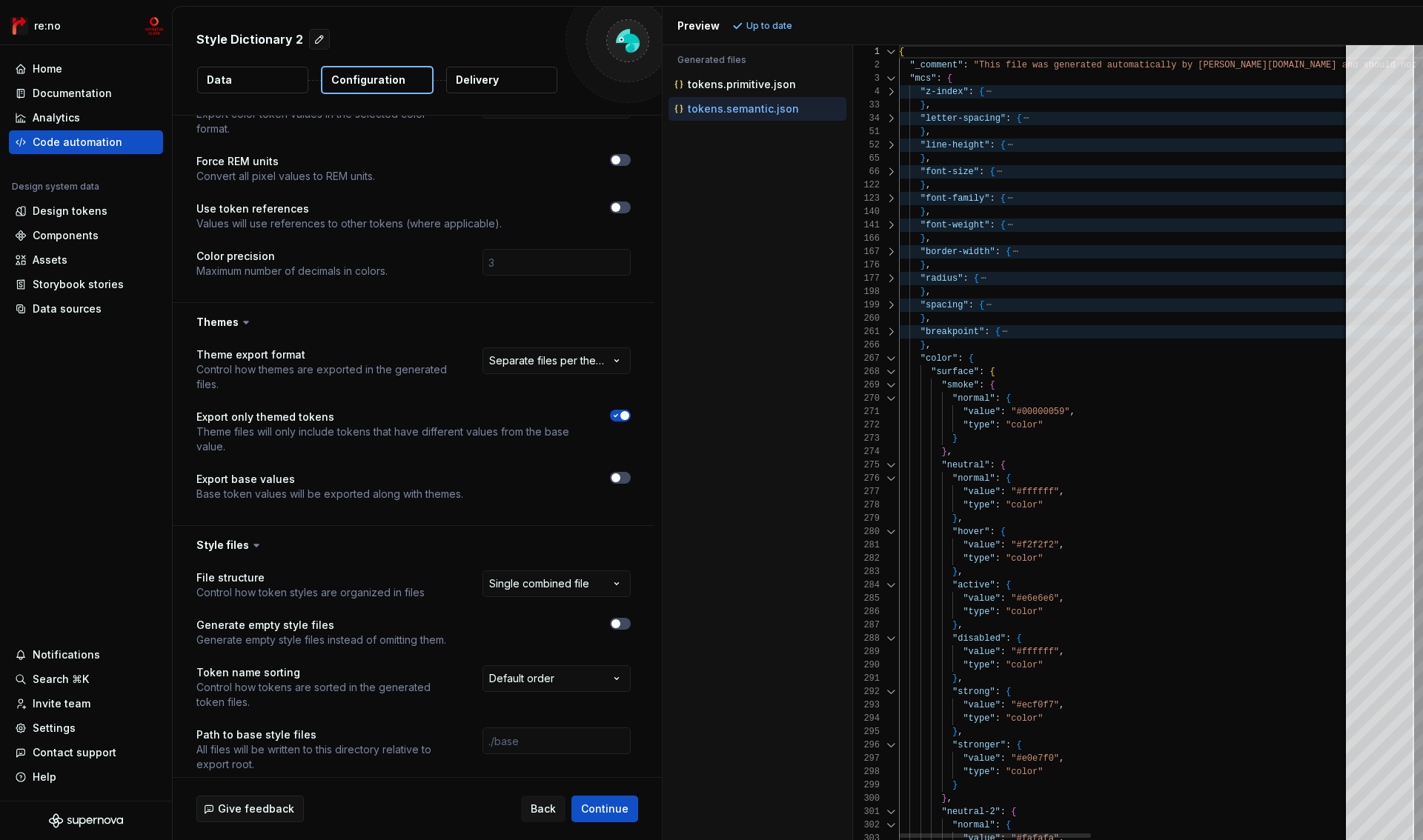
click at [892, 334] on div at bounding box center [891, 331] width 19 height 13
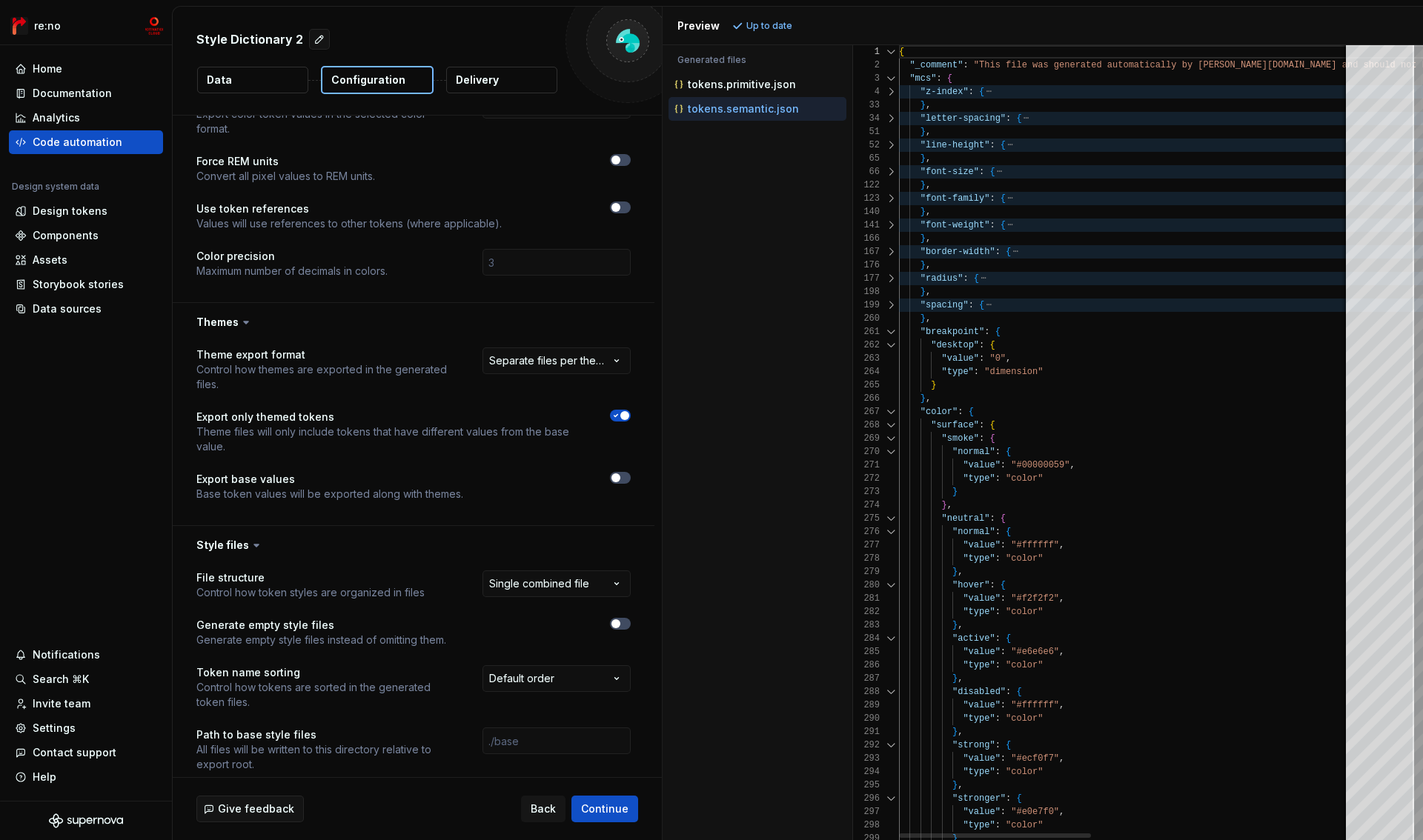
click at [892, 334] on div at bounding box center [891, 331] width 19 height 13
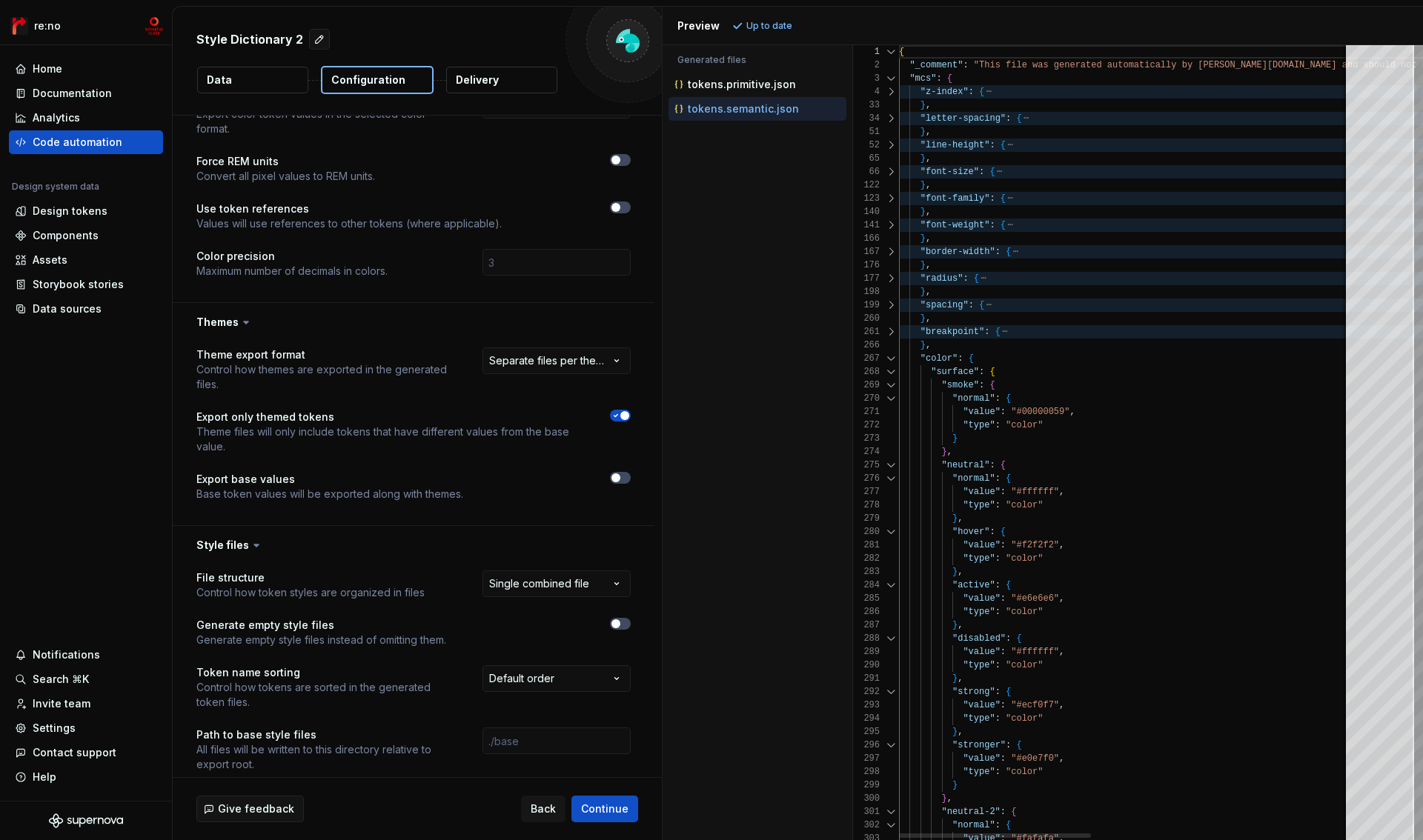
click at [892, 352] on div at bounding box center [891, 358] width 19 height 13
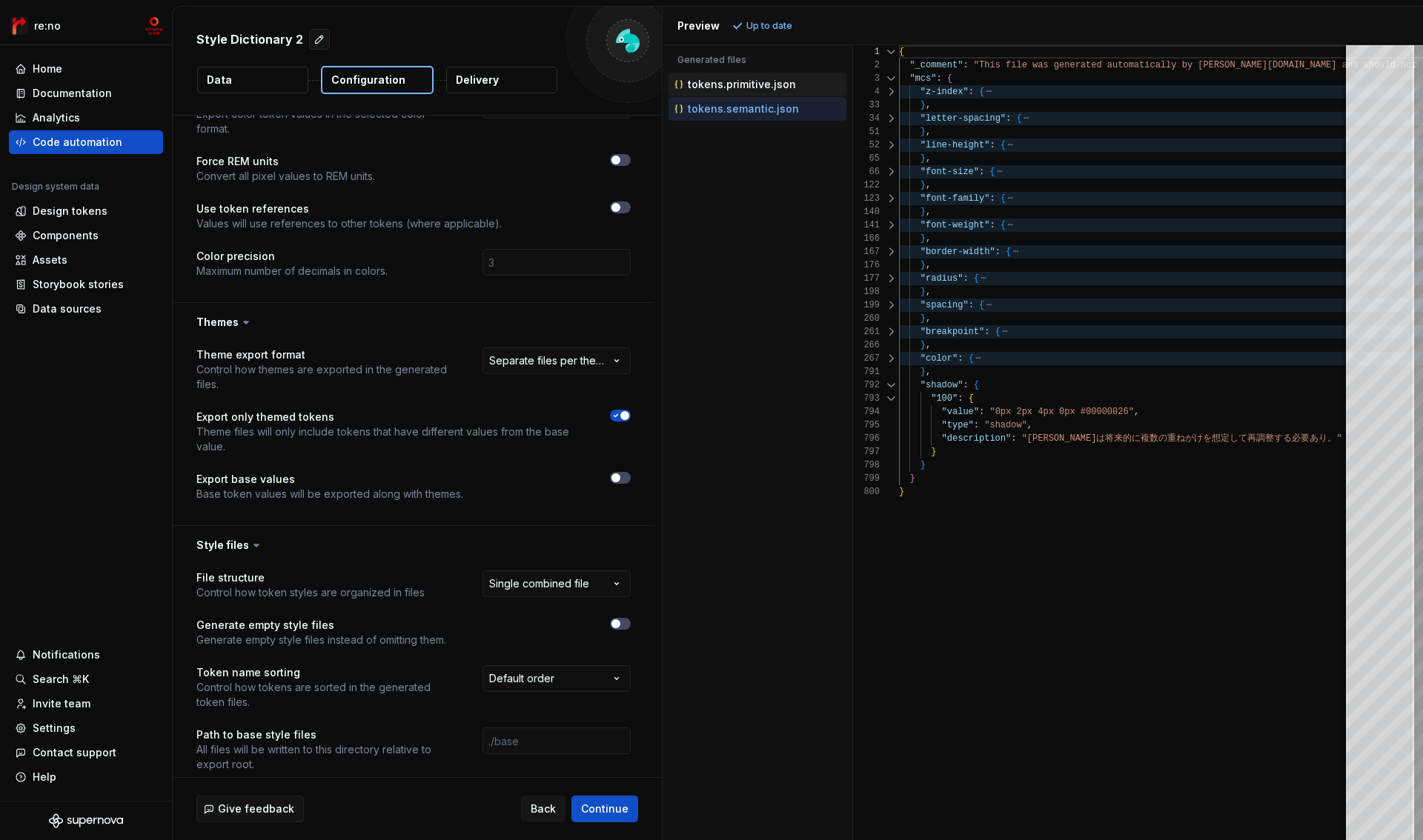
click at [764, 89] on p "tokens.primitive.json" at bounding box center [742, 84] width 108 height 12
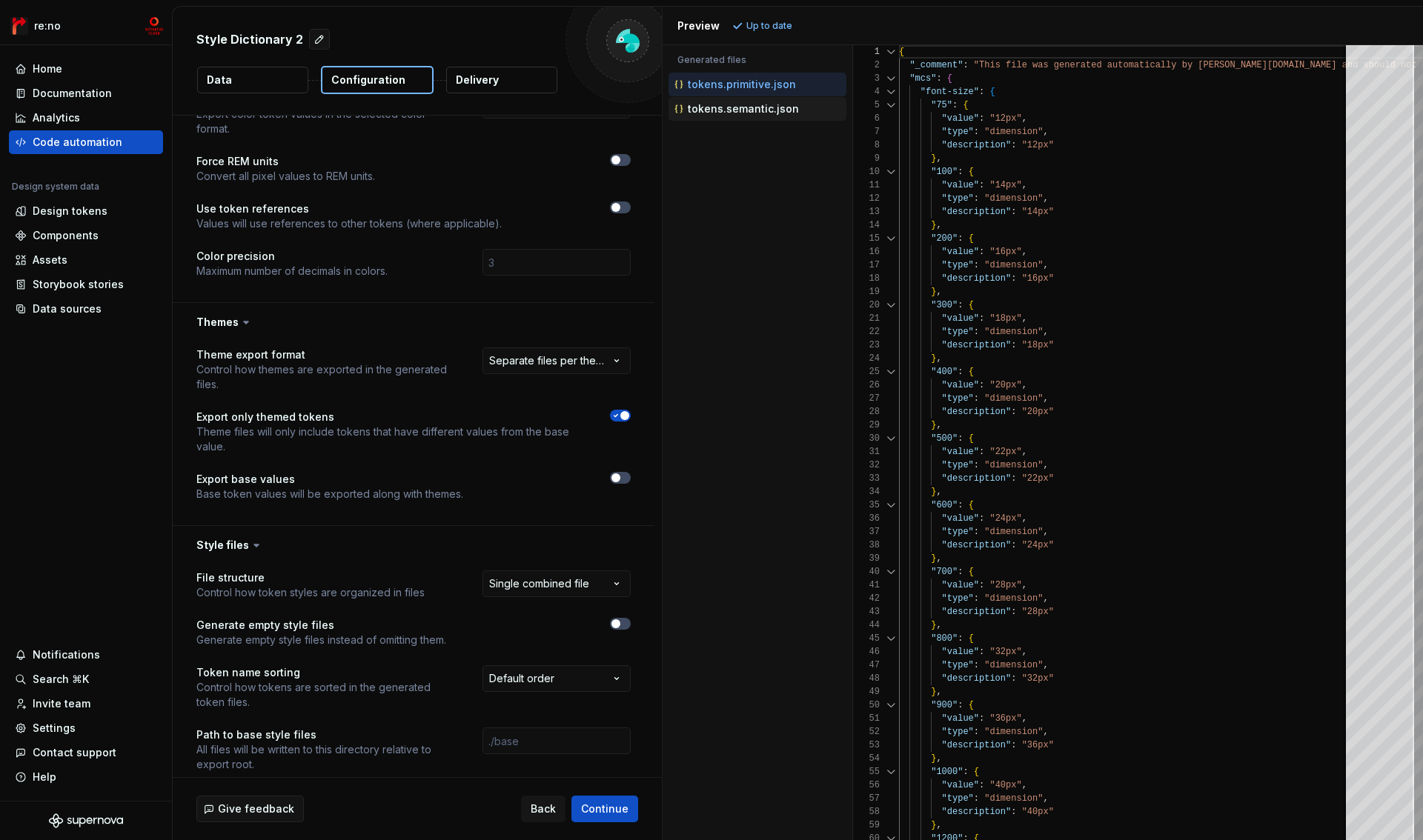
click at [751, 107] on p "tokens.semantic.json" at bounding box center [744, 108] width 112 height 12
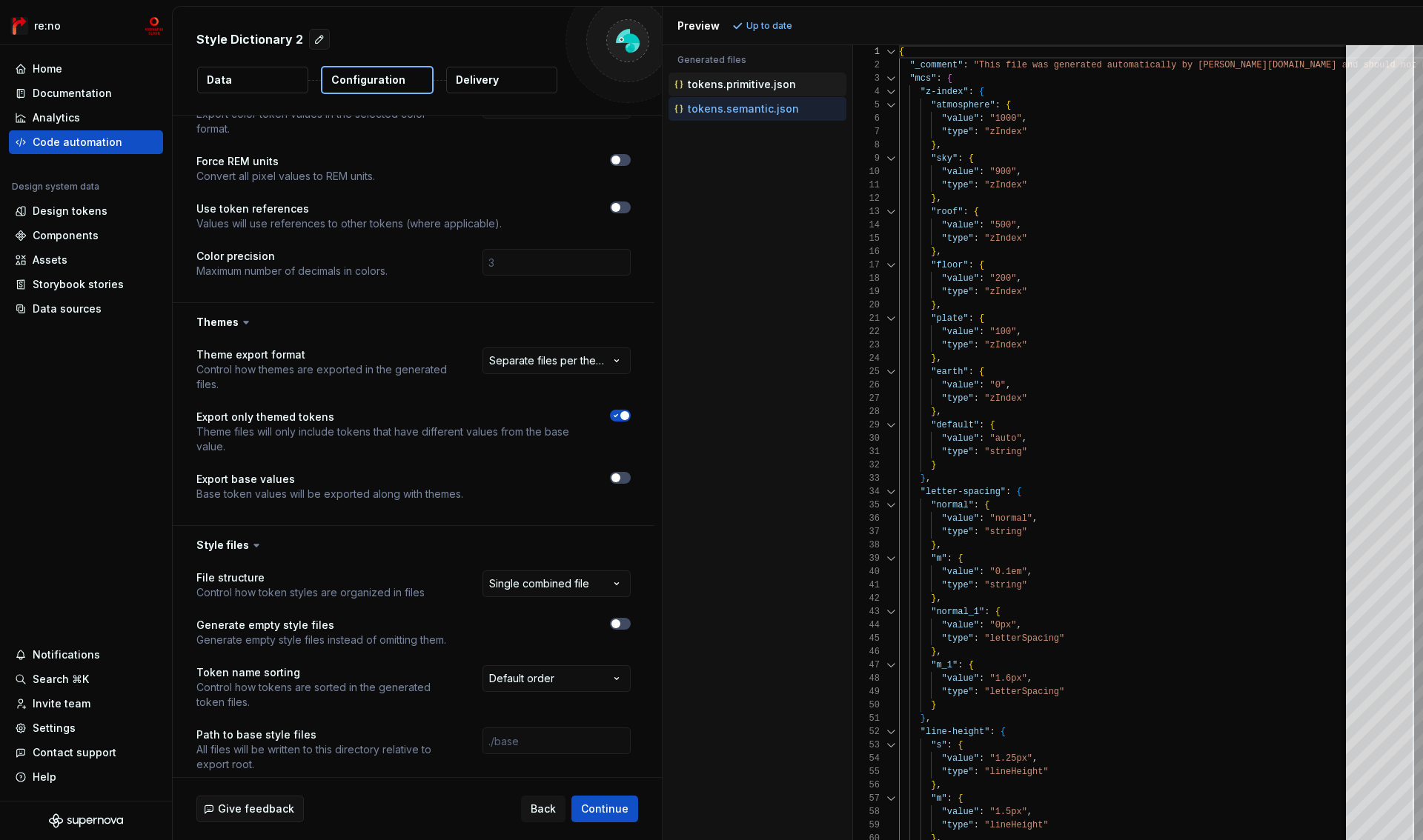
click at [753, 87] on p "tokens.primitive.json" at bounding box center [742, 84] width 108 height 12
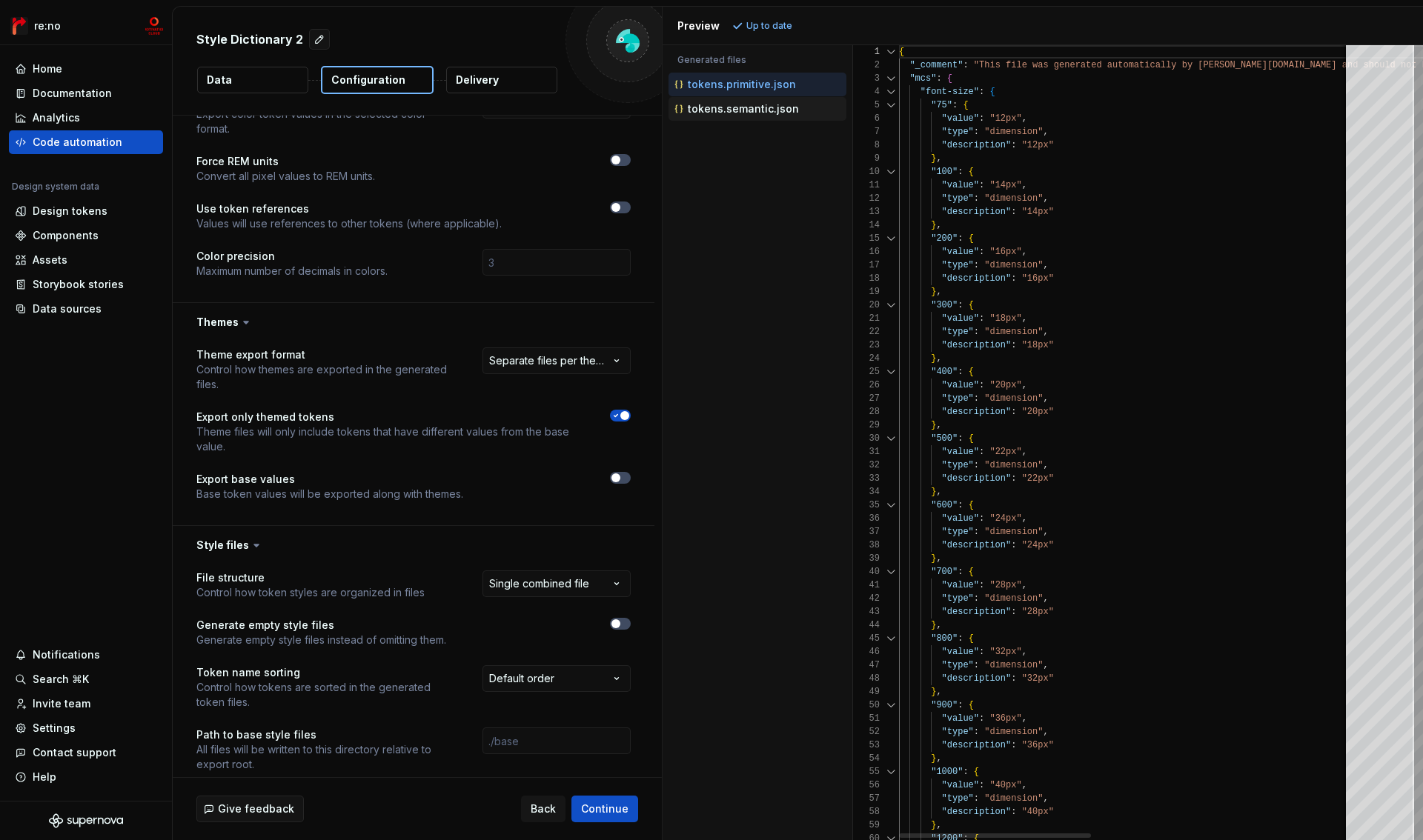
click at [750, 107] on p "tokens.semantic.json" at bounding box center [744, 108] width 112 height 12
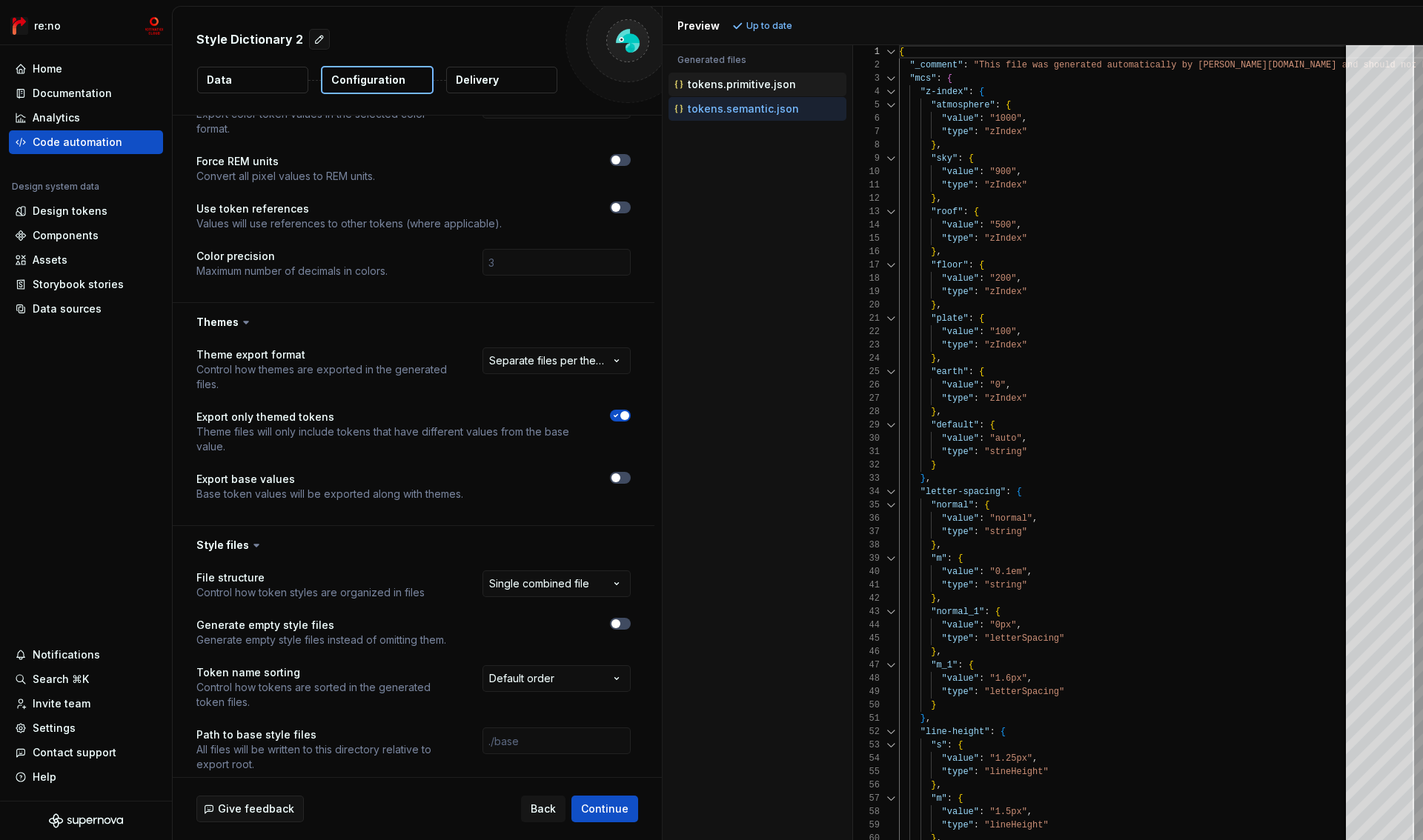
click at [720, 83] on p "tokens.primitive.json" at bounding box center [742, 84] width 108 height 12
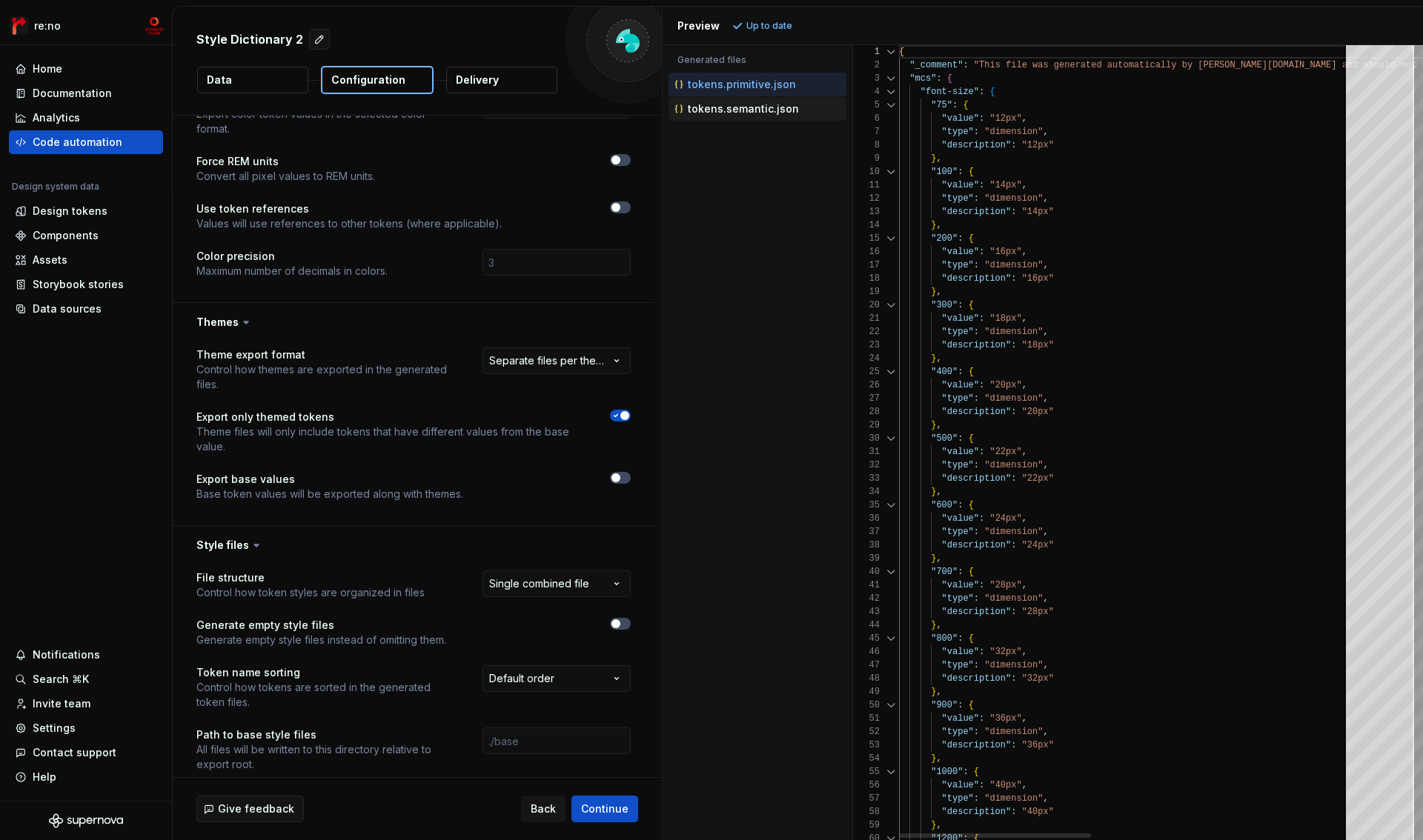
click at [712, 107] on p "tokens.semantic.json" at bounding box center [744, 108] width 112 height 12
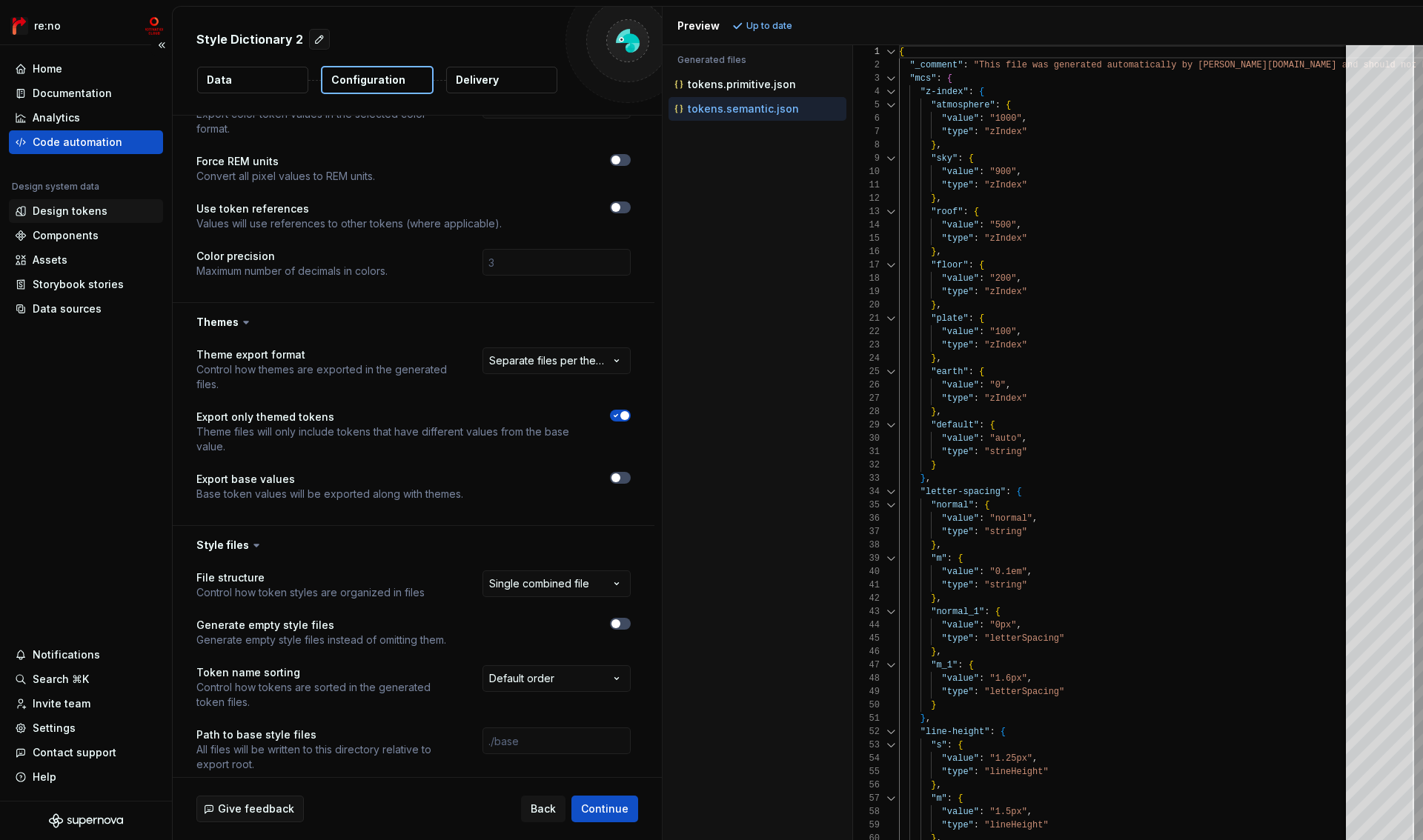
drag, startPoint x: 70, startPoint y: 214, endPoint x: 74, endPoint y: 204, distance: 10.8
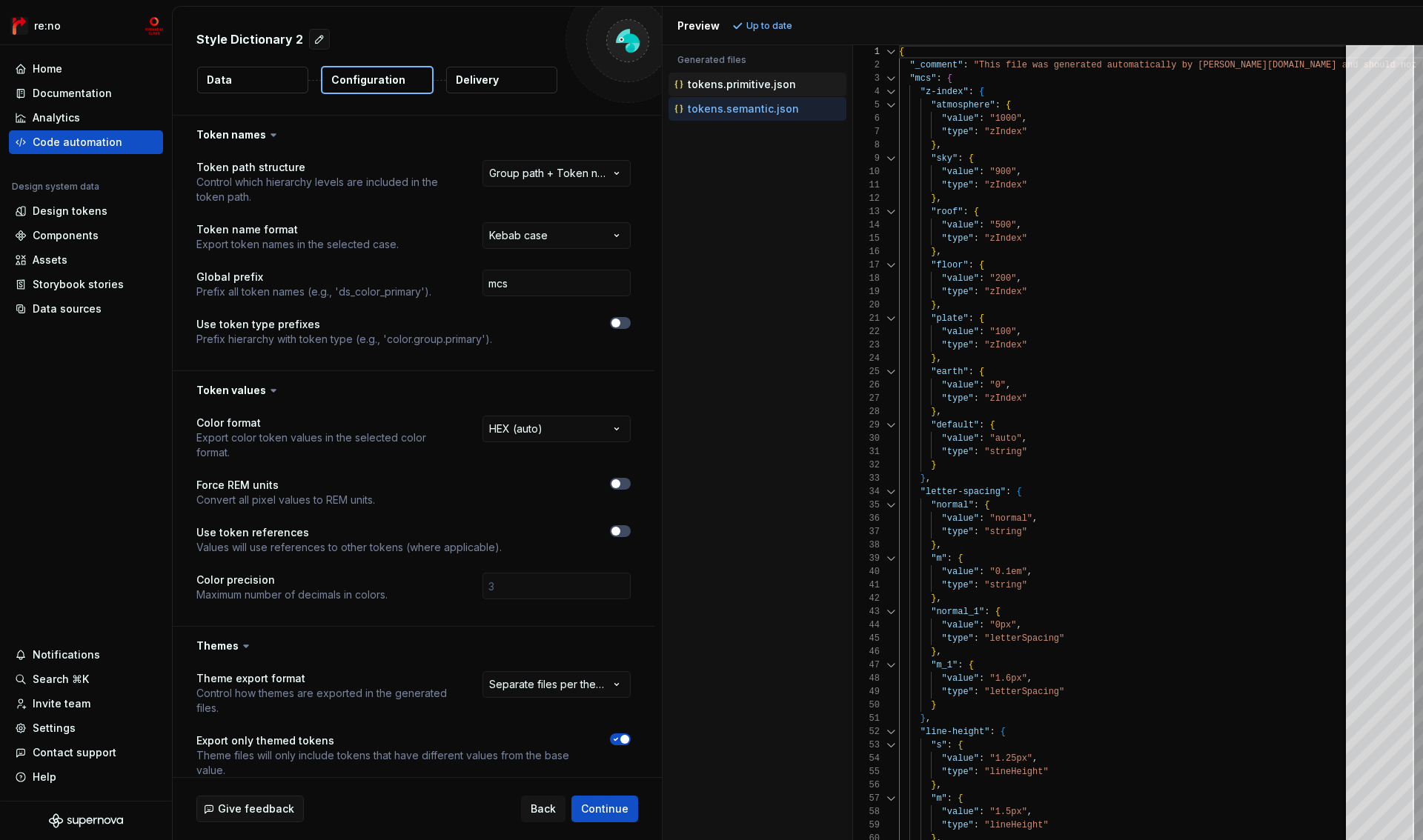
click at [754, 84] on p "tokens.primitive.json" at bounding box center [742, 84] width 108 height 12
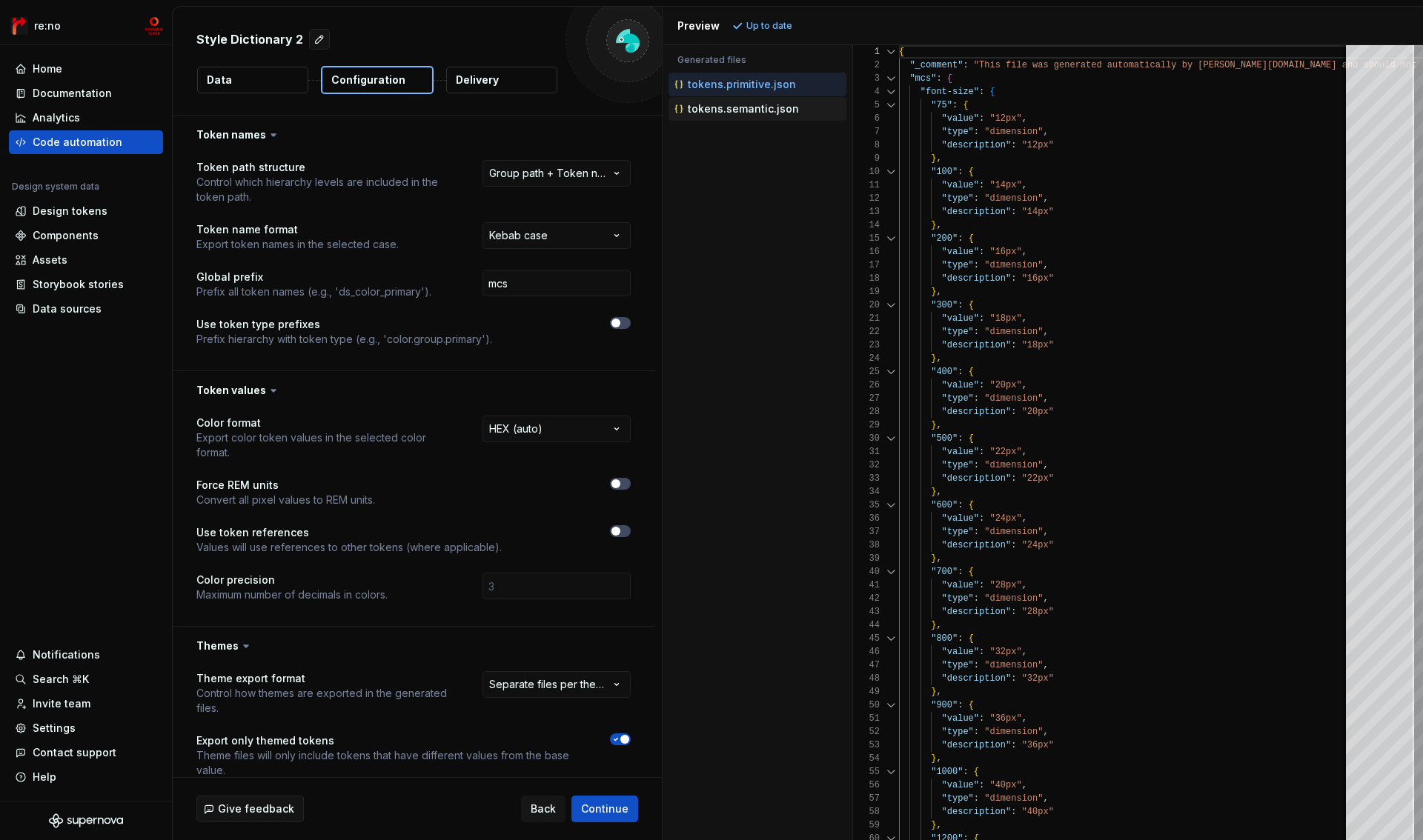
click at [751, 105] on p "tokens.semantic.json" at bounding box center [744, 108] width 112 height 12
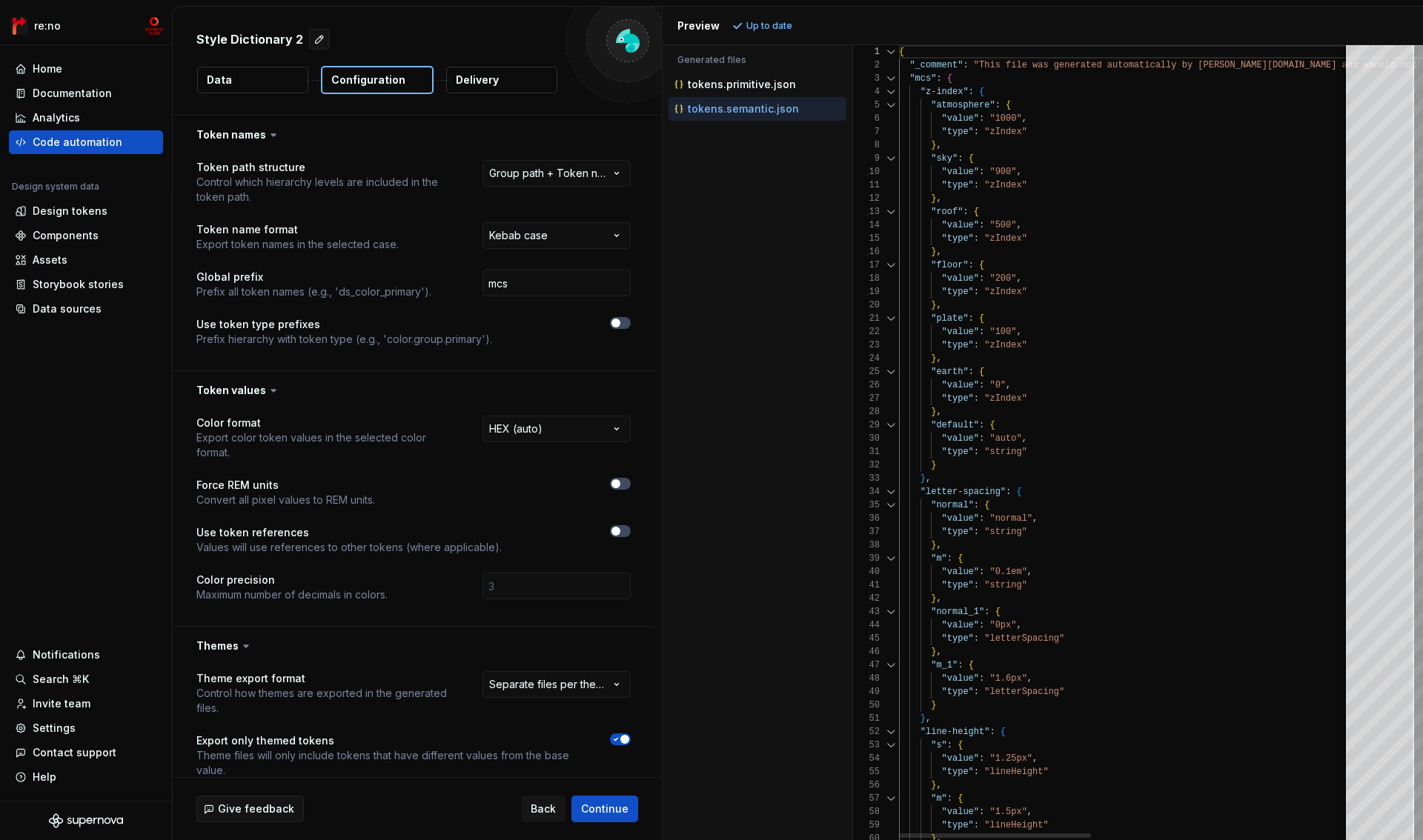
type textarea "**********"
type textarea "**"
type textarea "**********"
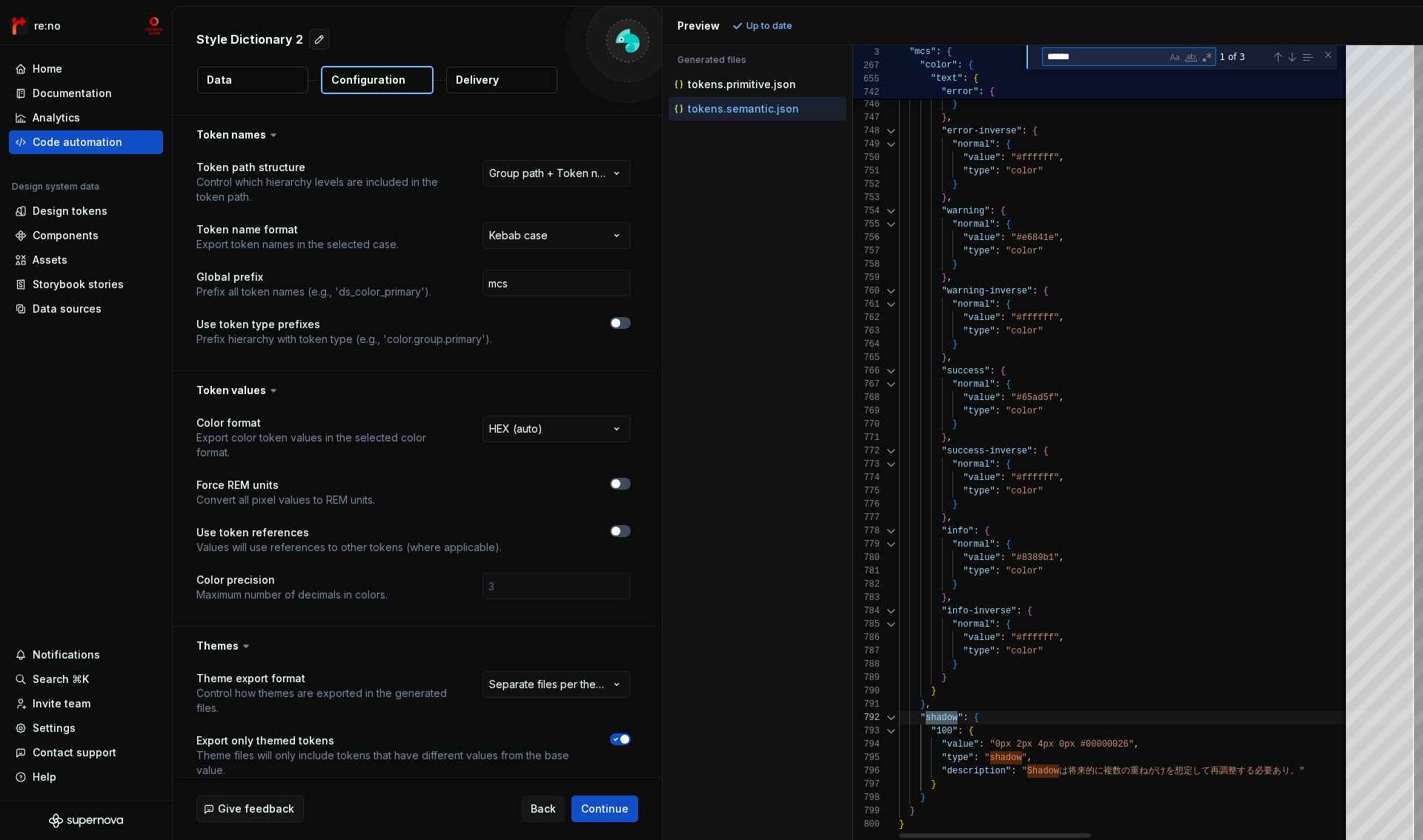
scroll to position [120, 59]
type textarea "******"
click at [775, 84] on p "tokens.primitive.json" at bounding box center [742, 84] width 108 height 12
type textarea "**********"
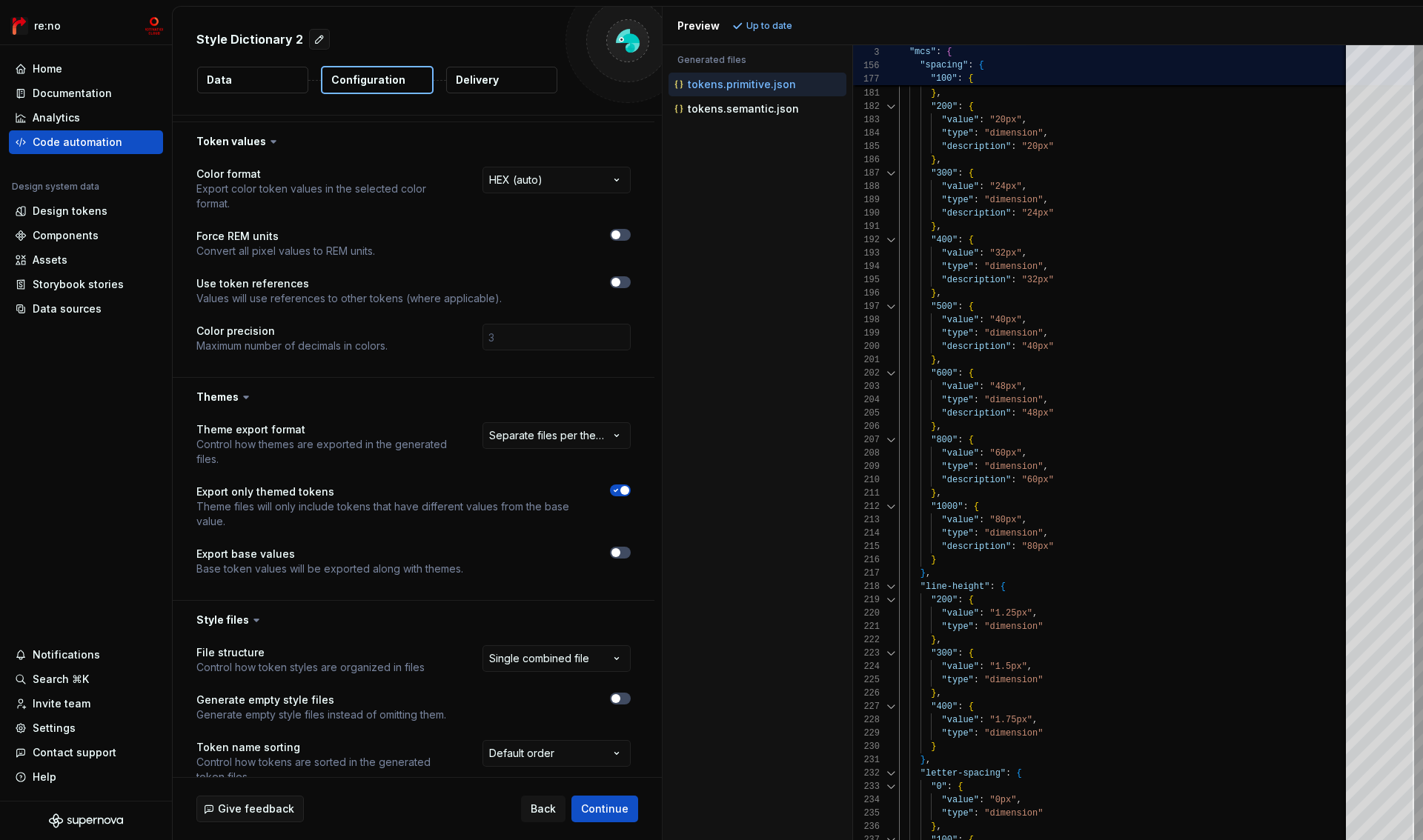
scroll to position [0, 0]
